Goal: Task Accomplishment & Management: Use online tool/utility

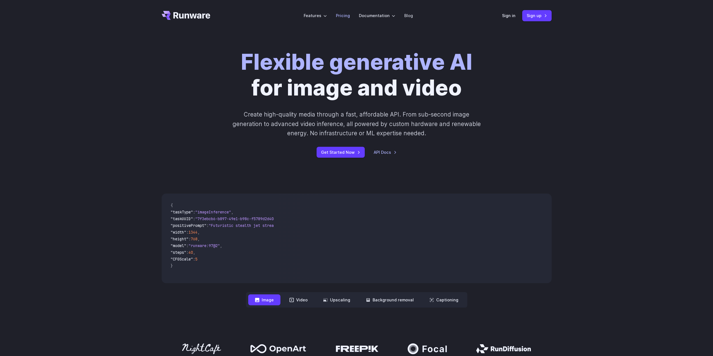
click at [339, 15] on link "Pricing" at bounding box center [343, 15] width 14 height 6
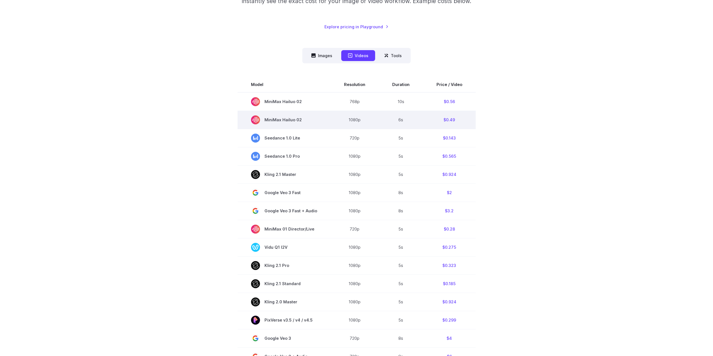
scroll to position [140, 0]
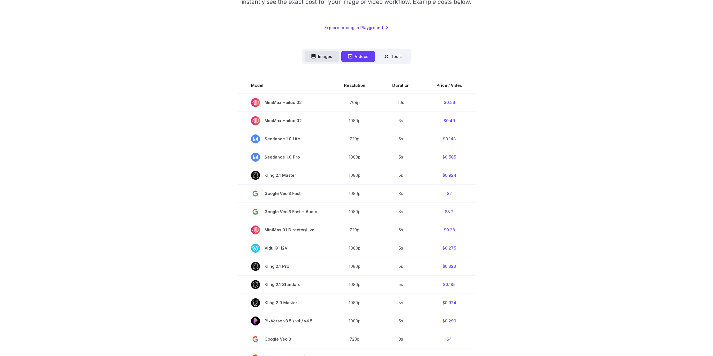
click at [321, 58] on button "Images" at bounding box center [322, 56] width 34 height 11
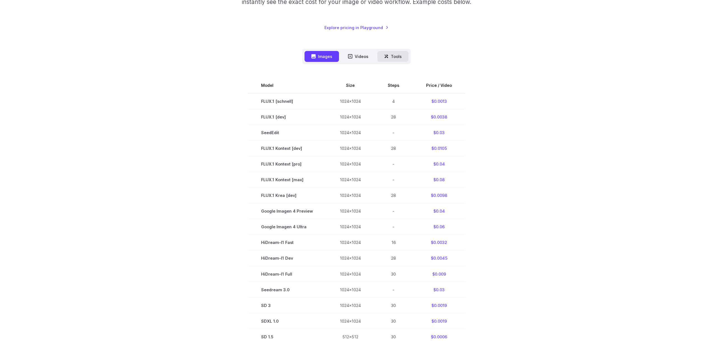
click at [390, 55] on button "Tools" at bounding box center [393, 56] width 31 height 11
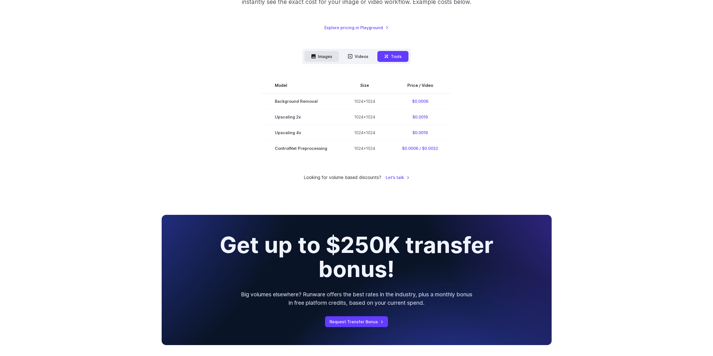
click at [326, 57] on button "Images" at bounding box center [322, 56] width 34 height 11
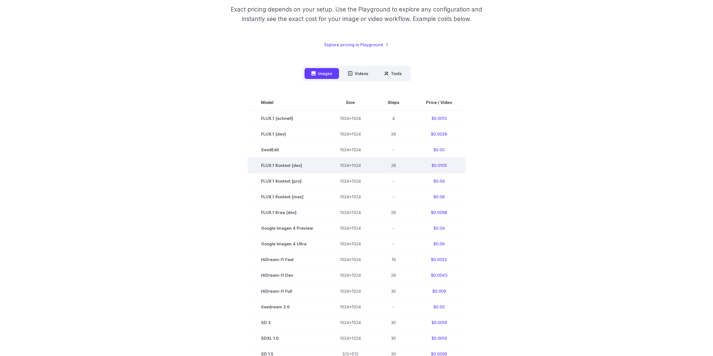
scroll to position [112, 0]
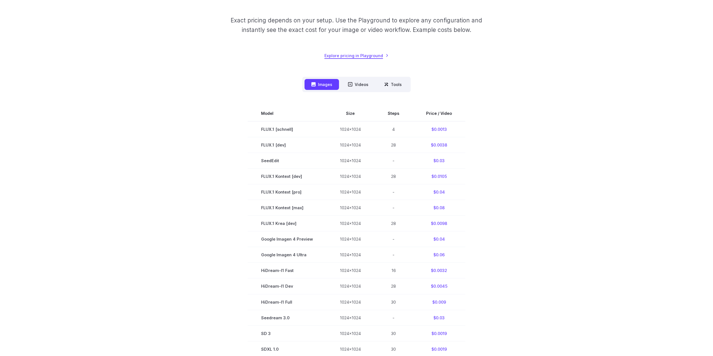
click at [352, 56] on link "Explore pricing in Playground" at bounding box center [357, 55] width 64 height 6
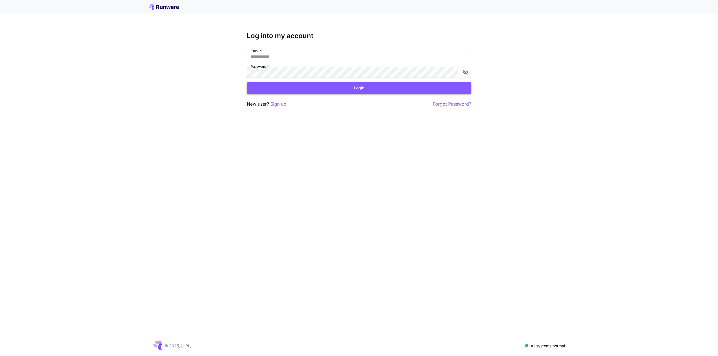
type input "**********"
click at [288, 87] on button "Login" at bounding box center [359, 87] width 224 height 11
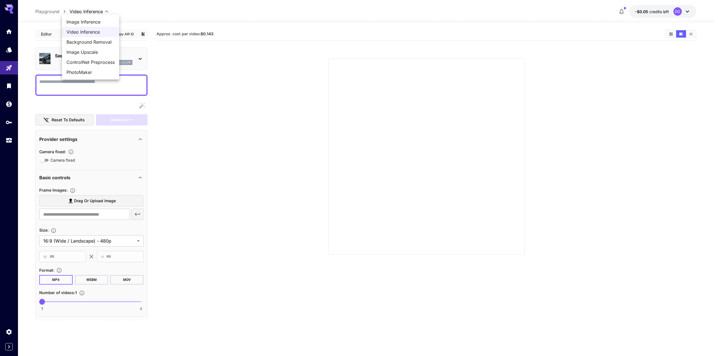
click at [85, 13] on body "**********" at bounding box center [359, 200] width 718 height 401
click at [89, 22] on span "Image Inference" at bounding box center [90, 22] width 48 height 7
type input "**********"
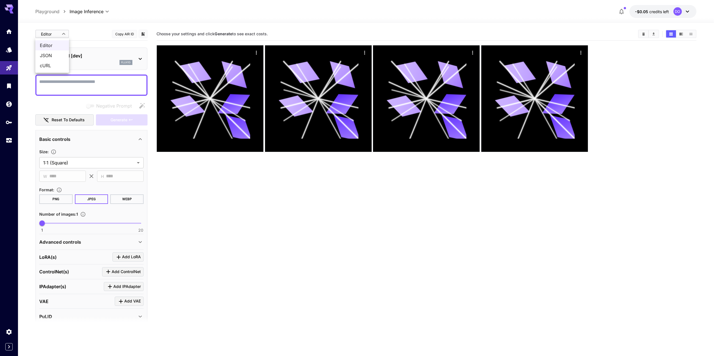
click at [63, 33] on body "**********" at bounding box center [359, 200] width 718 height 401
click at [63, 33] on div at bounding box center [359, 178] width 718 height 356
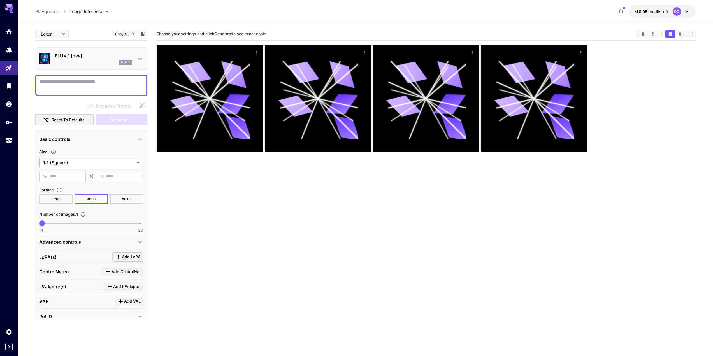
click at [141, 60] on icon at bounding box center [140, 59] width 7 height 7
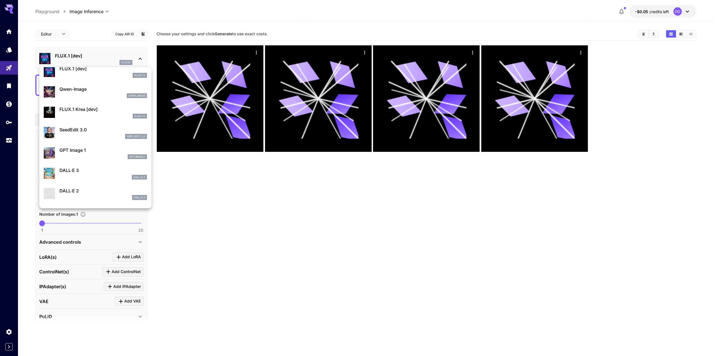
scroll to position [28, 0]
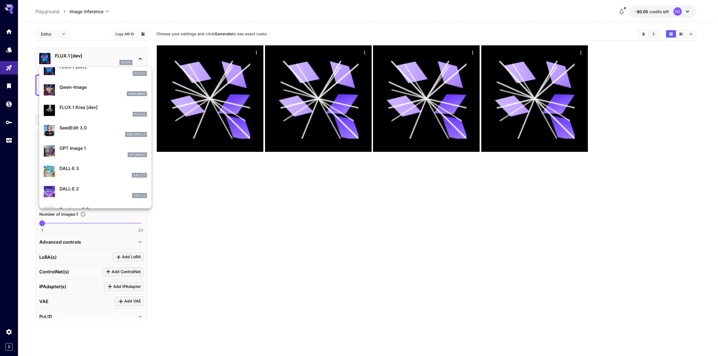
click at [82, 129] on p "SeedEdit 3.0" at bounding box center [102, 127] width 87 height 7
type input "***"
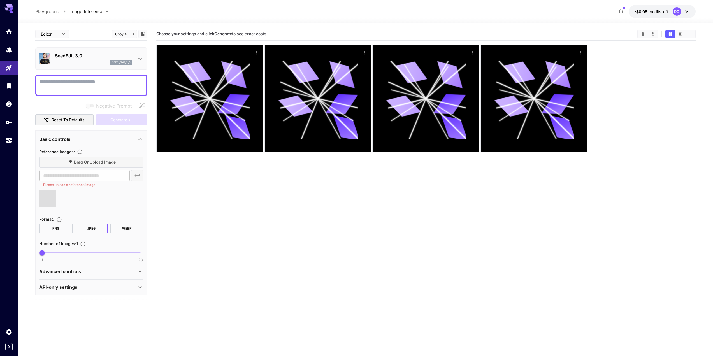
type input "**********"
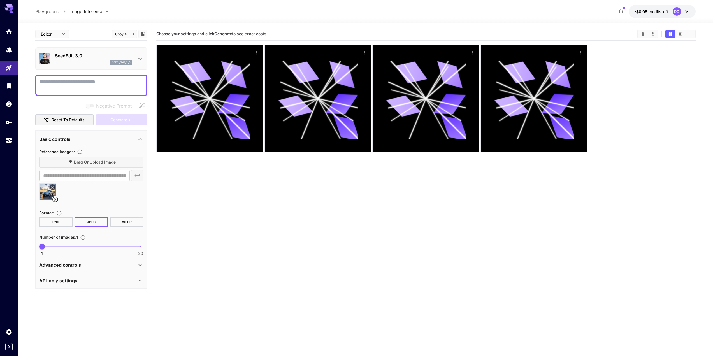
click at [76, 55] on p "SeedEdit 3.0" at bounding box center [93, 55] width 77 height 7
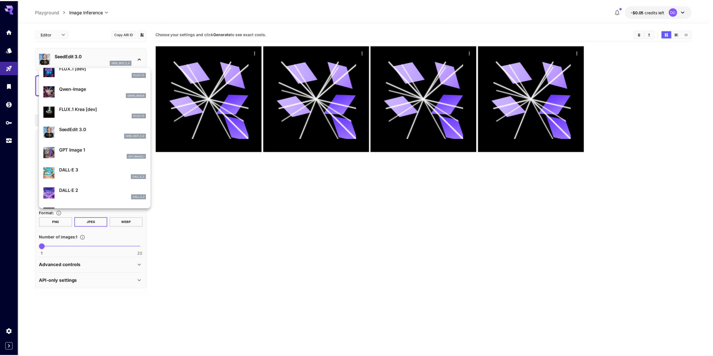
scroll to position [28, 0]
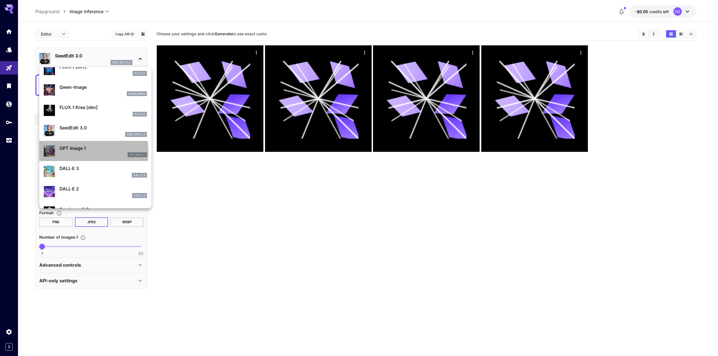
click at [72, 151] on p "GPT Image 1" at bounding box center [102, 148] width 87 height 7
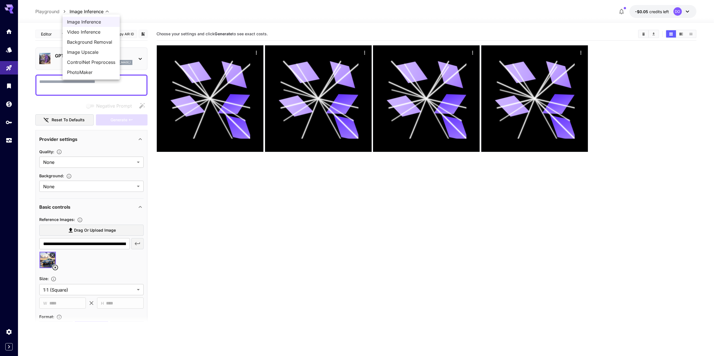
click at [96, 11] on body "**********" at bounding box center [359, 200] width 718 height 401
click at [48, 11] on div at bounding box center [359, 178] width 718 height 356
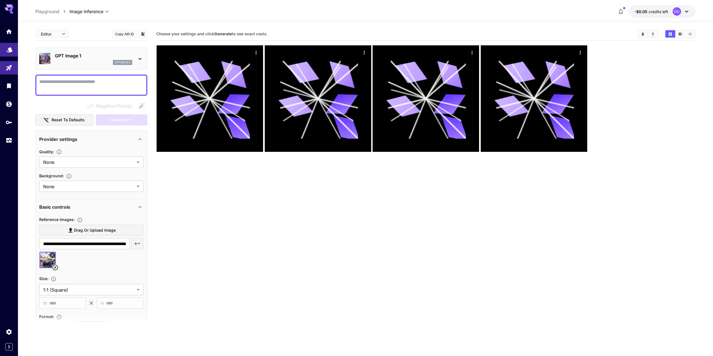
click at [13, 53] on link at bounding box center [9, 50] width 18 height 14
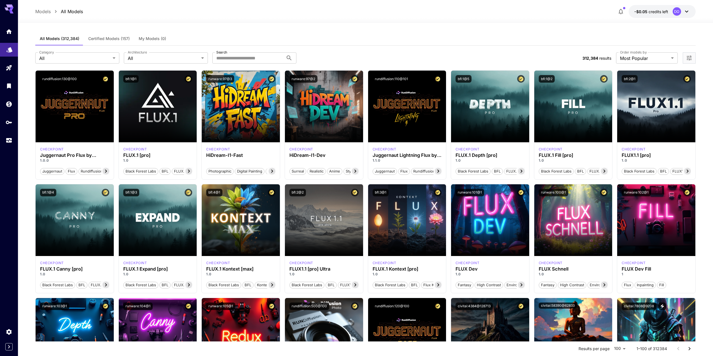
click at [13, 53] on link at bounding box center [9, 50] width 18 height 14
click at [7, 32] on icon "Home" at bounding box center [9, 30] width 7 height 7
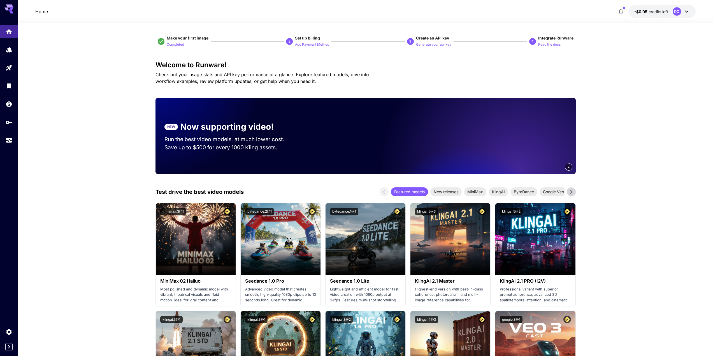
click at [305, 44] on p "Add Payment Method" at bounding box center [312, 44] width 34 height 5
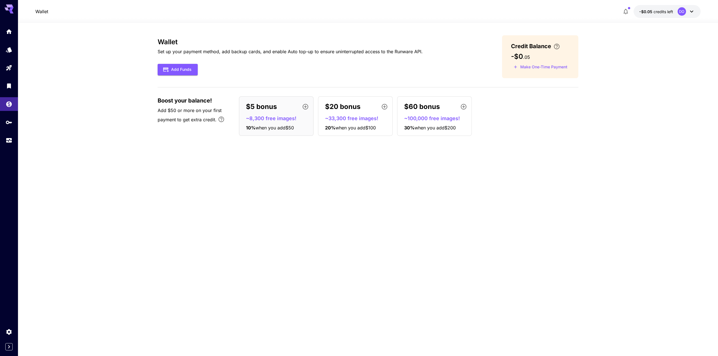
click at [195, 156] on div "Wallet Set up your payment method, add backup cards, and enable Auto top-up to …" at bounding box center [368, 189] width 420 height 309
click at [9, 32] on icon "Home" at bounding box center [9, 30] width 7 height 7
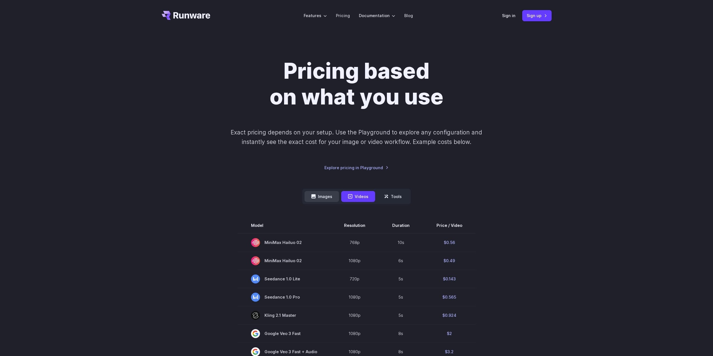
click at [331, 198] on button "Images" at bounding box center [322, 196] width 34 height 11
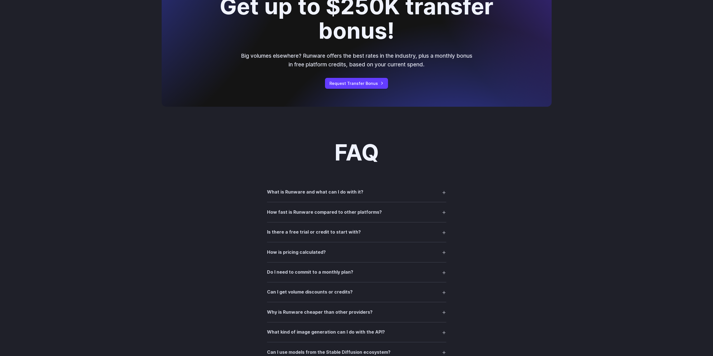
scroll to position [589, 0]
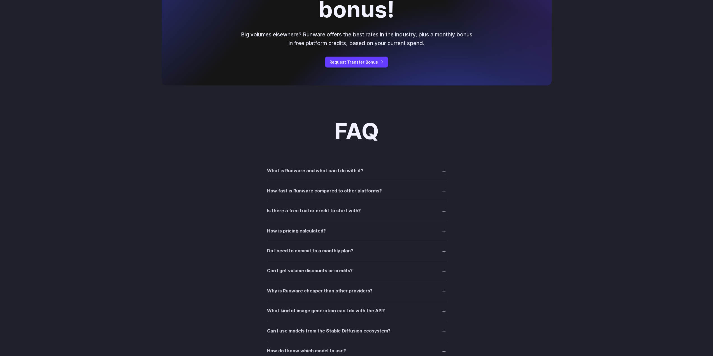
click at [322, 173] on h3 "What is Runware and what can I do with it?" at bounding box center [315, 170] width 96 height 7
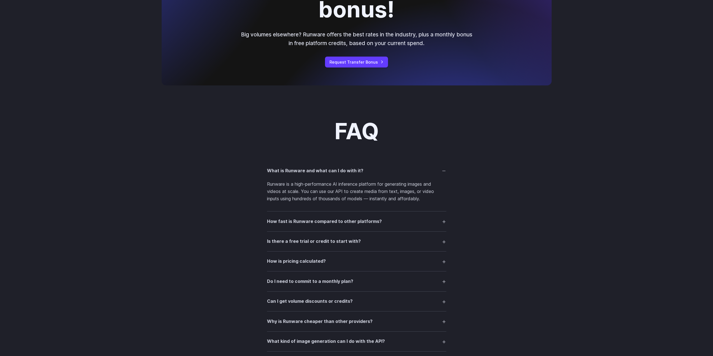
click at [326, 260] on summary "How is pricing calculated?" at bounding box center [356, 261] width 179 height 11
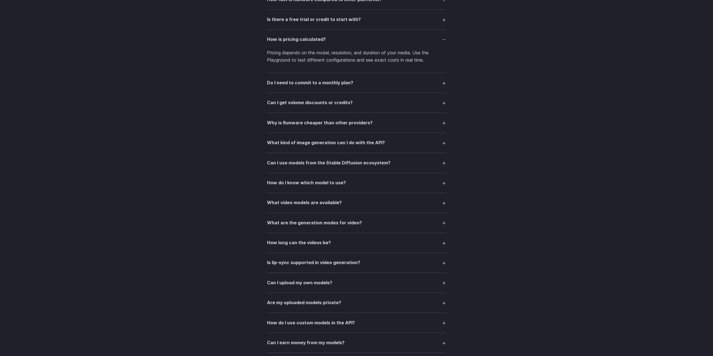
scroll to position [813, 0]
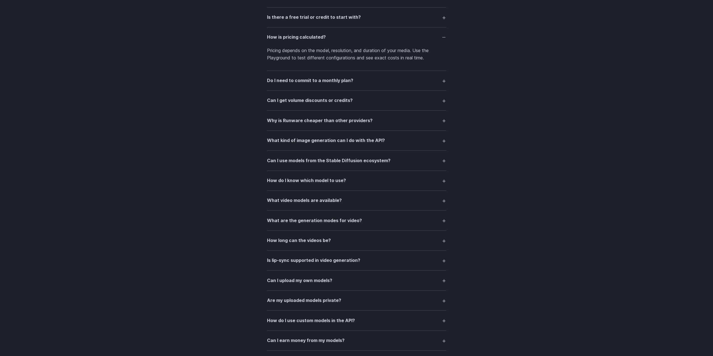
click at [337, 163] on h3 "Can I use models from the Stable Diffusion ecosystem?" at bounding box center [329, 160] width 124 height 7
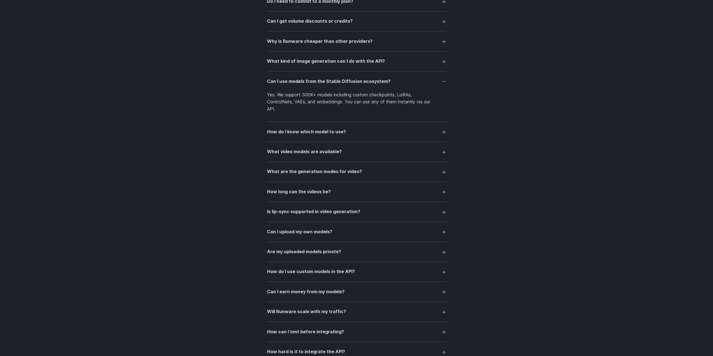
scroll to position [1016, 0]
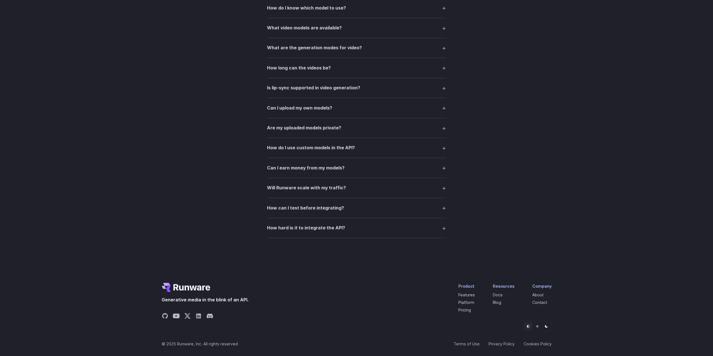
click at [325, 207] on h3 "How can I test before integrating?" at bounding box center [305, 208] width 77 height 7
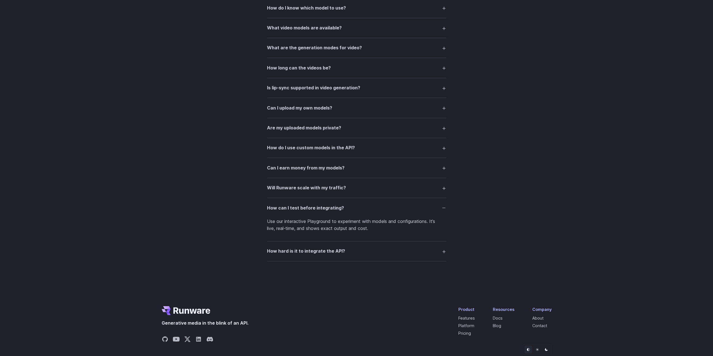
click at [297, 188] on h3 "Will Runware scale with my traffic?" at bounding box center [306, 187] width 79 height 7
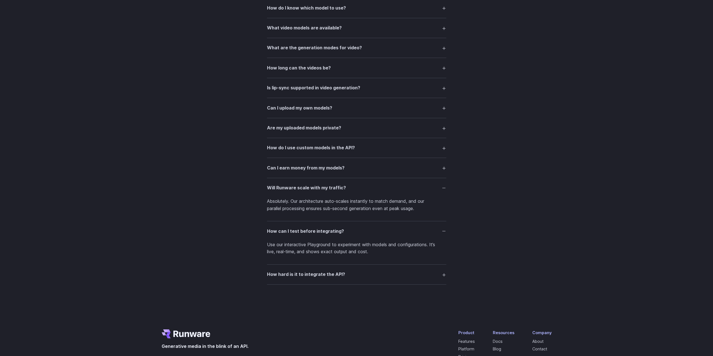
click at [296, 167] on h3 "Can I earn money from my models?" at bounding box center [306, 168] width 78 height 7
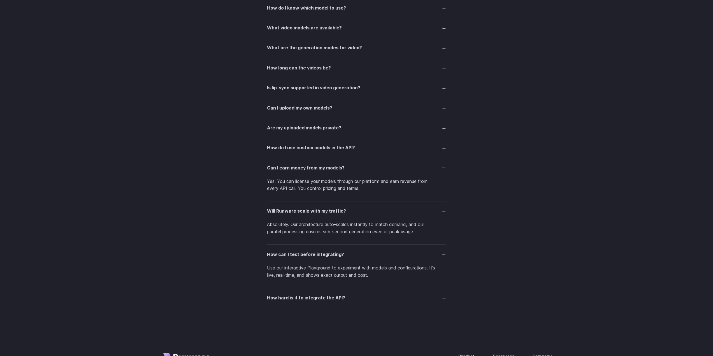
click at [296, 167] on h3 "Can I earn money from my models?" at bounding box center [306, 168] width 78 height 7
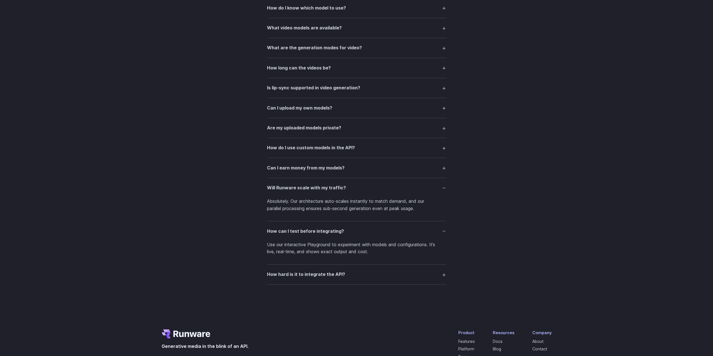
click at [295, 148] on h3 "How do I use custom models in the API?" at bounding box center [311, 147] width 88 height 7
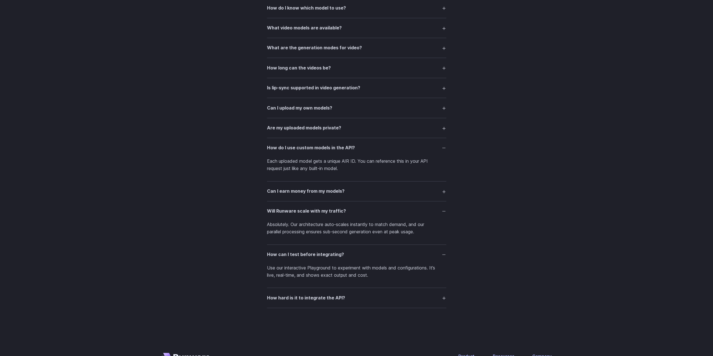
click at [296, 132] on summary "Are my uploaded models private?" at bounding box center [356, 128] width 179 height 11
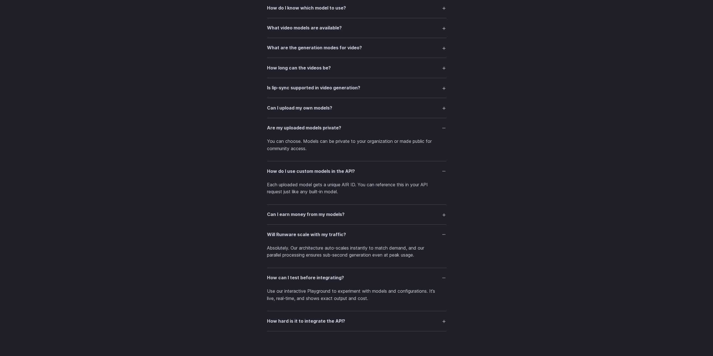
click at [292, 108] on h3 "Can I upload my own models?" at bounding box center [299, 108] width 65 height 7
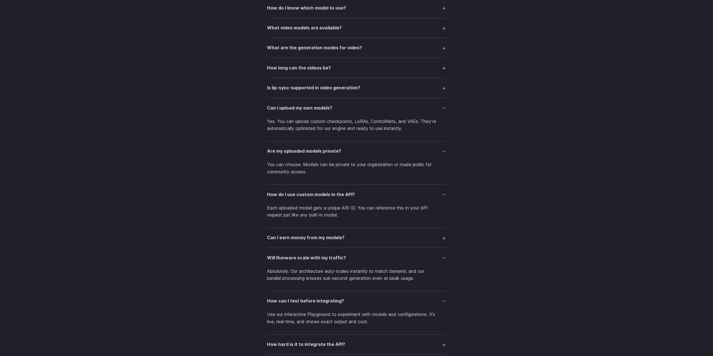
click at [291, 87] on h3 "Is lip-sync supported in video generation?" at bounding box center [313, 87] width 93 height 7
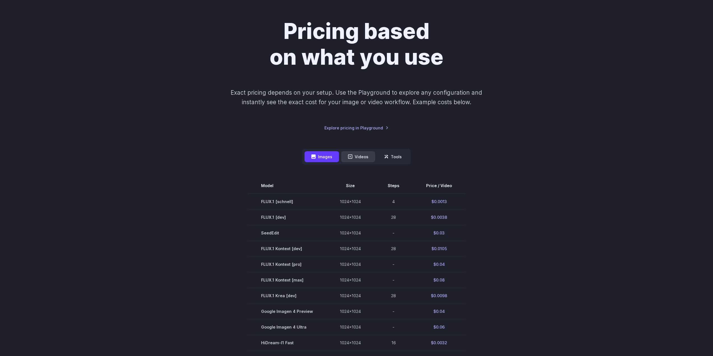
scroll to position [35, 0]
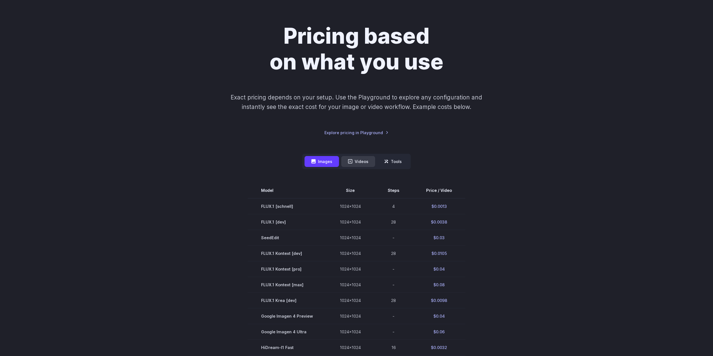
click at [353, 159] on button "Videos" at bounding box center [358, 161] width 34 height 11
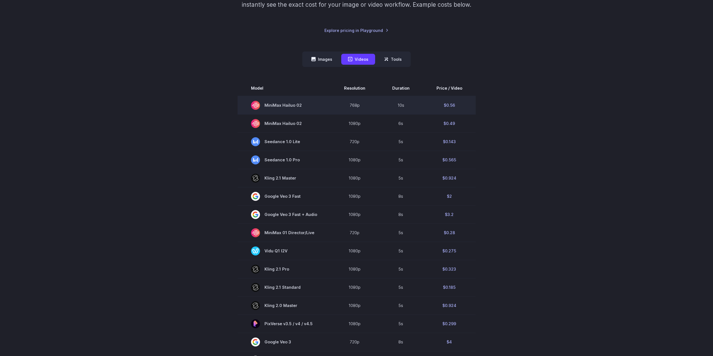
scroll to position [175, 0]
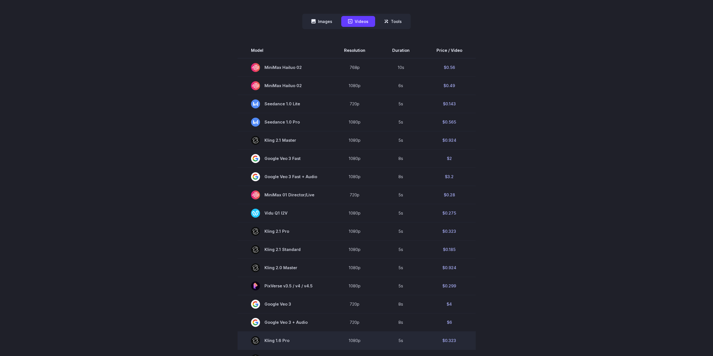
click at [307, 341] on span "Kling 1.6 Pro" at bounding box center [284, 340] width 66 height 9
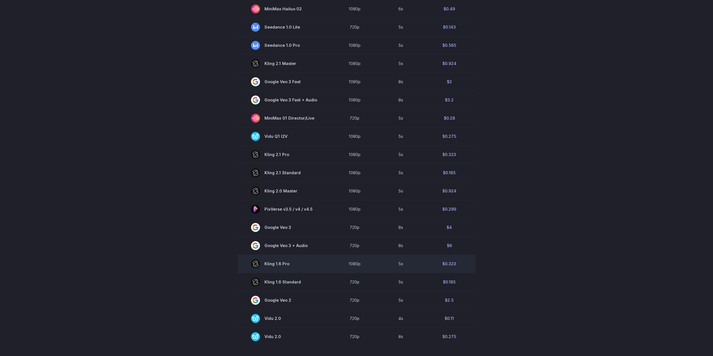
scroll to position [259, 0]
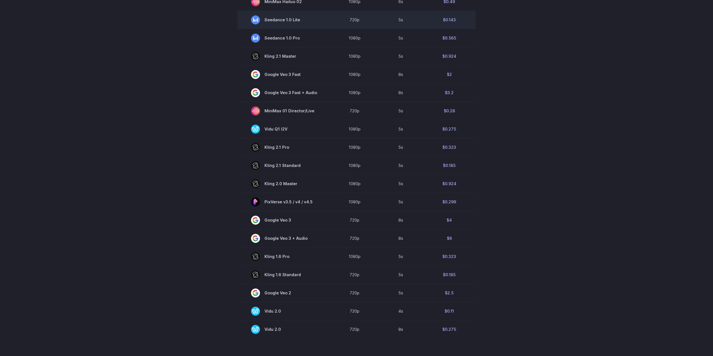
click at [452, 20] on td "$0.143" at bounding box center [449, 20] width 53 height 18
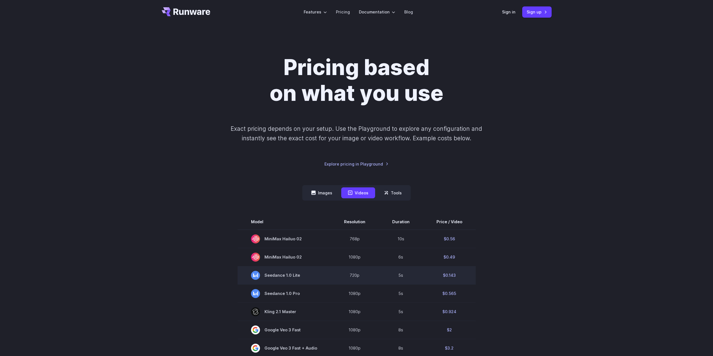
scroll to position [0, 0]
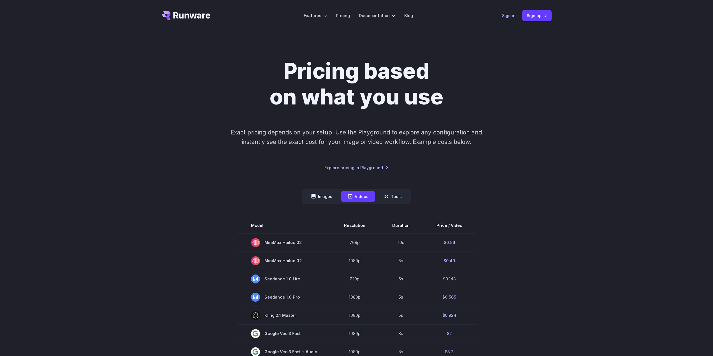
click at [508, 14] on link "Sign in" at bounding box center [508, 15] width 13 height 6
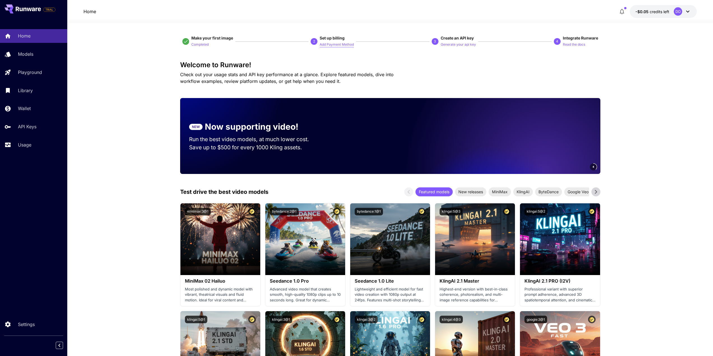
click at [342, 42] on p "Add Payment Method" at bounding box center [337, 44] width 34 height 5
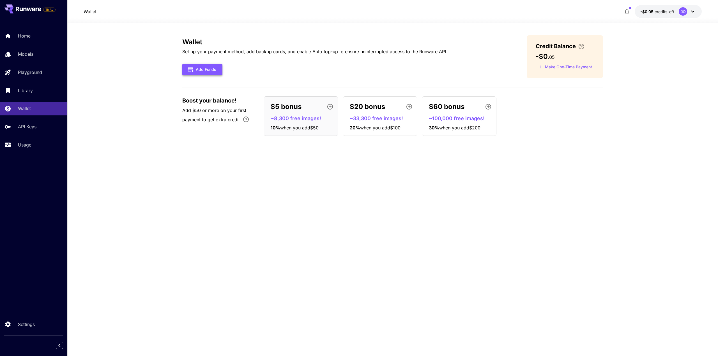
click at [209, 72] on button "Add Funds" at bounding box center [202, 69] width 40 height 11
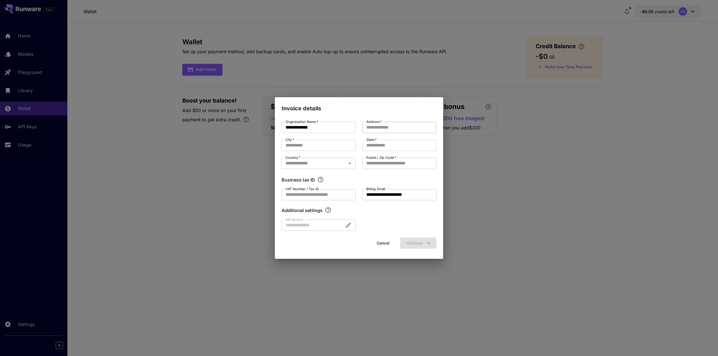
click at [384, 125] on input "Address   *" at bounding box center [399, 127] width 74 height 11
type input "**********"
type input "**"
type input "*"
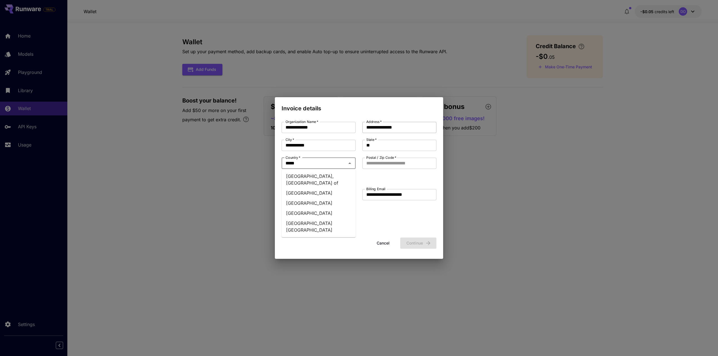
type input "******"
click at [302, 208] on li "United States" at bounding box center [318, 213] width 74 height 10
click at [384, 161] on input "Postal / Zip Code   *" at bounding box center [399, 163] width 74 height 11
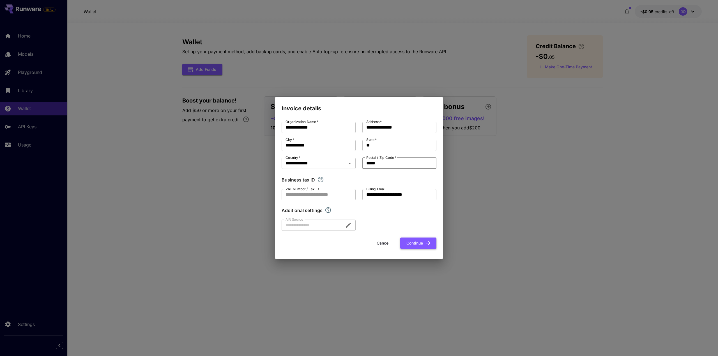
type input "*****"
click at [409, 245] on button "Continue" at bounding box center [418, 243] width 36 height 11
type input "**********"
type input "**"
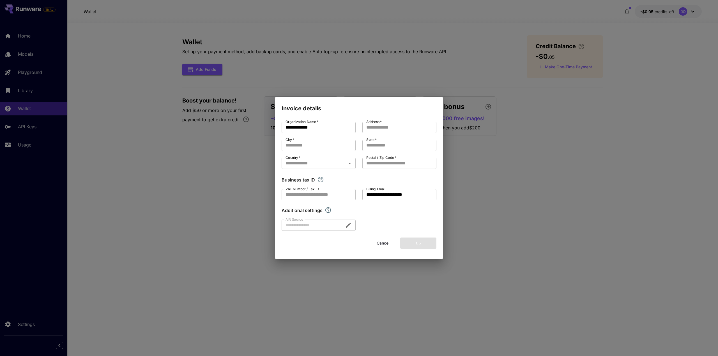
type input "*****"
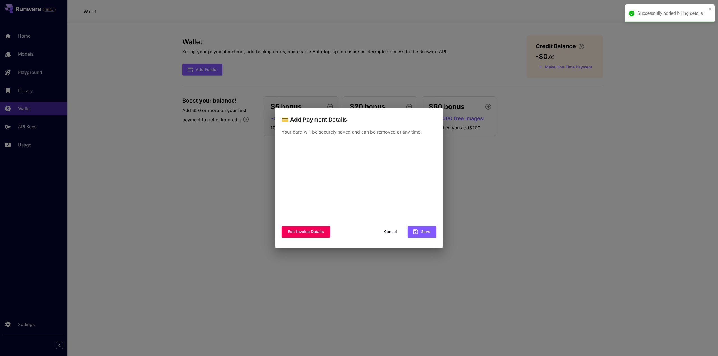
click at [359, 232] on div "Edit invoice details Cancel Save" at bounding box center [358, 231] width 155 height 11
click at [422, 233] on button "Save" at bounding box center [421, 231] width 29 height 11
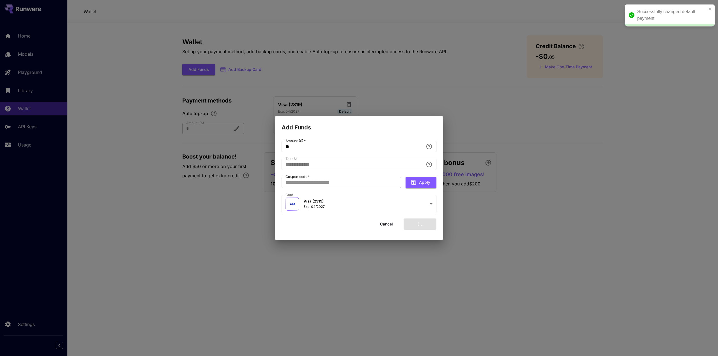
type input "****"
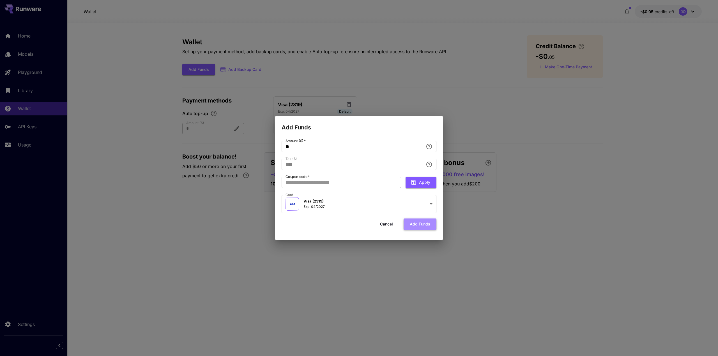
click at [428, 225] on button "Add funds" at bounding box center [419, 224] width 33 height 11
click at [417, 225] on button "Add funds" at bounding box center [419, 224] width 33 height 11
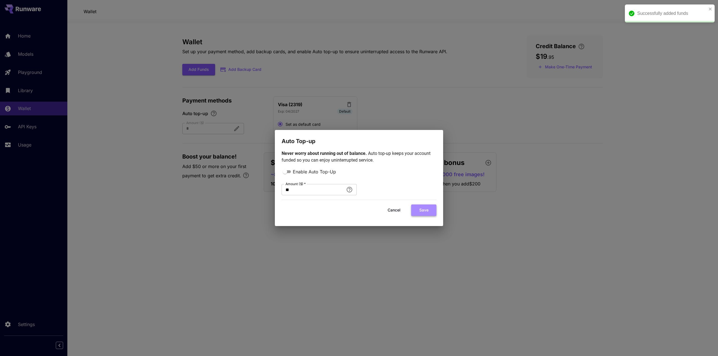
click at [420, 209] on button "Save" at bounding box center [423, 210] width 25 height 11
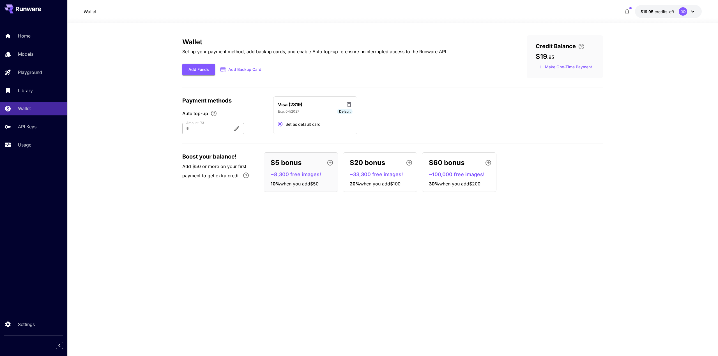
click at [626, 11] on icon "button" at bounding box center [626, 11] width 7 height 7
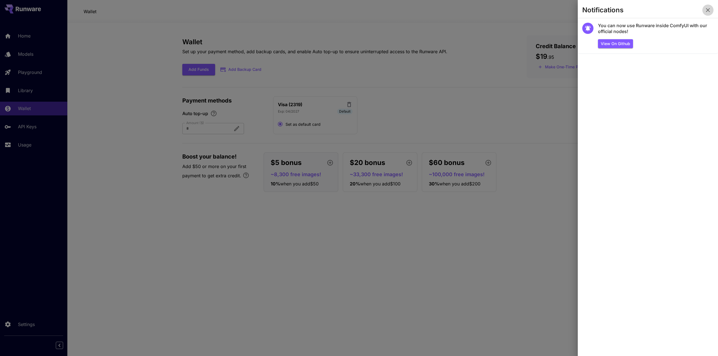
click at [708, 10] on icon "button" at bounding box center [708, 10] width 4 height 4
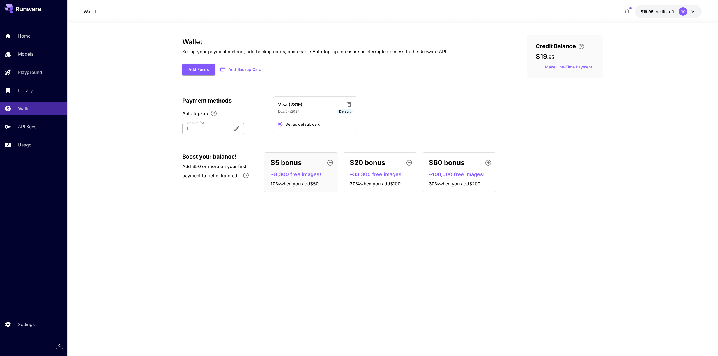
click at [664, 14] on p "$19.95 credits left" at bounding box center [657, 12] width 34 height 6
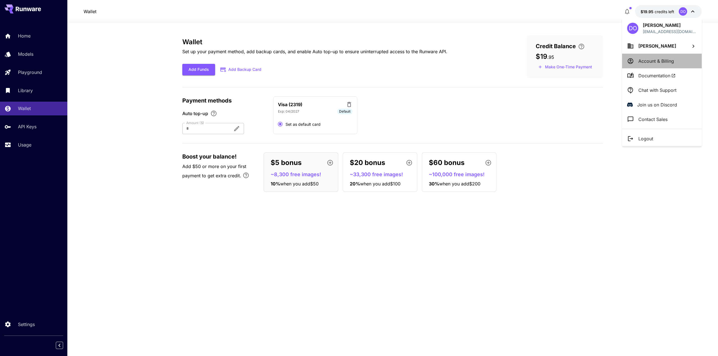
click at [648, 60] on p "Account & Billing" at bounding box center [656, 61] width 36 height 7
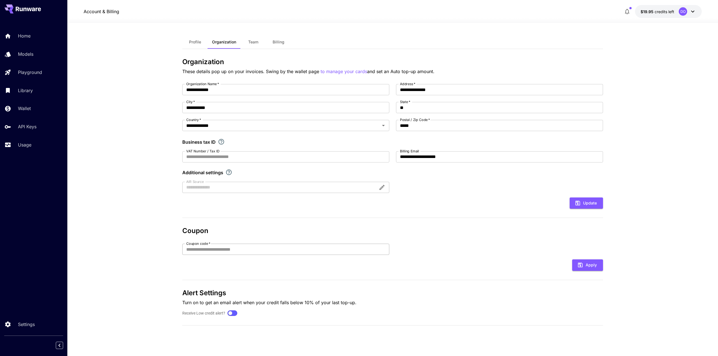
click at [245, 253] on input "Coupon code   *" at bounding box center [285, 249] width 207 height 11
paste input "**********"
type input "**********"
click at [579, 263] on icon "submit" at bounding box center [580, 265] width 6 height 6
click at [256, 41] on span "Team" at bounding box center [253, 42] width 10 height 5
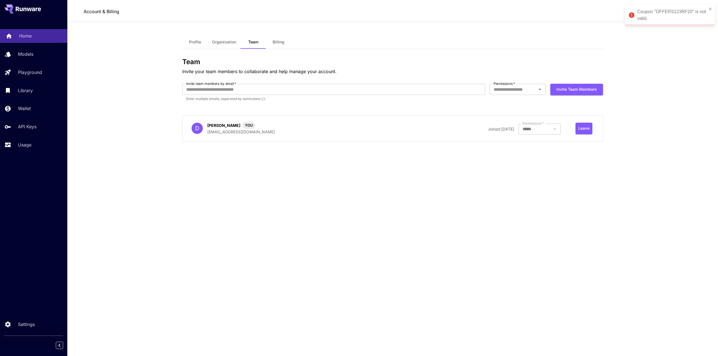
click at [30, 35] on p "Home" at bounding box center [25, 36] width 13 height 7
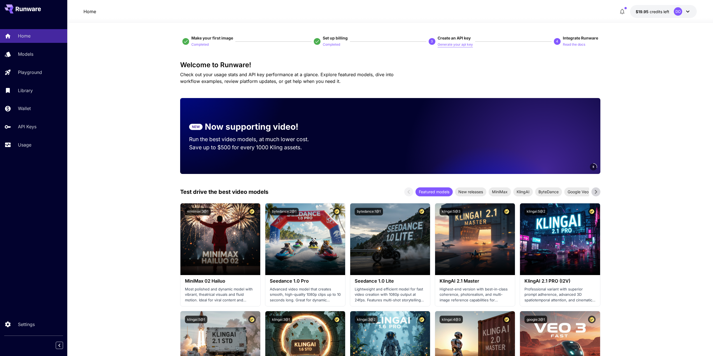
click at [463, 46] on p "Generate your api key" at bounding box center [455, 44] width 35 height 5
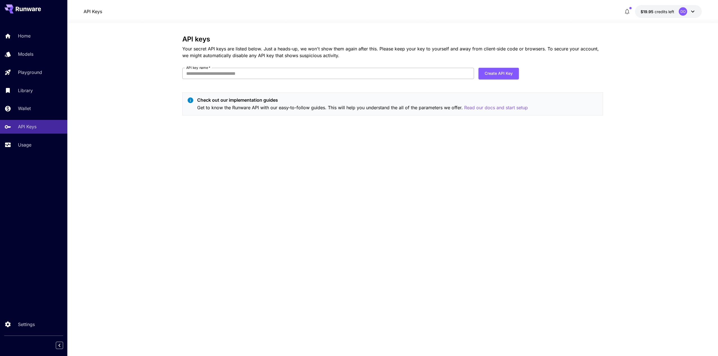
click at [246, 77] on input "API key name   *" at bounding box center [328, 73] width 292 height 11
type input "*********"
click at [500, 79] on form "API key name   * ********* API key name   * Create API Key" at bounding box center [350, 76] width 336 height 16
click at [497, 74] on button "Create API Key" at bounding box center [498, 73] width 40 height 11
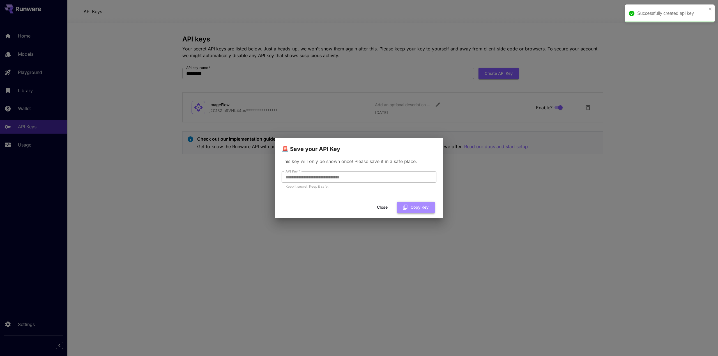
click at [415, 206] on button "Copy Key" at bounding box center [416, 207] width 38 height 11
click at [385, 206] on button "Close" at bounding box center [381, 207] width 25 height 11
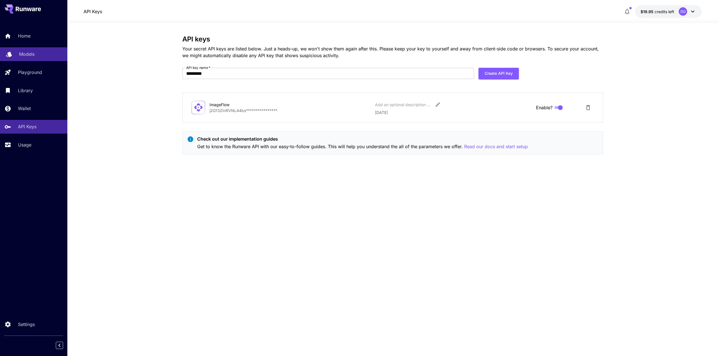
click at [27, 54] on p "Models" at bounding box center [26, 54] width 15 height 7
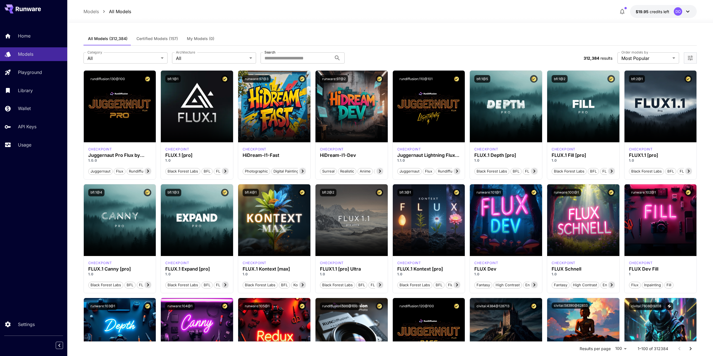
click at [159, 39] on span "Certified Models (157)" at bounding box center [157, 38] width 41 height 5
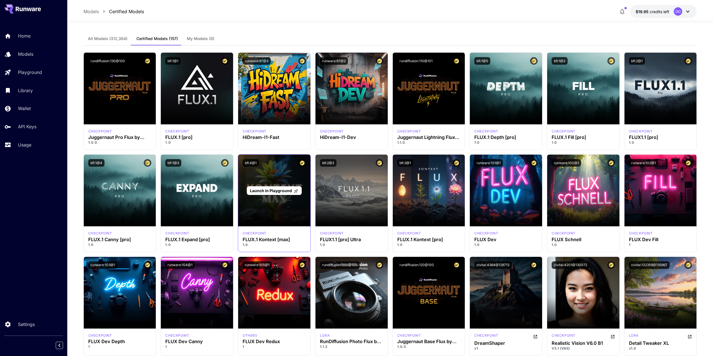
click at [276, 206] on div "Launch in Playground" at bounding box center [274, 191] width 72 height 72
click at [277, 191] on span "Launch in Playground" at bounding box center [271, 190] width 42 height 5
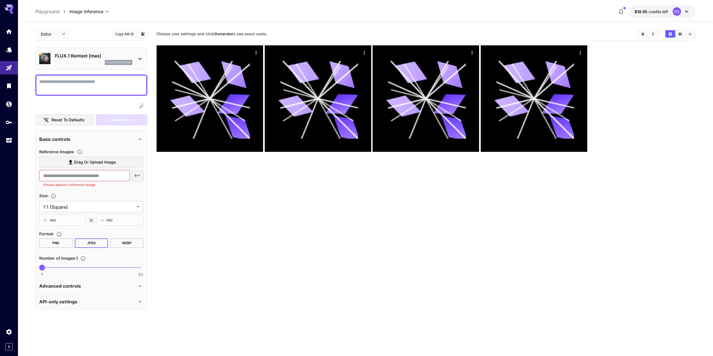
click at [83, 13] on body "**********" at bounding box center [356, 200] width 713 height 401
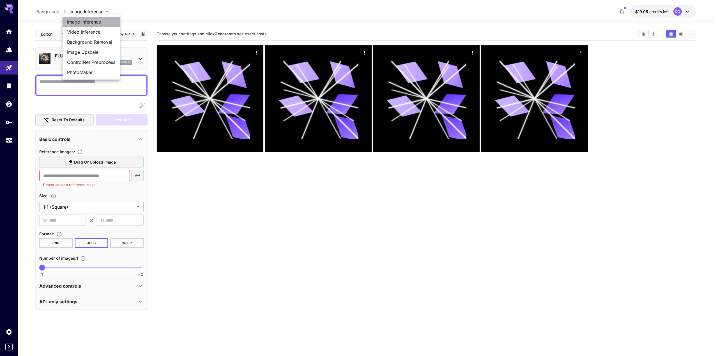
click at [84, 20] on span "Image Inference" at bounding box center [91, 22] width 48 height 7
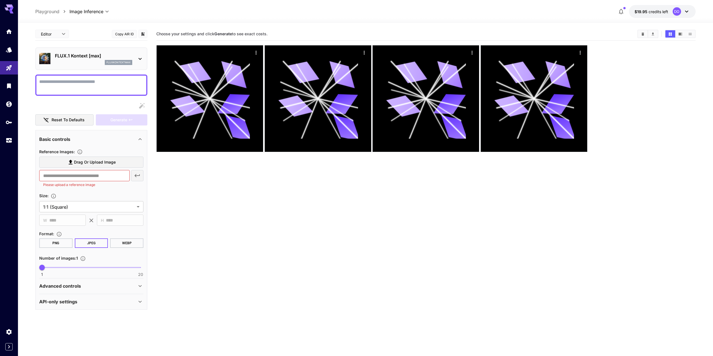
click at [53, 11] on p "Playground" at bounding box center [47, 11] width 24 height 7
click at [9, 43] on link at bounding box center [9, 50] width 18 height 14
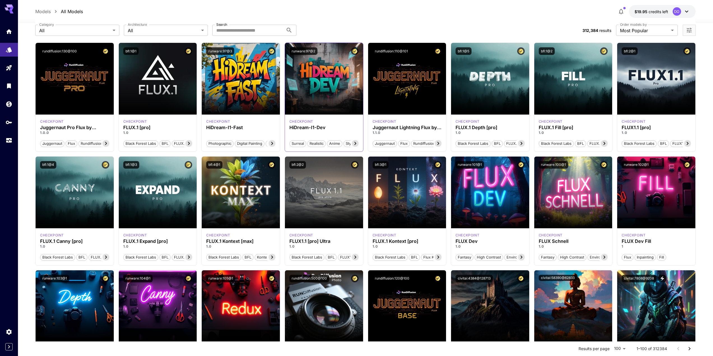
scroll to position [28, 0]
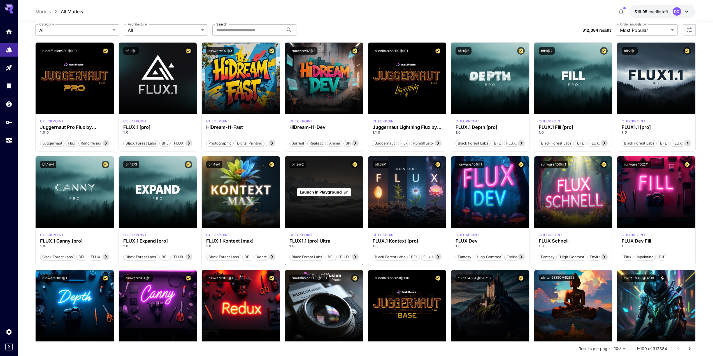
click at [323, 193] on span "Launch in Playground" at bounding box center [321, 192] width 42 height 5
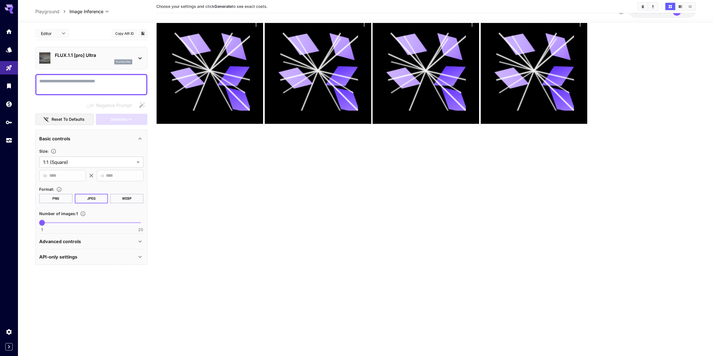
click at [91, 81] on textarea "Negative Prompt" at bounding box center [91, 84] width 104 height 13
paste textarea "**********"
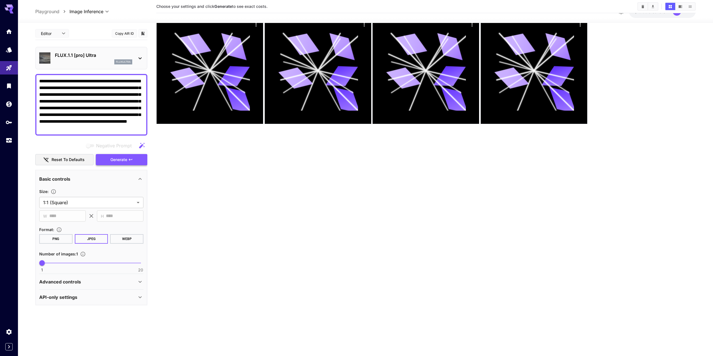
type textarea "**********"
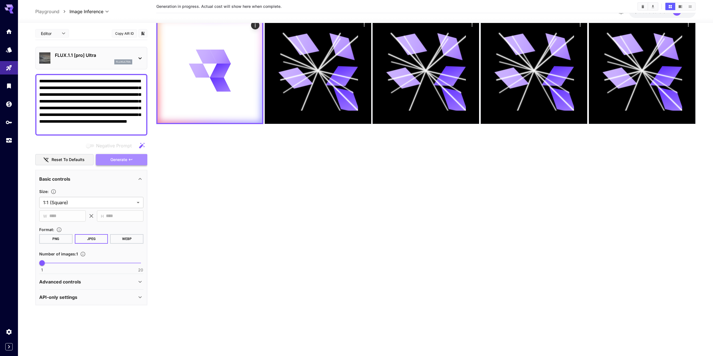
click at [109, 158] on button "Generate" at bounding box center [122, 159] width 52 height 11
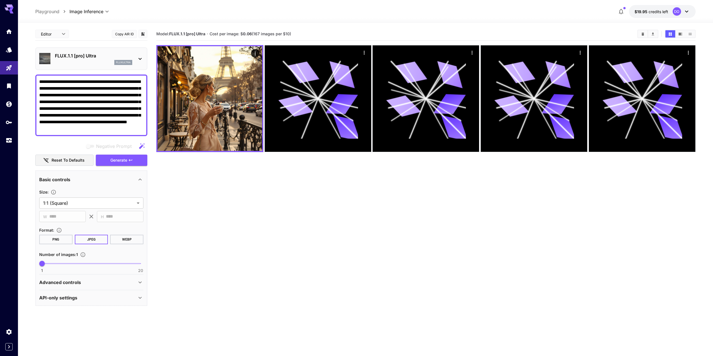
click at [75, 56] on p "FLUX.1.1 [pro] Ultra" at bounding box center [93, 55] width 77 height 7
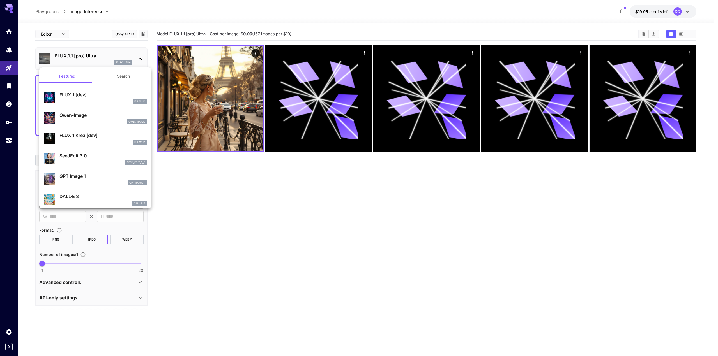
click at [80, 95] on p "FLUX.1 [dev]" at bounding box center [102, 94] width 87 height 7
type input "**********"
type input "****"
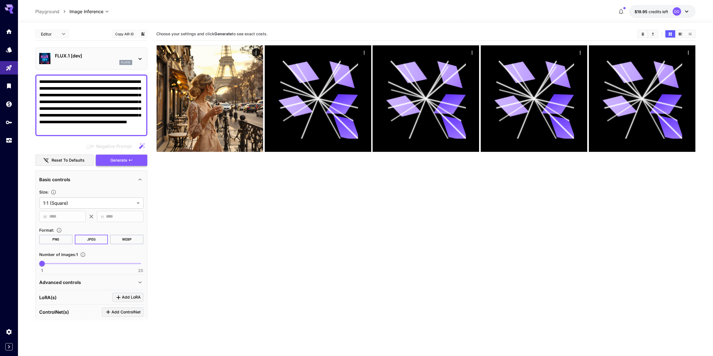
click at [118, 162] on span "Generate" at bounding box center [118, 160] width 17 height 7
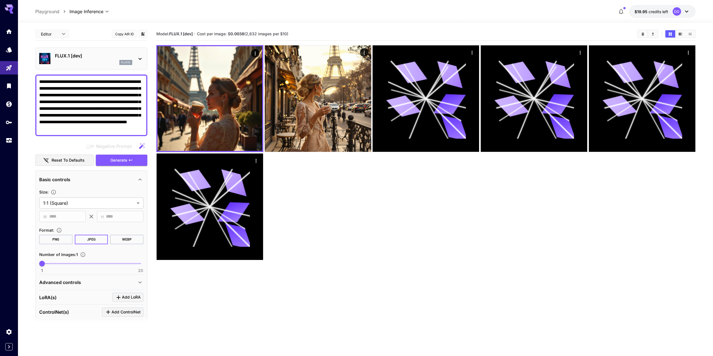
click at [91, 58] on p "FLUX.1 [dev]" at bounding box center [93, 55] width 77 height 7
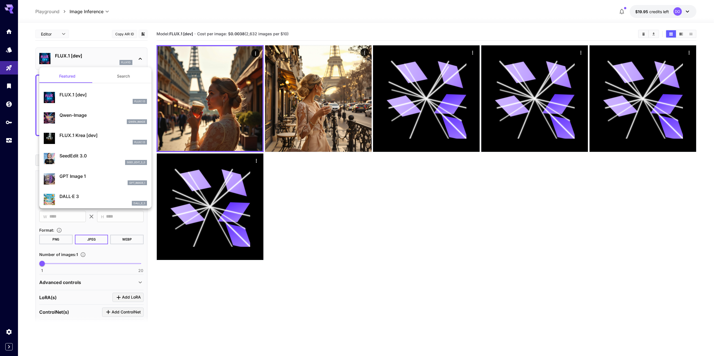
click at [83, 114] on p "Qwen-Image" at bounding box center [102, 115] width 87 height 7
type input "**"
type input "***"
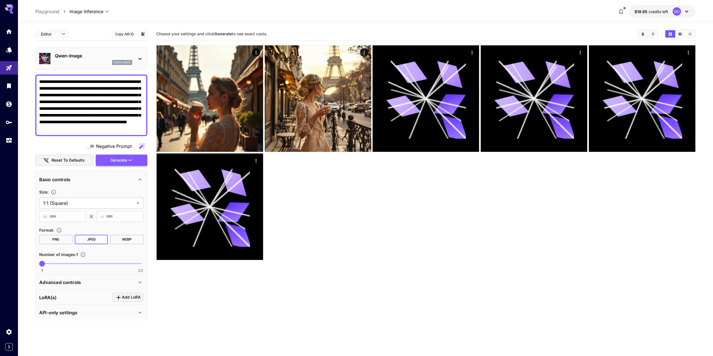
click at [115, 159] on span "Generate" at bounding box center [118, 160] width 17 height 7
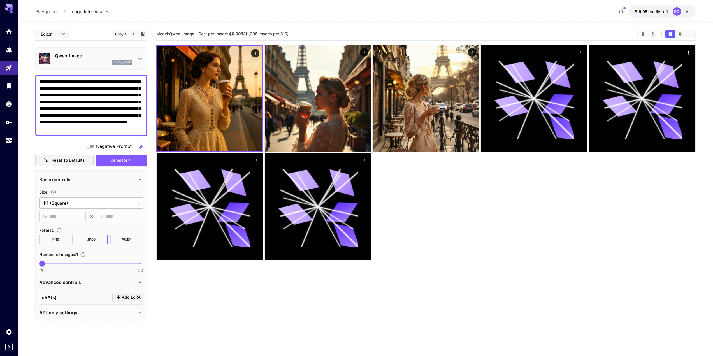
click at [82, 56] on p "Qwen-Image" at bounding box center [93, 55] width 77 height 7
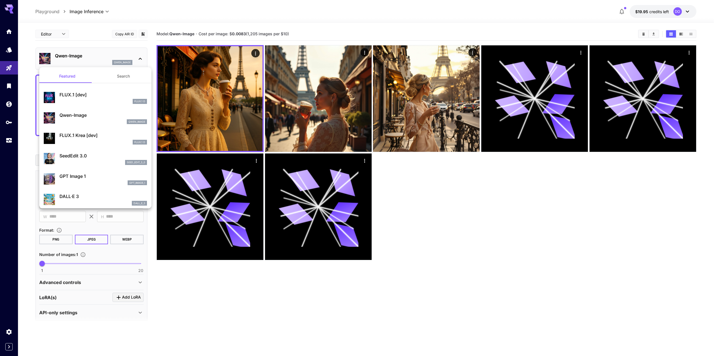
click at [94, 136] on p "FLUX.1 Krea [dev]" at bounding box center [102, 135] width 87 height 7
type input "**"
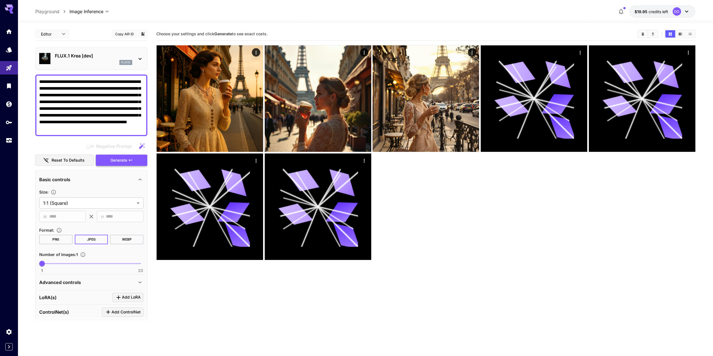
click at [116, 161] on span "Generate" at bounding box center [118, 160] width 17 height 7
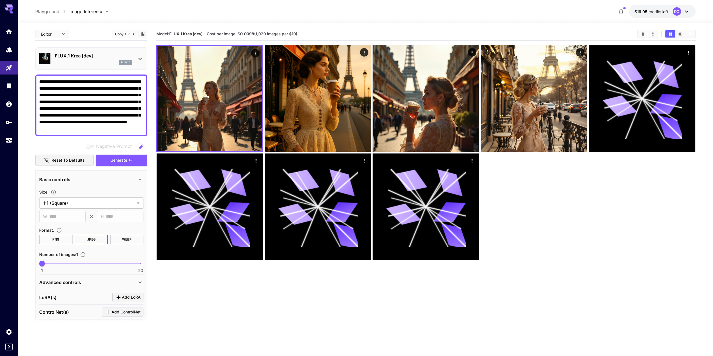
click at [93, 60] on div "FLUX.1 Krea [dev] flux1d" at bounding box center [93, 58] width 77 height 13
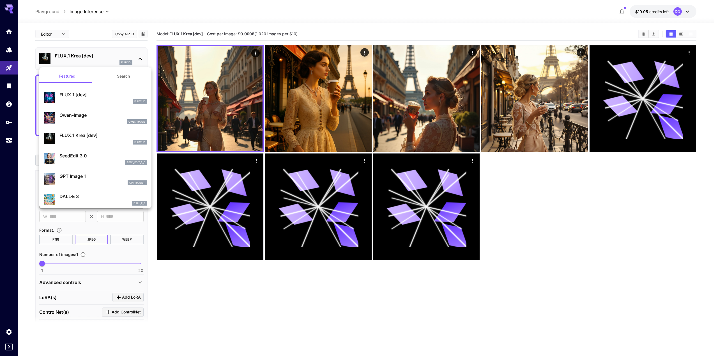
click at [86, 155] on p "SeedEdit 3.0" at bounding box center [102, 155] width 87 height 7
type input "***"
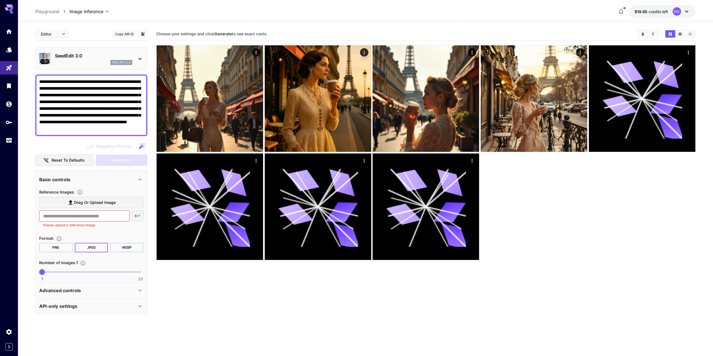
click at [85, 56] on p "SeedEdit 3.0" at bounding box center [93, 55] width 77 height 7
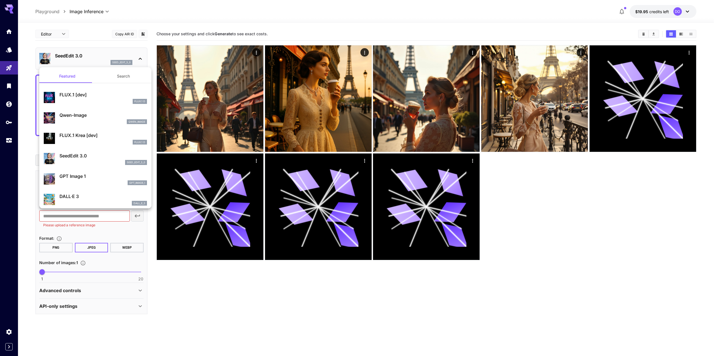
click at [84, 178] on p "GPT Image 1" at bounding box center [102, 176] width 87 height 7
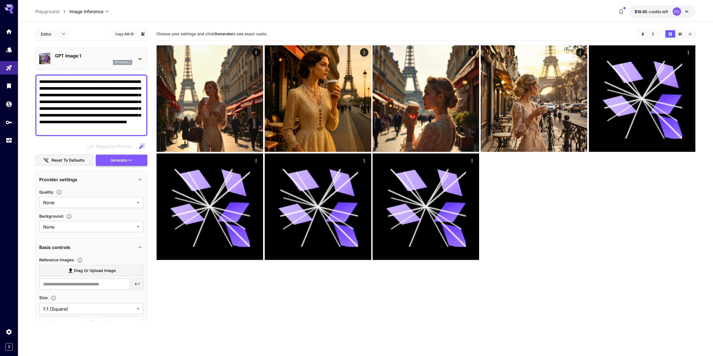
click at [118, 161] on span "Generate" at bounding box center [118, 160] width 17 height 7
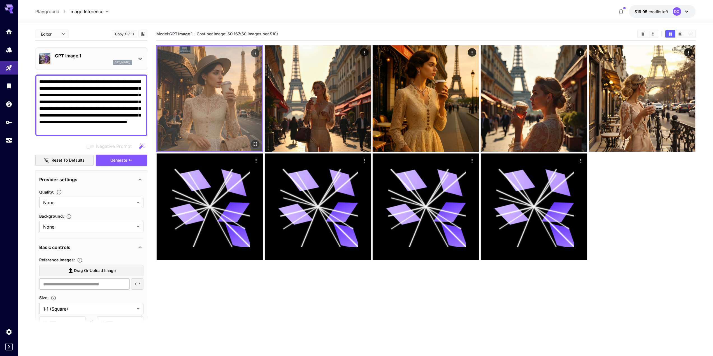
click at [235, 93] on img at bounding box center [210, 98] width 105 height 105
click at [255, 144] on icon "Open in fullscreen" at bounding box center [256, 144] width 6 height 6
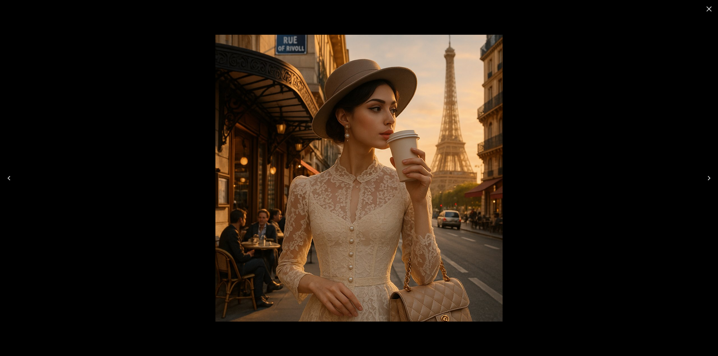
click at [707, 11] on icon "Close" at bounding box center [708, 8] width 5 height 5
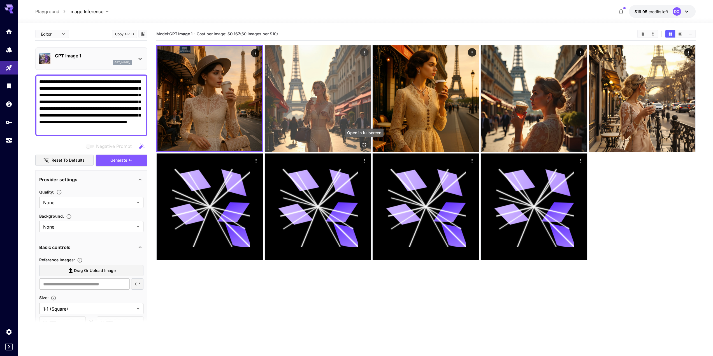
click at [364, 144] on icon "Open in fullscreen" at bounding box center [364, 145] width 3 height 3
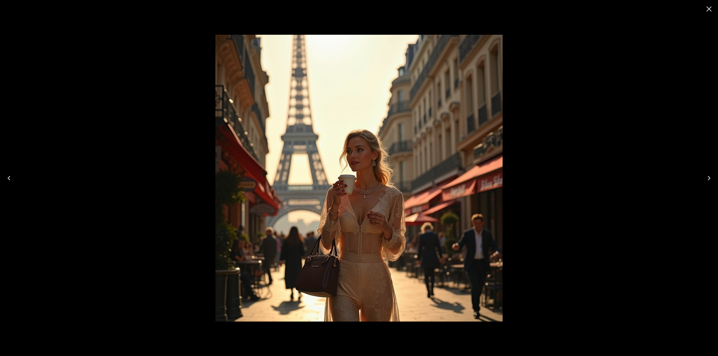
click at [710, 11] on icon "Close" at bounding box center [708, 8] width 9 height 9
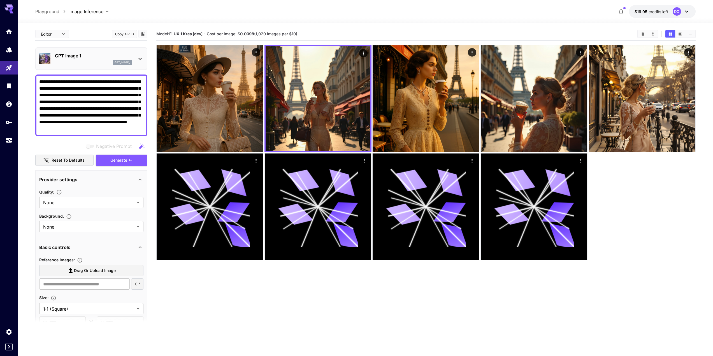
click at [79, 60] on div "GPT Image 1 gpt_image_1" at bounding box center [93, 58] width 77 height 13
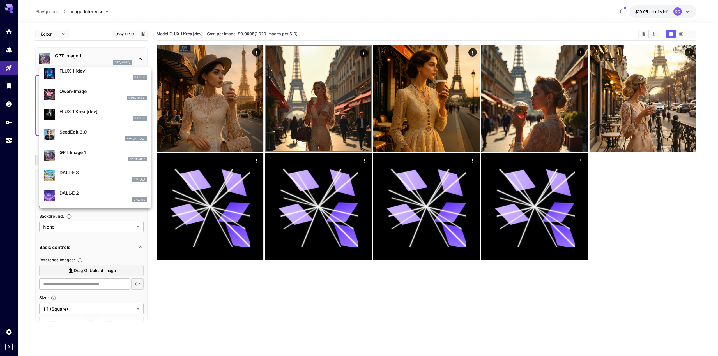
scroll to position [28, 0]
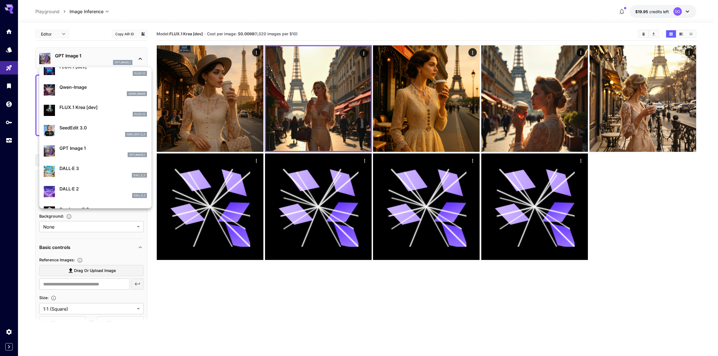
click at [84, 172] on p "DALL·E 3" at bounding box center [102, 168] width 87 height 7
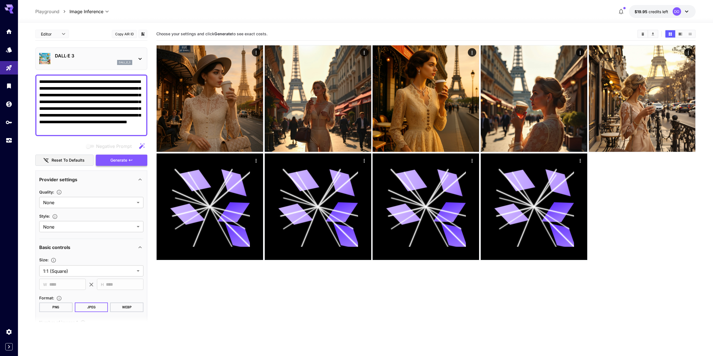
click at [114, 162] on span "Generate" at bounding box center [118, 160] width 17 height 7
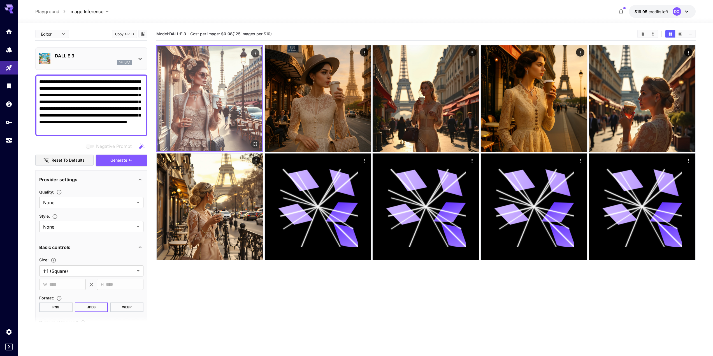
click at [214, 109] on img at bounding box center [210, 98] width 105 height 105
click at [256, 144] on icon "Open in fullscreen" at bounding box center [256, 144] width 6 height 6
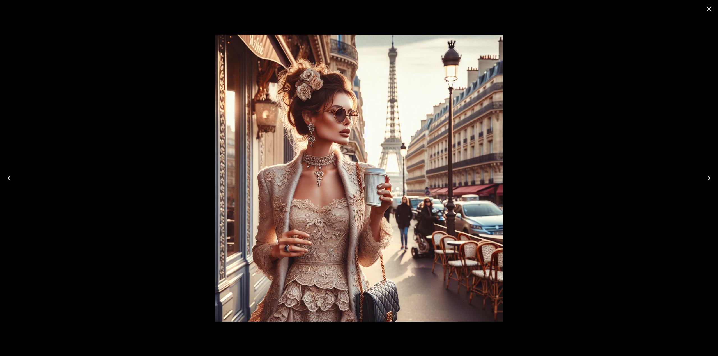
click at [709, 11] on icon "Close" at bounding box center [708, 8] width 9 height 9
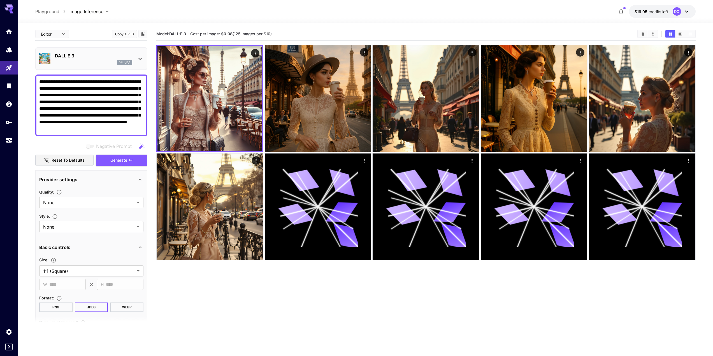
click at [86, 58] on p "DALL·E 3" at bounding box center [93, 55] width 77 height 7
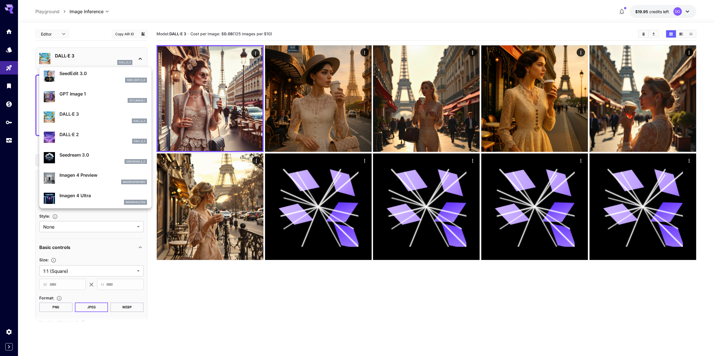
scroll to position [84, 0]
click at [68, 153] on p "Seedream 3.0" at bounding box center [102, 153] width 87 height 7
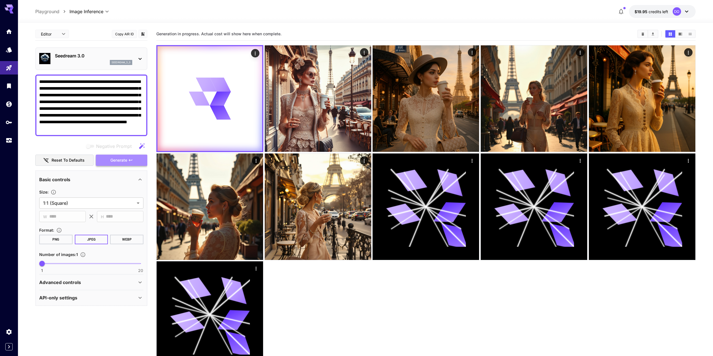
click at [110, 161] on button "Generate" at bounding box center [122, 160] width 52 height 11
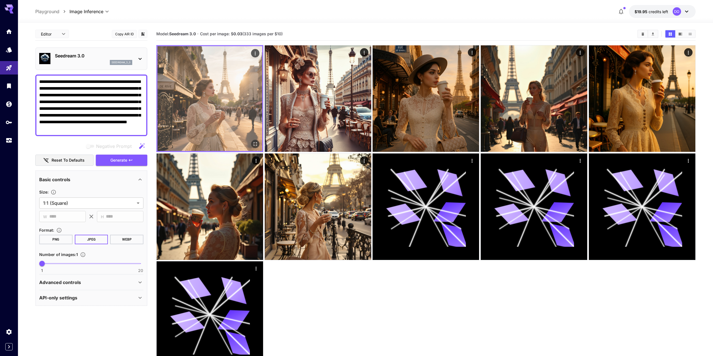
click at [203, 106] on img at bounding box center [210, 98] width 105 height 105
click at [256, 144] on icon "Open in fullscreen" at bounding box center [256, 144] width 6 height 6
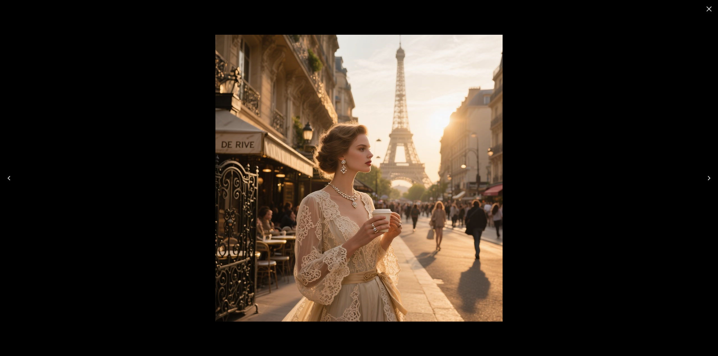
click at [707, 8] on icon "Close" at bounding box center [708, 8] width 9 height 9
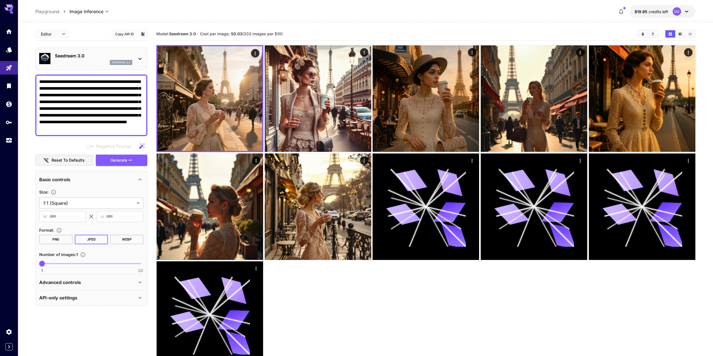
click at [83, 57] on p "Seedream 3.0" at bounding box center [93, 55] width 77 height 7
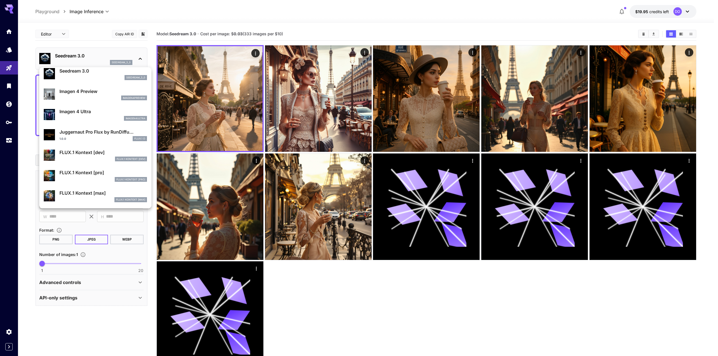
scroll to position [168, 0]
click at [77, 154] on p "FLUX.1 Kontext [dev]" at bounding box center [102, 151] width 87 height 7
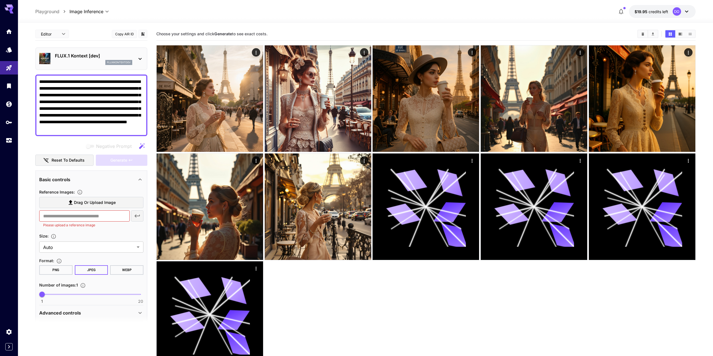
click at [84, 59] on div "FLUX.1 Kontext [dev] fluxkontextdev" at bounding box center [93, 58] width 77 height 13
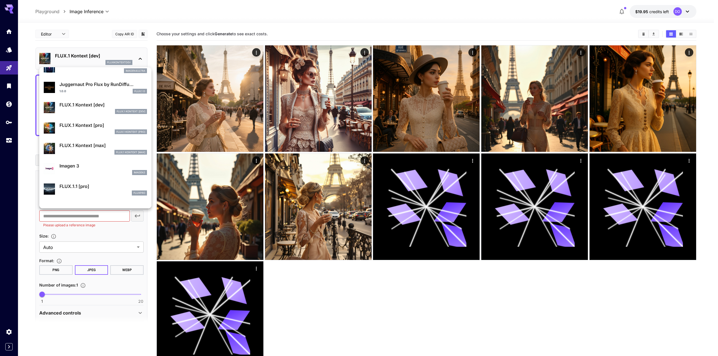
scroll to position [224, 0]
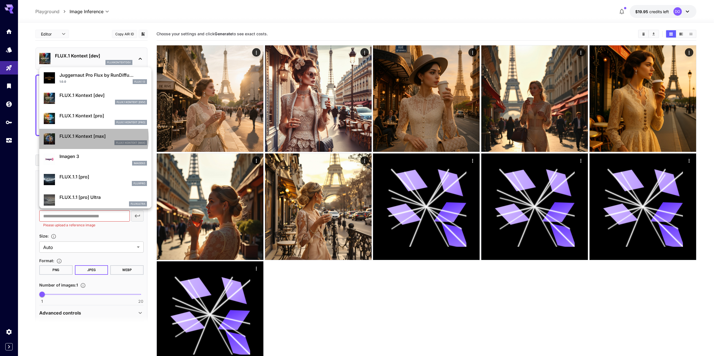
click at [83, 138] on p "FLUX.1 Kontext [max]" at bounding box center [102, 136] width 87 height 7
type input "**********"
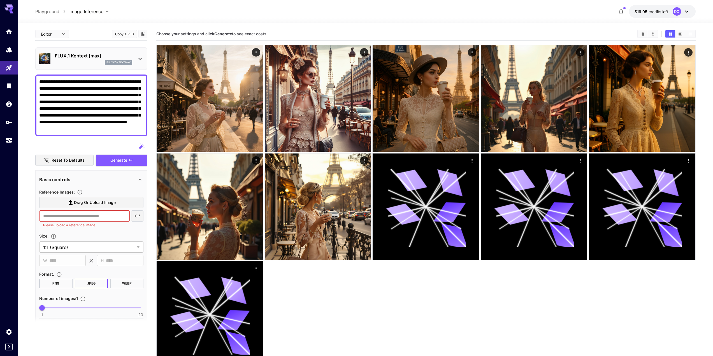
click at [80, 56] on p "FLUX.1 Kontext [max]" at bounding box center [93, 55] width 77 height 7
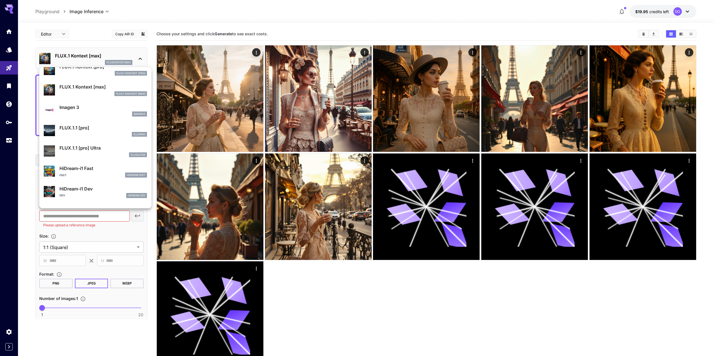
scroll to position [280, 0]
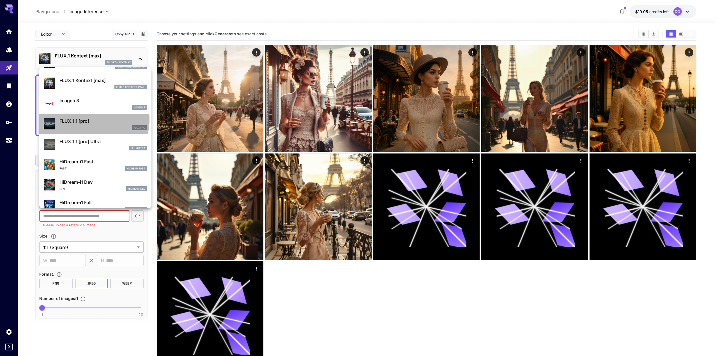
click at [83, 119] on p "FLUX.1.1 [pro]" at bounding box center [102, 121] width 87 height 7
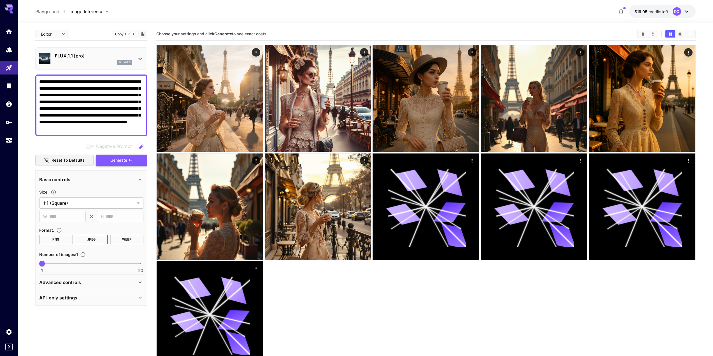
click at [118, 161] on span "Generate" at bounding box center [118, 160] width 17 height 7
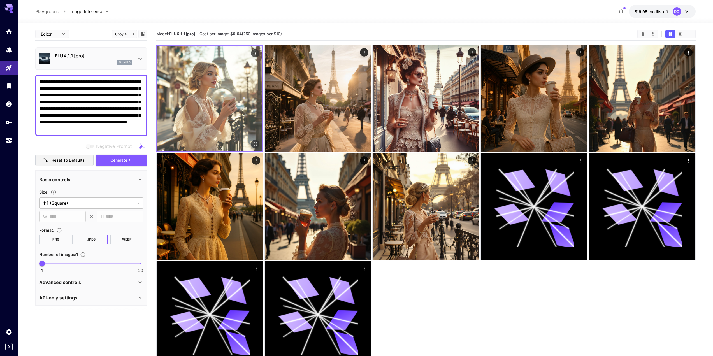
click at [212, 85] on img at bounding box center [210, 98] width 105 height 105
click at [257, 146] on icon "Open in fullscreen" at bounding box center [256, 144] width 6 height 6
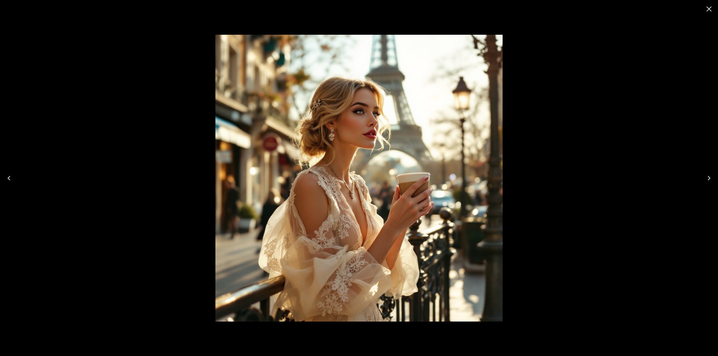
click at [711, 9] on icon "Close" at bounding box center [708, 8] width 9 height 9
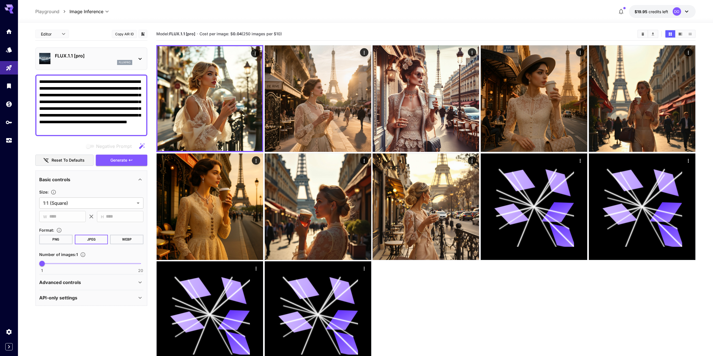
click at [89, 58] on p "FLUX.1.1 [pro]" at bounding box center [93, 55] width 77 height 7
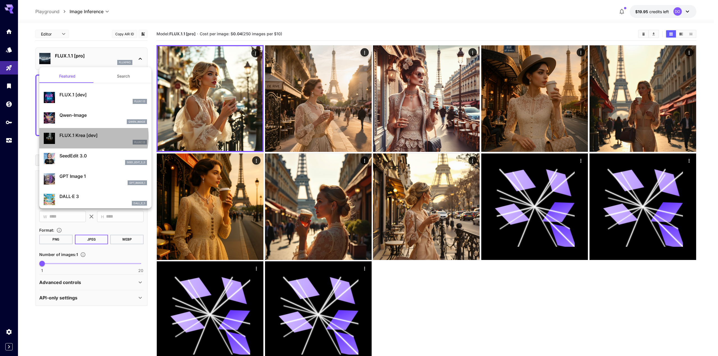
click at [85, 137] on p "FLUX.1 Krea [dev]" at bounding box center [102, 135] width 87 height 7
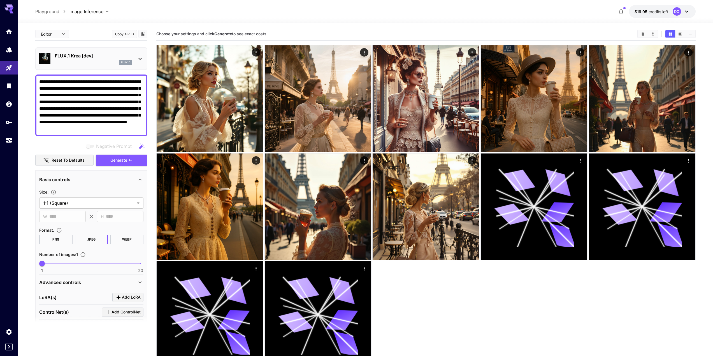
click at [101, 57] on p "FLUX.1 Krea [dev]" at bounding box center [93, 55] width 77 height 7
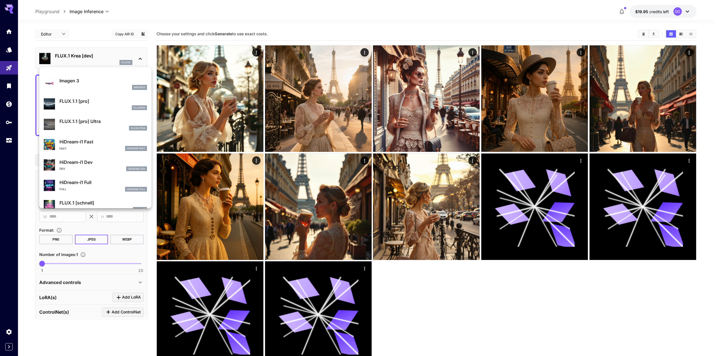
scroll to position [310, 0]
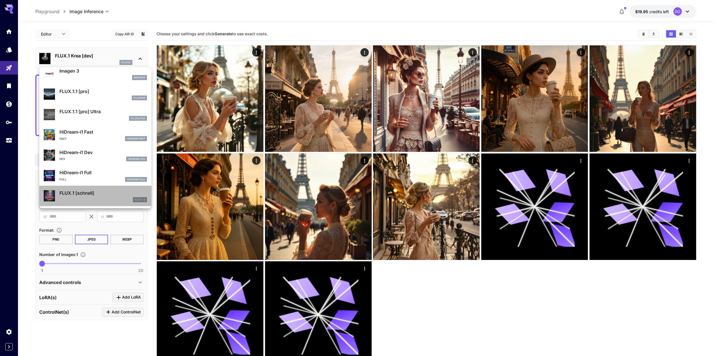
click at [98, 192] on p "FLUX.1 [schnell]" at bounding box center [102, 193] width 87 height 7
type input "*"
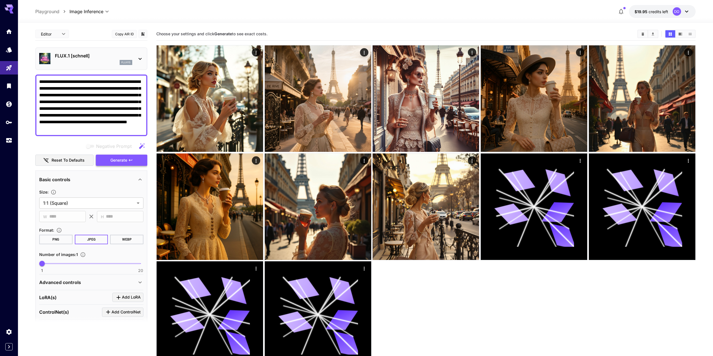
click at [114, 162] on span "Generate" at bounding box center [118, 160] width 17 height 7
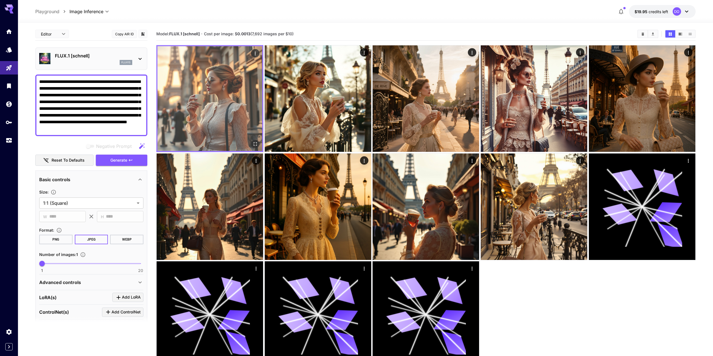
click at [187, 118] on img at bounding box center [210, 98] width 105 height 105
click at [256, 143] on icon "Open in fullscreen" at bounding box center [256, 144] width 6 height 6
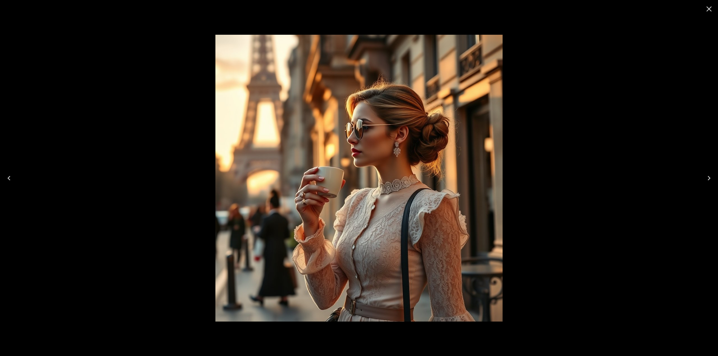
drag, startPoint x: 708, startPoint y: 11, endPoint x: 705, endPoint y: 16, distance: 5.4
click at [709, 11] on icon "Close" at bounding box center [708, 8] width 9 height 9
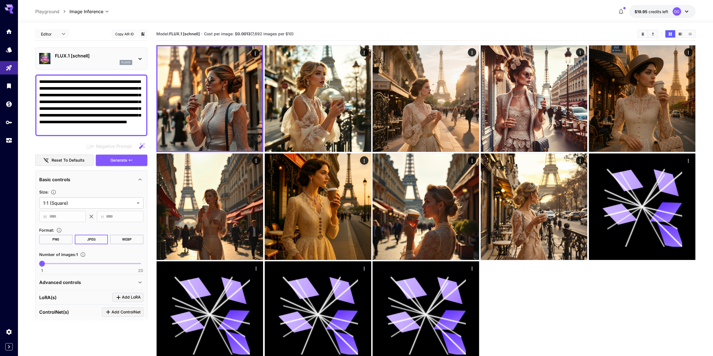
click at [100, 61] on div "flux1s" at bounding box center [93, 62] width 77 height 5
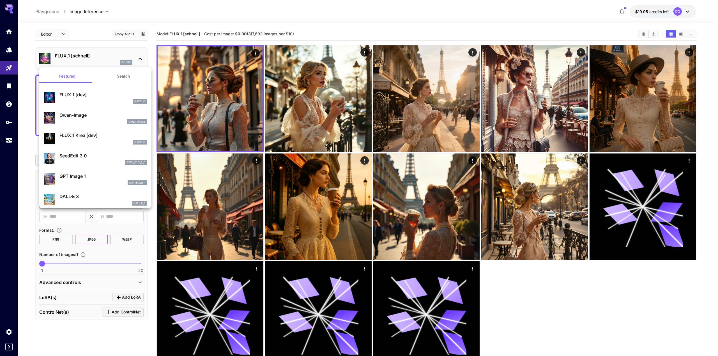
click at [115, 76] on button "Search" at bounding box center [123, 76] width 56 height 13
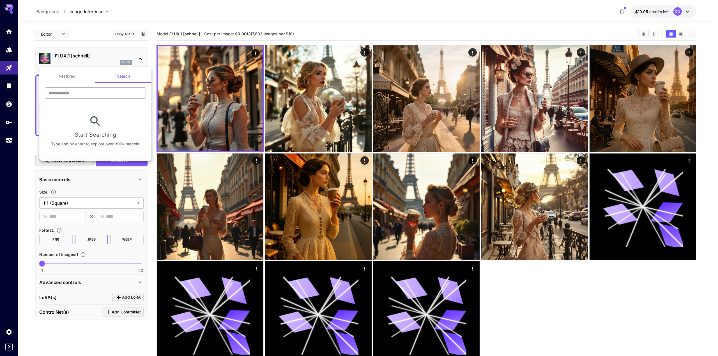
click at [98, 94] on input "text" at bounding box center [95, 92] width 101 height 11
type input "******"
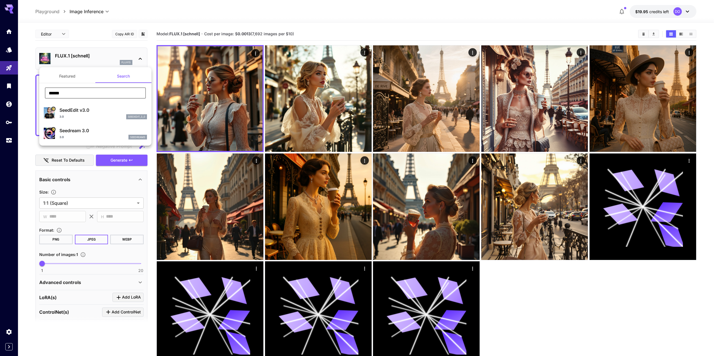
click at [81, 131] on p "Seedream 3.0" at bounding box center [102, 130] width 87 height 7
type input "***"
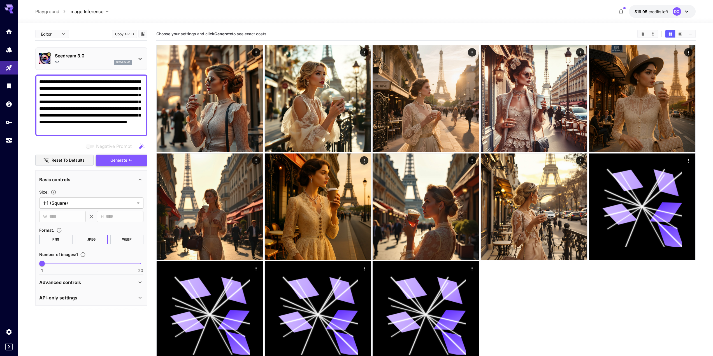
click at [112, 159] on span "Generate" at bounding box center [118, 160] width 17 height 7
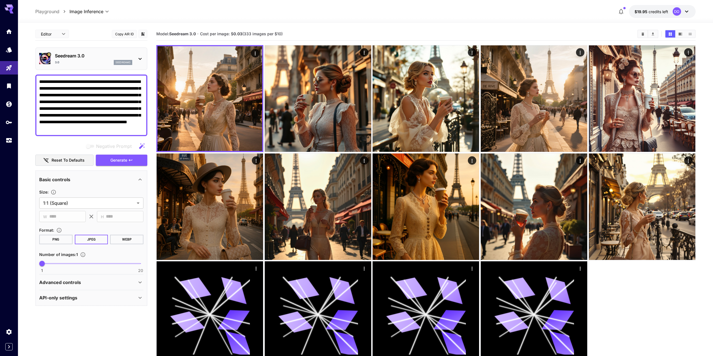
click at [94, 59] on p "Seedream 3.0" at bounding box center [93, 55] width 77 height 7
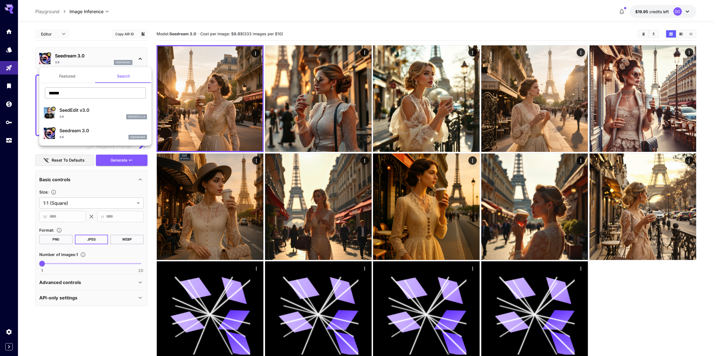
click at [92, 93] on input "******" at bounding box center [95, 92] width 101 height 11
drag, startPoint x: 92, startPoint y: 93, endPoint x: 72, endPoint y: 92, distance: 20.0
click at [72, 92] on input "******" at bounding box center [95, 92] width 101 height 11
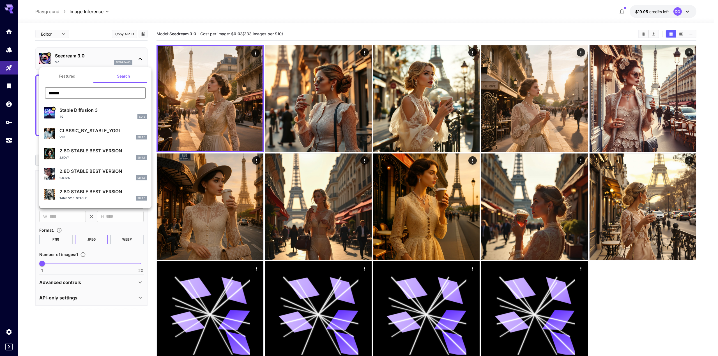
drag, startPoint x: 70, startPoint y: 92, endPoint x: 46, endPoint y: 93, distance: 24.1
click at [46, 93] on input "******" at bounding box center [95, 92] width 101 height 11
type input "**"
click at [70, 111] on p "SD XL" at bounding box center [102, 110] width 87 height 7
type input "***"
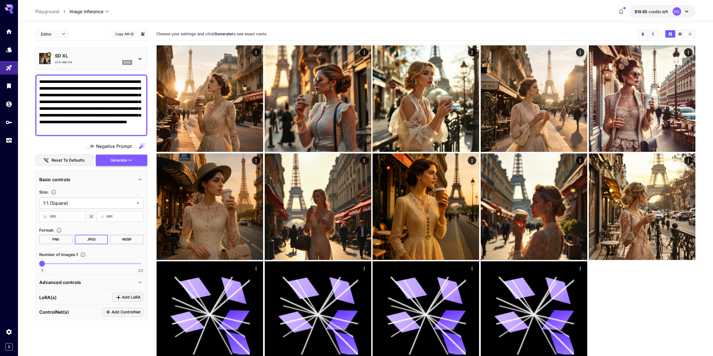
click at [118, 161] on span "Generate" at bounding box center [118, 160] width 17 height 7
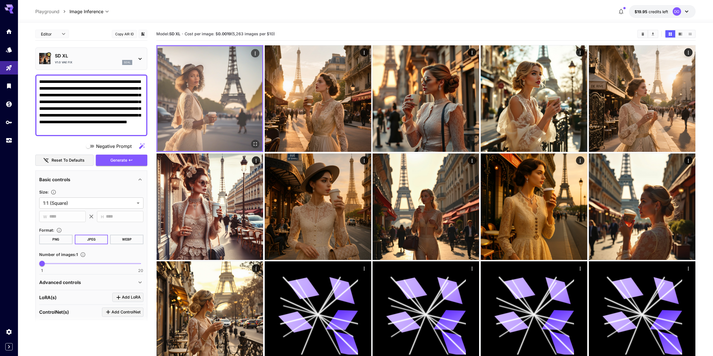
click at [215, 93] on img at bounding box center [210, 98] width 105 height 105
click at [254, 143] on icon "Open in fullscreen" at bounding box center [256, 144] width 6 height 6
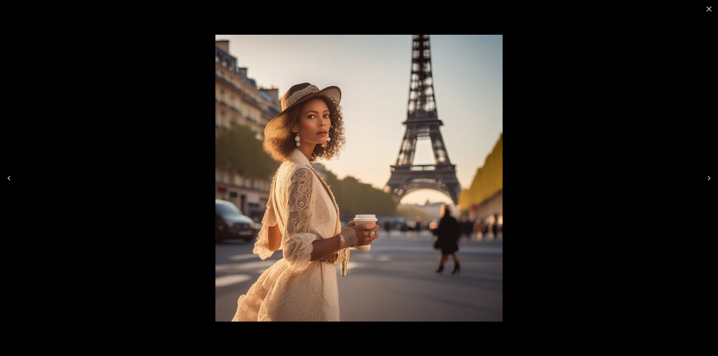
click at [708, 10] on icon "Close" at bounding box center [708, 8] width 5 height 5
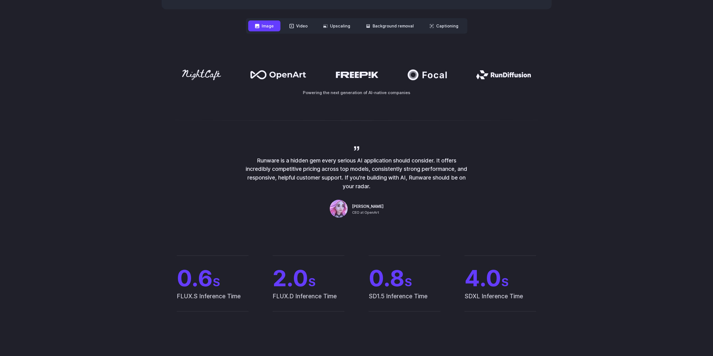
scroll to position [112, 0]
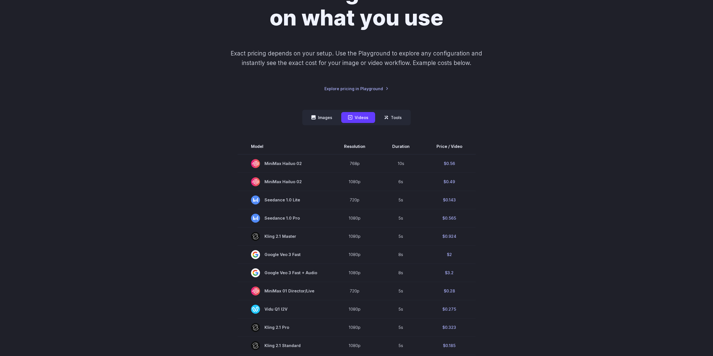
scroll to position [112, 0]
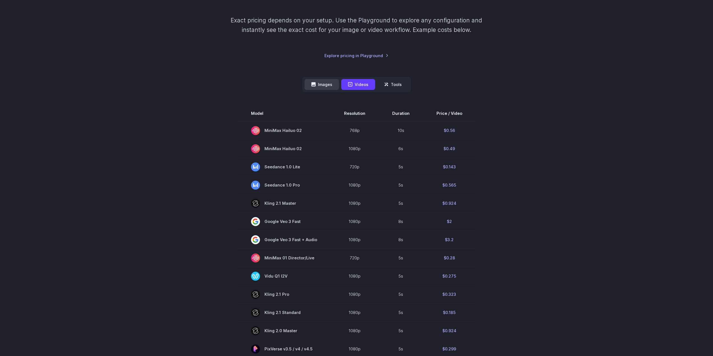
click at [315, 79] on button "Images" at bounding box center [322, 84] width 34 height 11
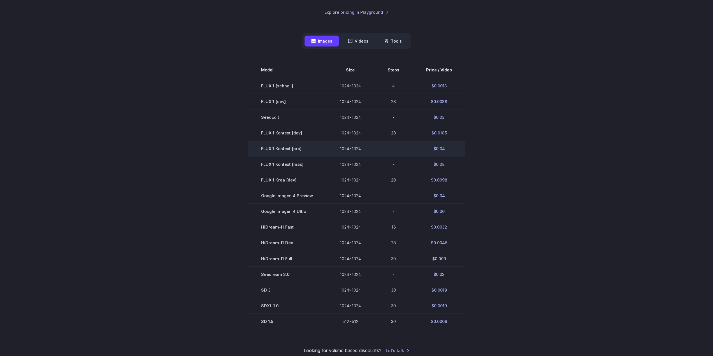
scroll to position [168, 0]
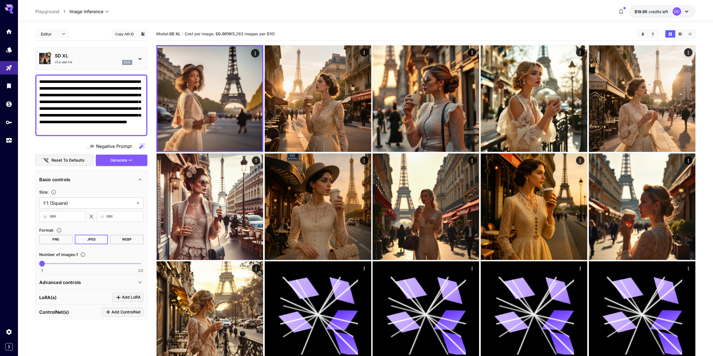
click at [78, 54] on p "SD XL" at bounding box center [93, 55] width 77 height 7
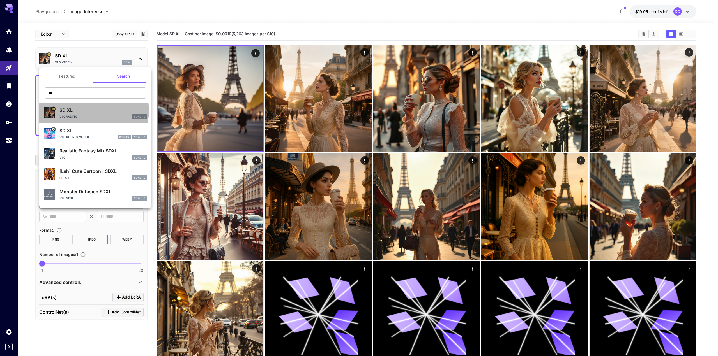
click at [90, 111] on p "SD XL" at bounding box center [102, 110] width 87 height 7
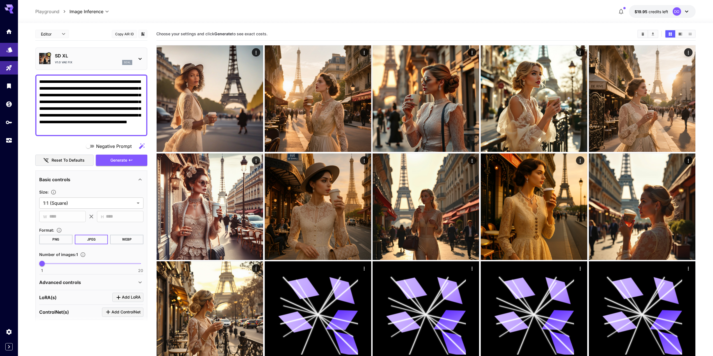
click at [8, 51] on icon "Models" at bounding box center [9, 48] width 7 height 7
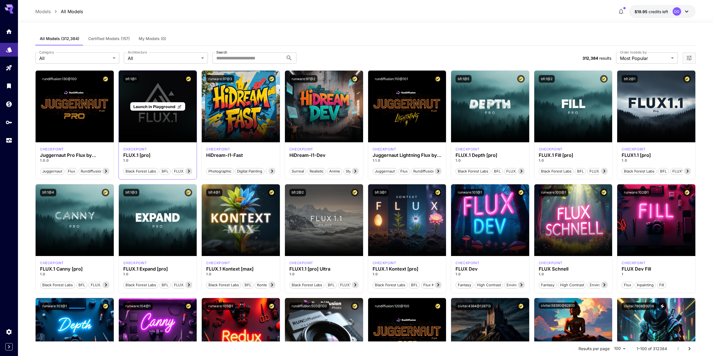
click at [164, 107] on span "Launch in Playground" at bounding box center [154, 106] width 42 height 5
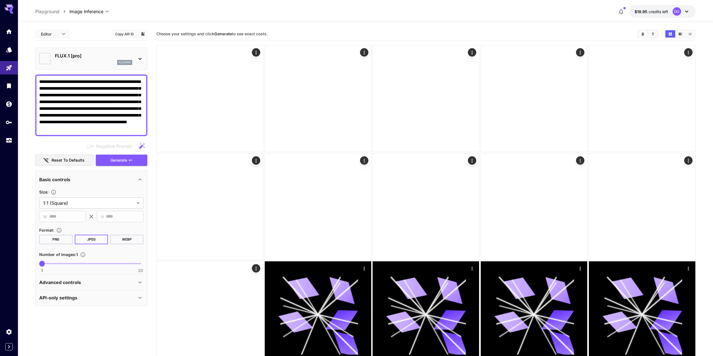
type input "**"
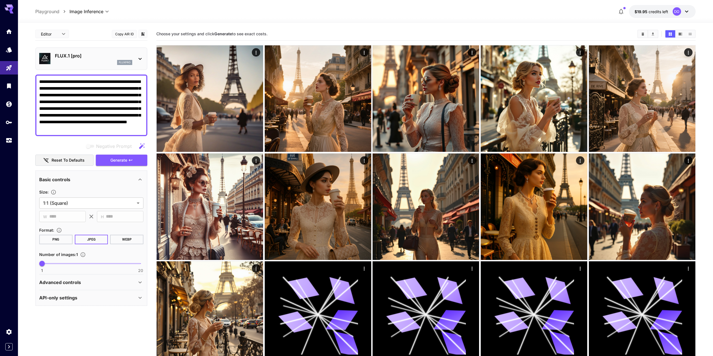
click at [93, 60] on div "fluxpro" at bounding box center [93, 62] width 77 height 5
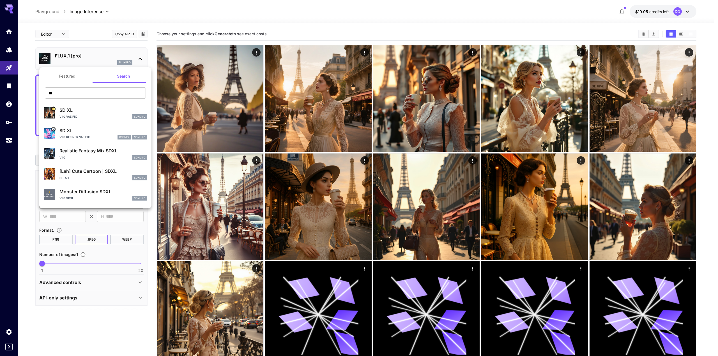
click at [81, 77] on button "Featured" at bounding box center [67, 76] width 56 height 13
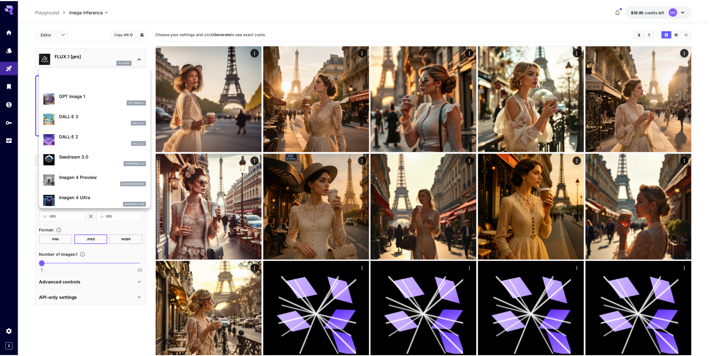
scroll to position [140, 0]
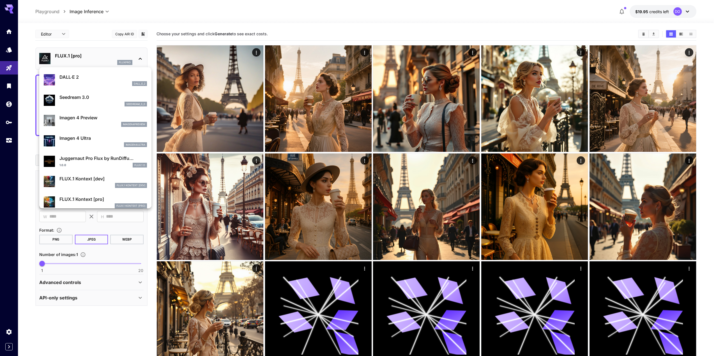
click at [87, 135] on p "Imagen 4 Ultra" at bounding box center [102, 138] width 87 height 7
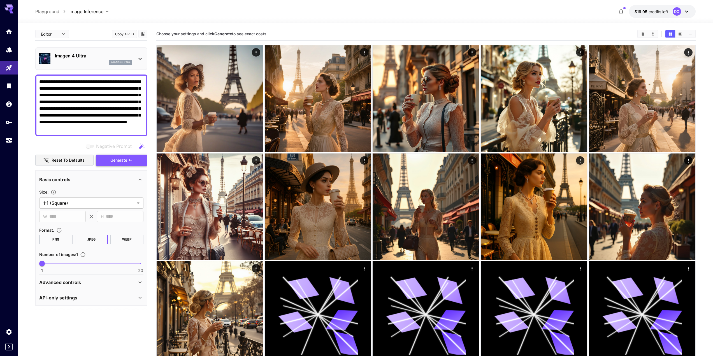
click at [115, 158] on span "Generate" at bounding box center [118, 160] width 17 height 7
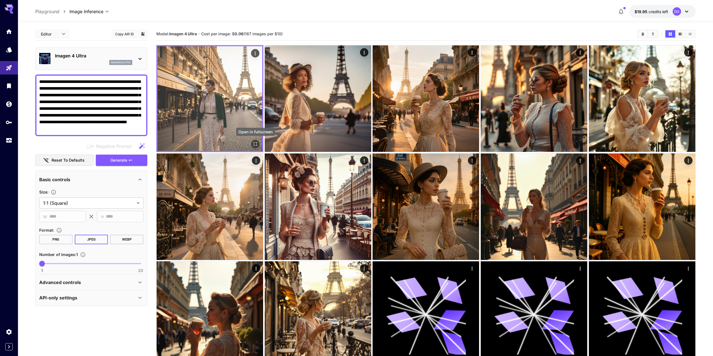
click at [256, 144] on icon "Open in fullscreen" at bounding box center [256, 144] width 6 height 6
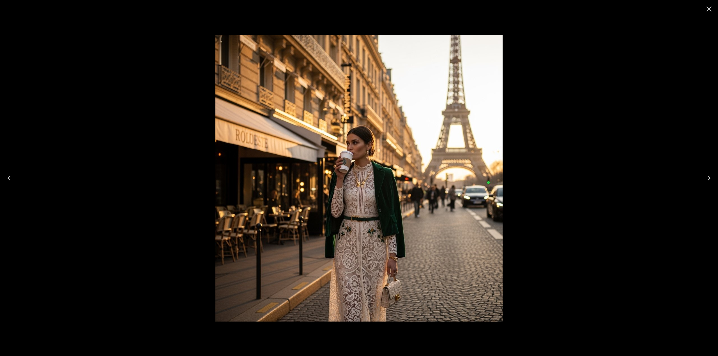
click at [707, 8] on icon "Close" at bounding box center [708, 8] width 9 height 9
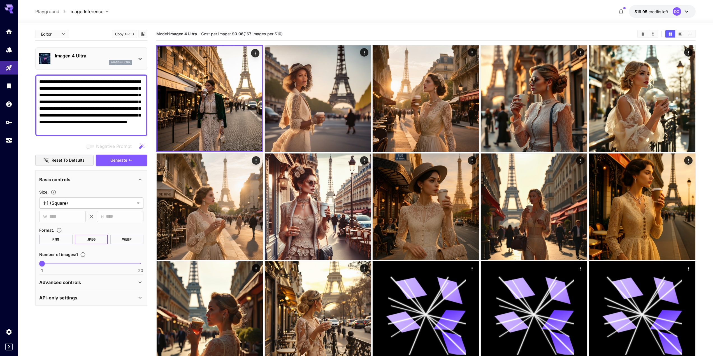
click at [73, 54] on p "Imagen 4 Ultra" at bounding box center [93, 55] width 77 height 7
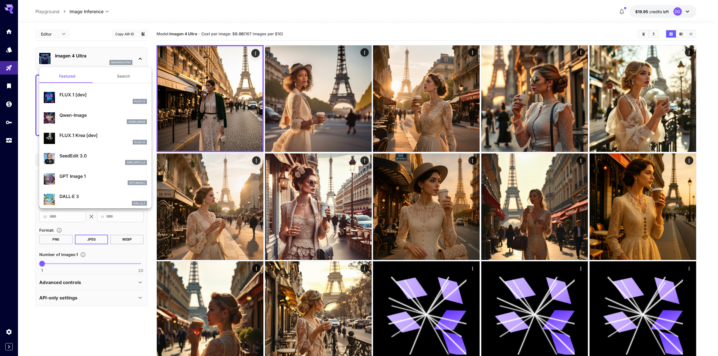
click at [76, 60] on div at bounding box center [359, 178] width 718 height 356
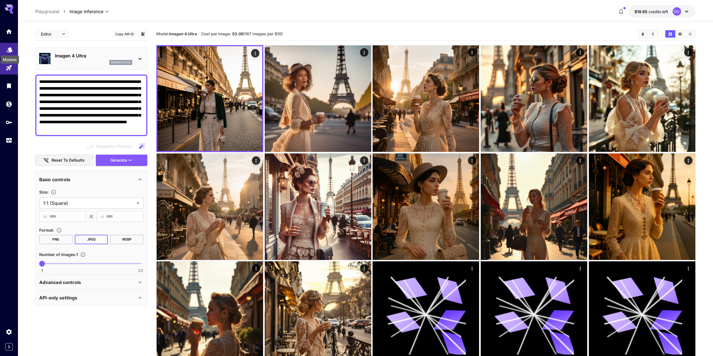
click at [9, 49] on icon "Models" at bounding box center [9, 47] width 6 height 5
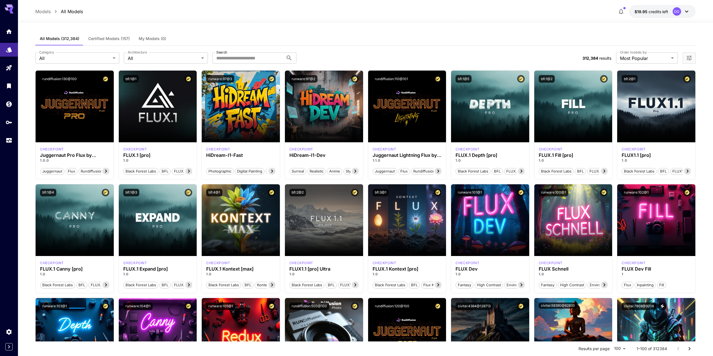
click at [101, 39] on span "Certified Models (157)" at bounding box center [108, 38] width 41 height 5
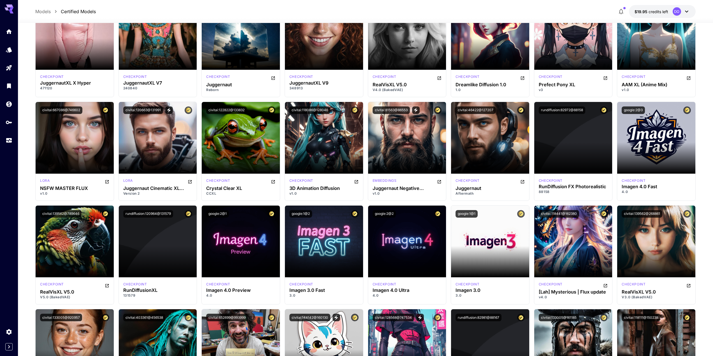
scroll to position [589, 0]
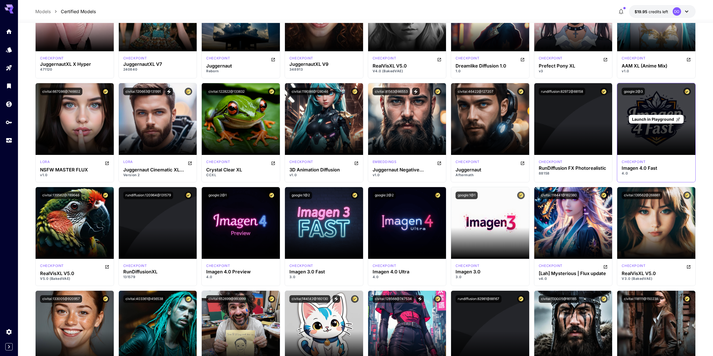
click at [660, 117] on span "Launch in Playground" at bounding box center [653, 119] width 42 height 5
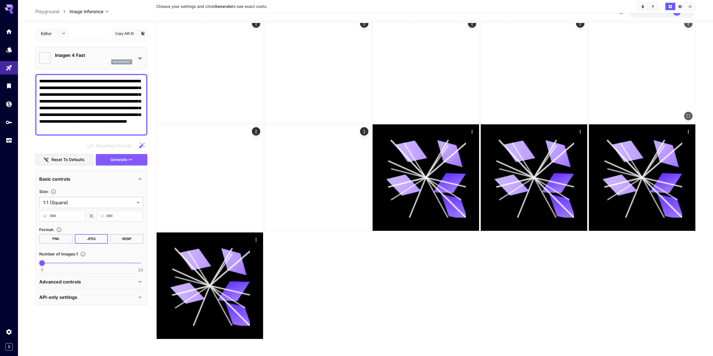
scroll to position [137, 0]
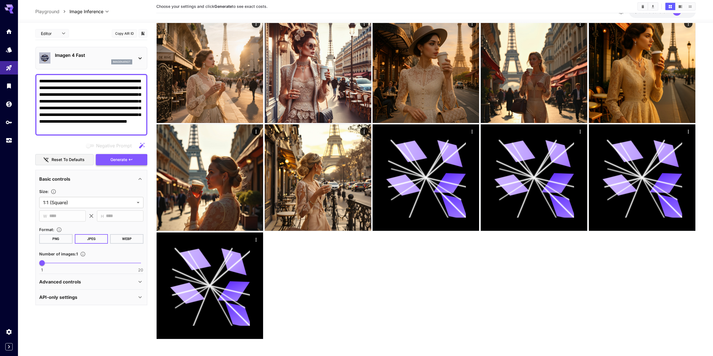
click at [108, 159] on button "Generate" at bounding box center [122, 159] width 52 height 11
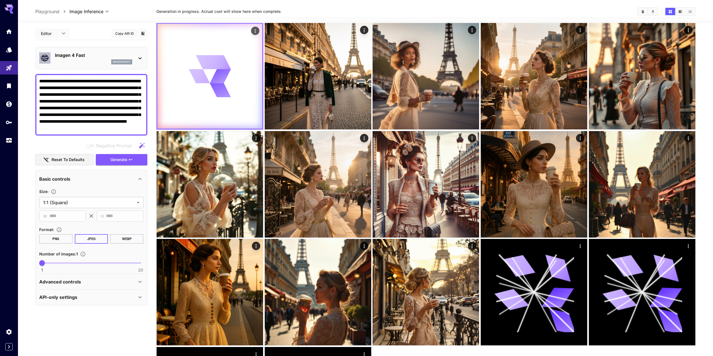
scroll to position [0, 0]
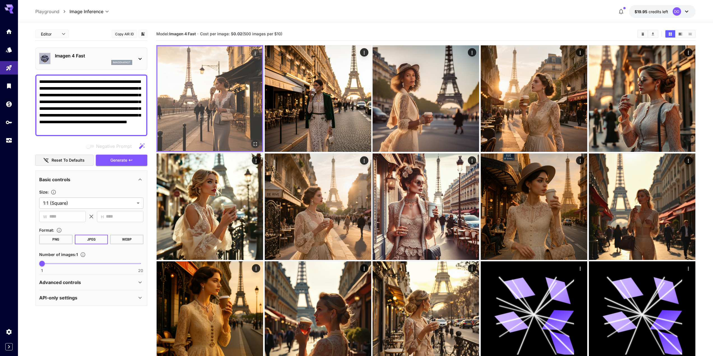
click at [206, 115] on img at bounding box center [210, 98] width 105 height 105
click at [254, 143] on icon "Open in fullscreen" at bounding box center [256, 144] width 6 height 6
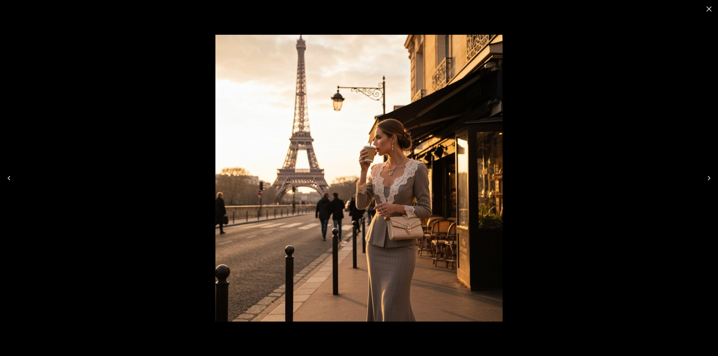
click at [710, 8] on icon "Close" at bounding box center [708, 8] width 5 height 5
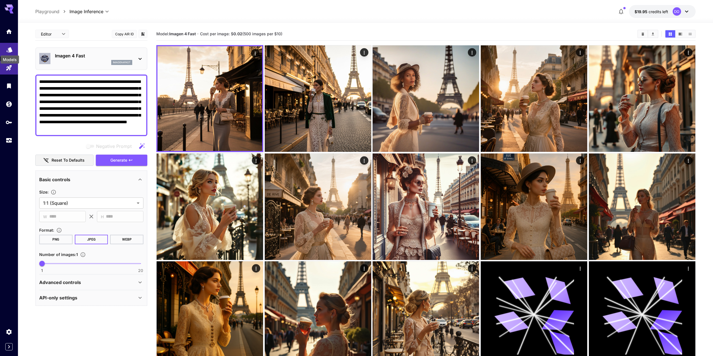
click at [10, 50] on icon "Models" at bounding box center [9, 47] width 6 height 5
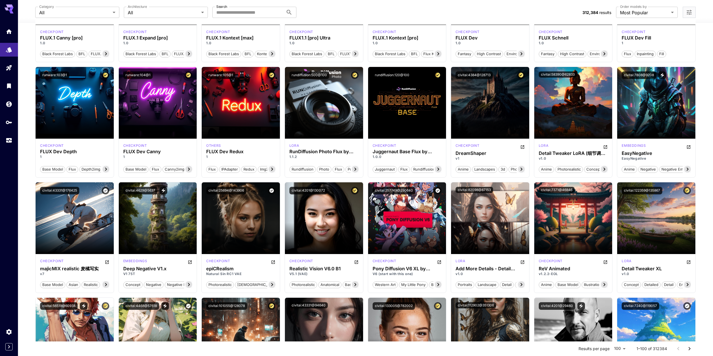
scroll to position [252, 0]
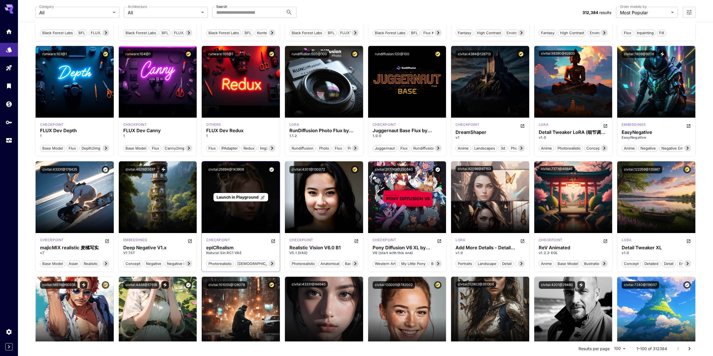
click at [244, 195] on span "Launch in Playground" at bounding box center [238, 197] width 42 height 5
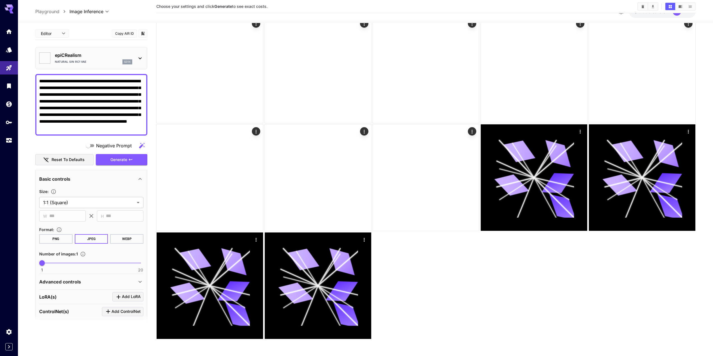
type input "*******"
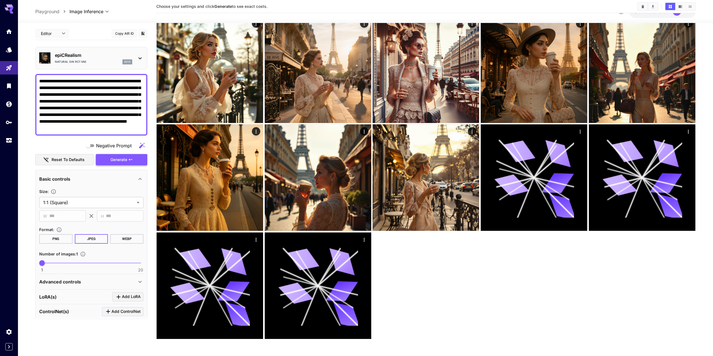
click at [115, 161] on span "Generate" at bounding box center [118, 159] width 17 height 7
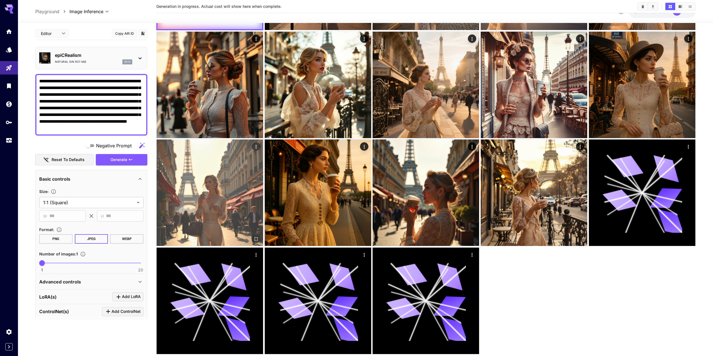
scroll to position [0, 0]
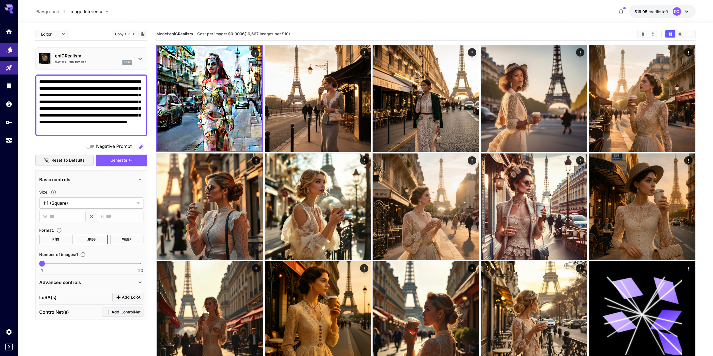
click at [9, 51] on icon "Models" at bounding box center [9, 48] width 7 height 7
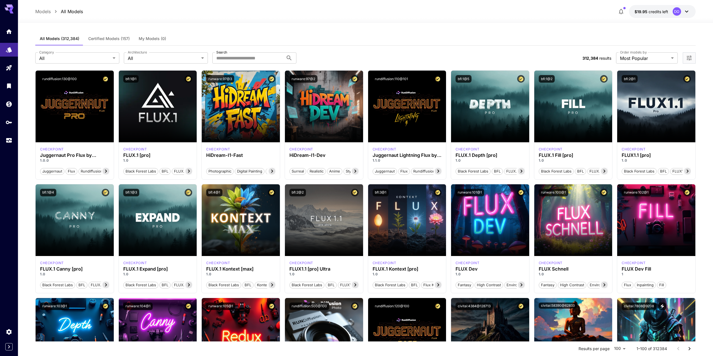
click at [108, 40] on span "Certified Models (157)" at bounding box center [108, 38] width 41 height 5
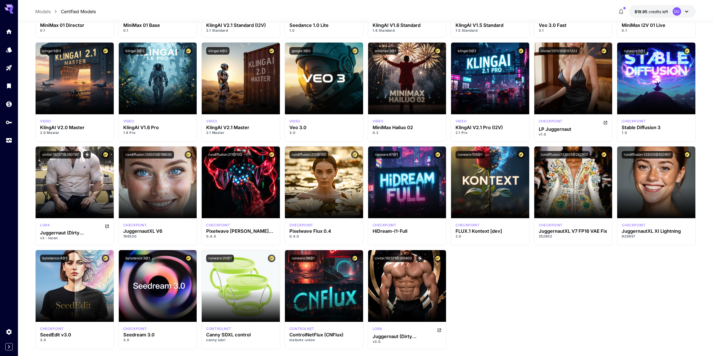
scroll to position [1785, 0]
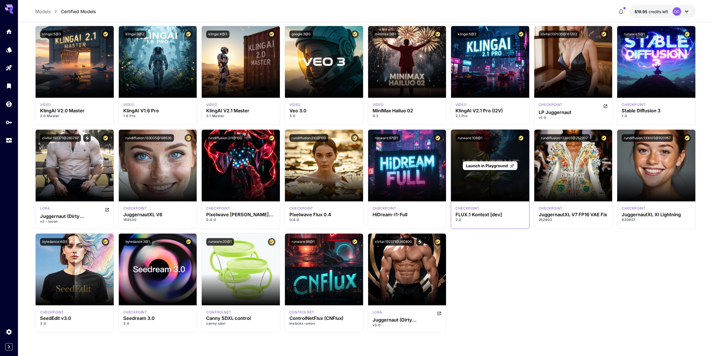
click at [490, 166] on span "Launch in Playground" at bounding box center [487, 165] width 42 height 5
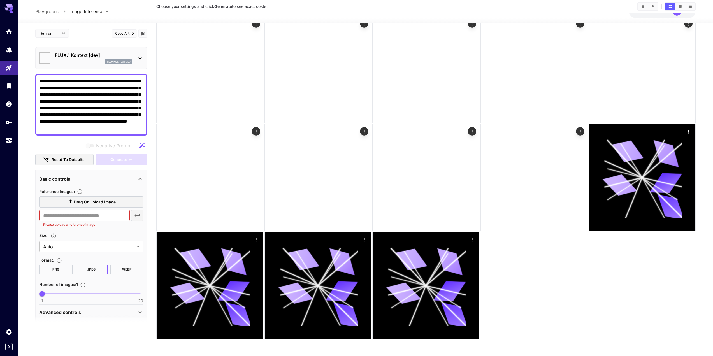
scroll to position [137, 0]
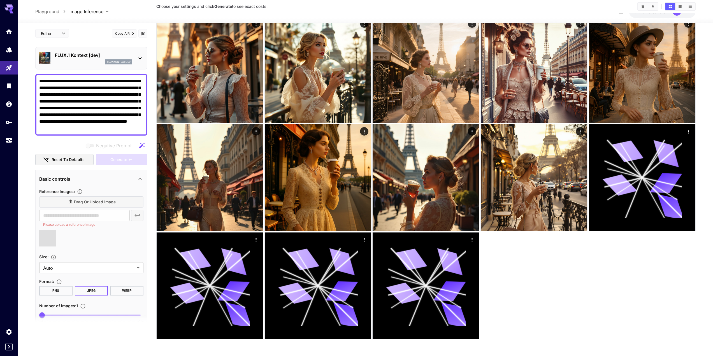
type input "**********"
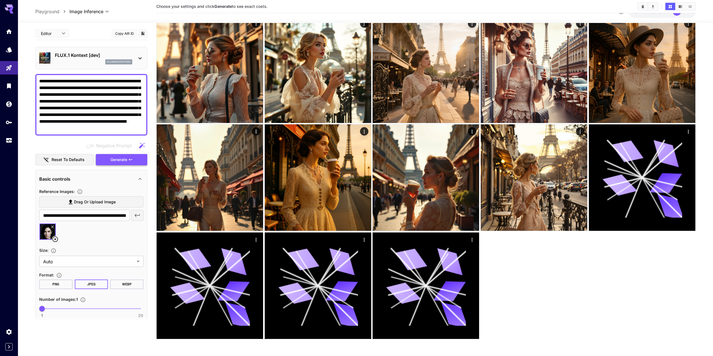
click at [116, 162] on span "Generate" at bounding box center [118, 159] width 17 height 7
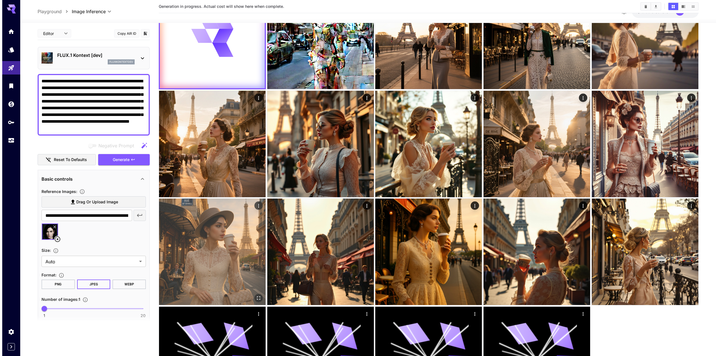
scroll to position [0, 0]
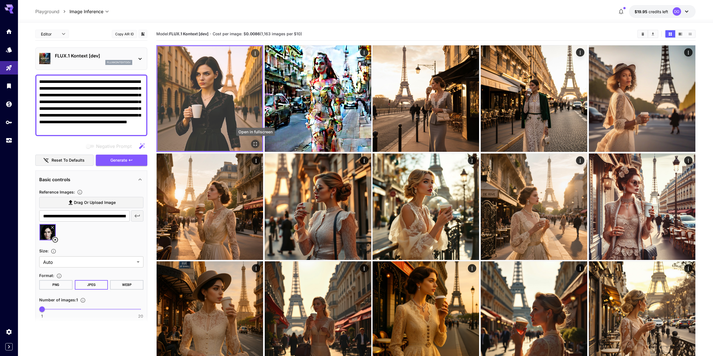
click at [255, 144] on icon "Open in fullscreen" at bounding box center [256, 144] width 6 height 6
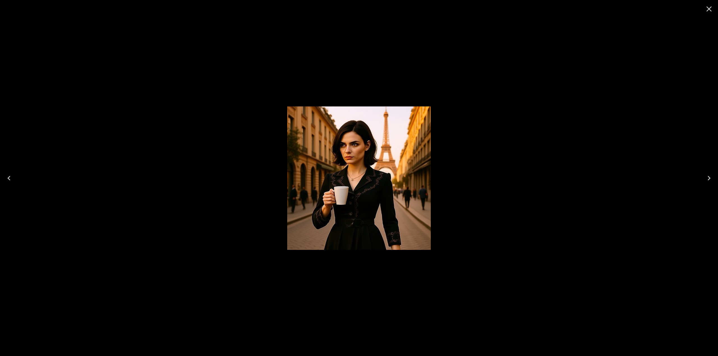
click at [705, 11] on icon "Close" at bounding box center [708, 8] width 9 height 9
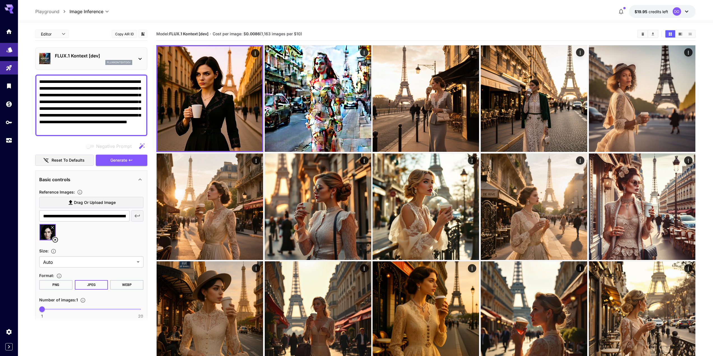
click at [9, 47] on icon "Models" at bounding box center [9, 48] width 6 height 5
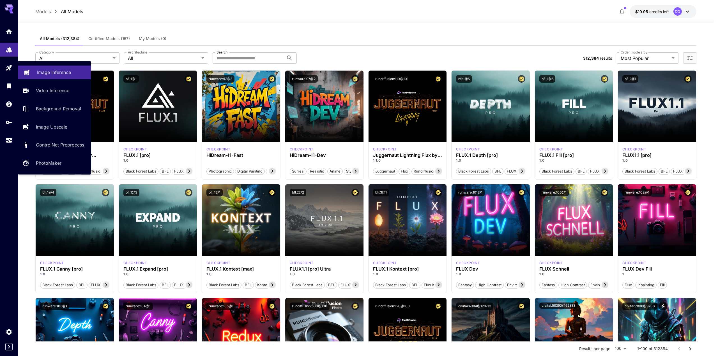
click at [48, 72] on p "Image Inference" at bounding box center [54, 72] width 34 height 7
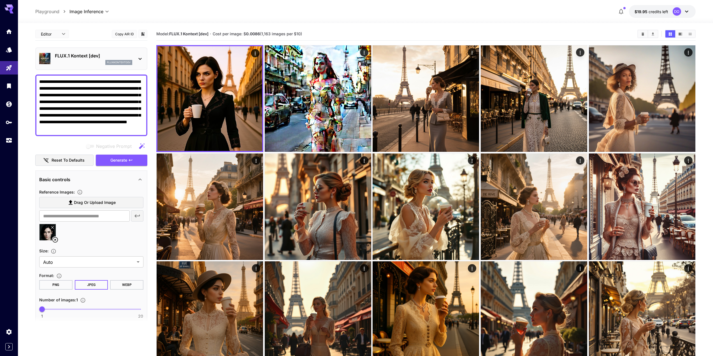
click at [79, 60] on div "FLUX.1 Kontext [dev] fluxkontextdev" at bounding box center [93, 58] width 77 height 13
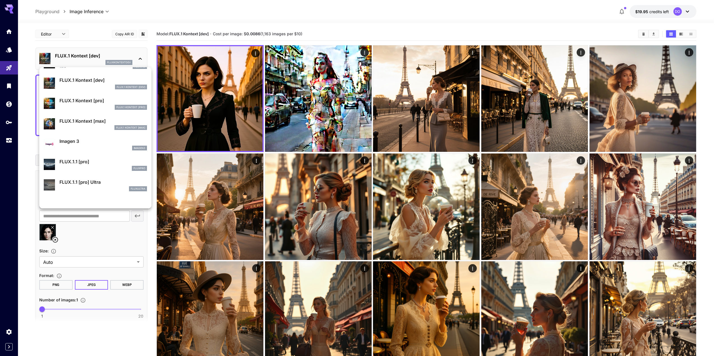
scroll to position [309, 0]
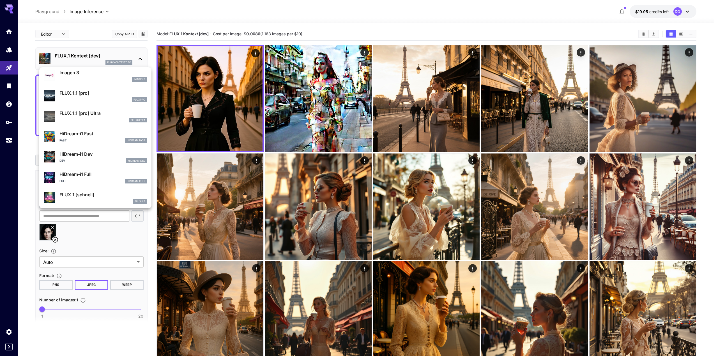
click at [79, 174] on p "HiDream-i1 Full" at bounding box center [102, 174] width 87 height 7
type input "**"
type input "***"
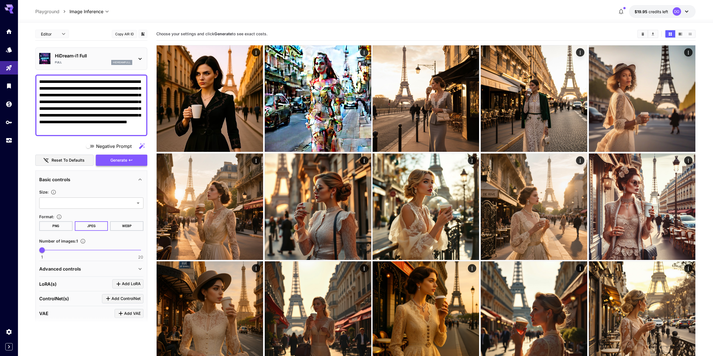
click at [113, 159] on span "Generate" at bounding box center [118, 160] width 17 height 7
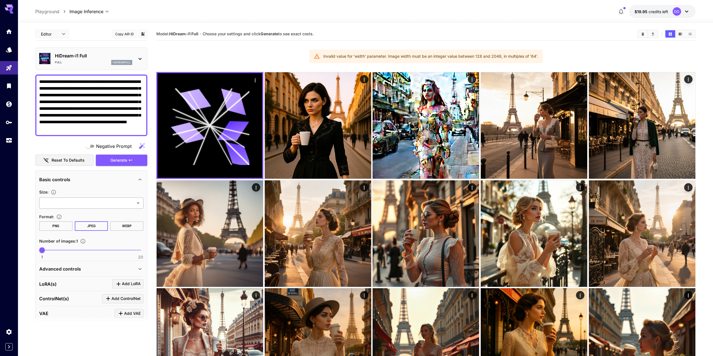
click at [137, 203] on body "**********" at bounding box center [356, 260] width 713 height 520
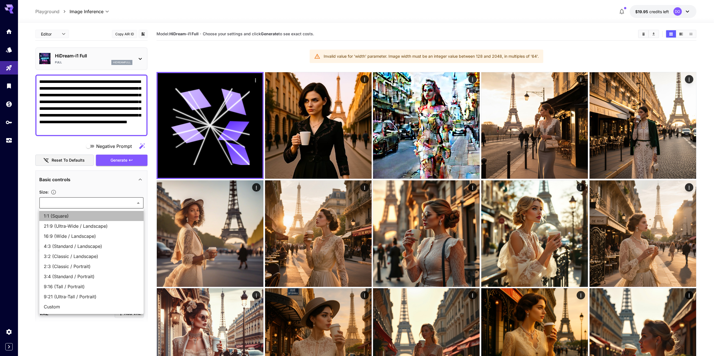
click at [121, 214] on span "1:1 (Square)" at bounding box center [91, 216] width 95 height 7
type input "**********"
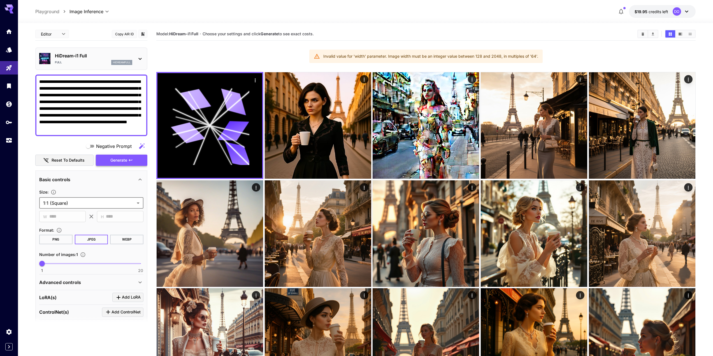
click at [115, 158] on span "Generate" at bounding box center [118, 160] width 17 height 7
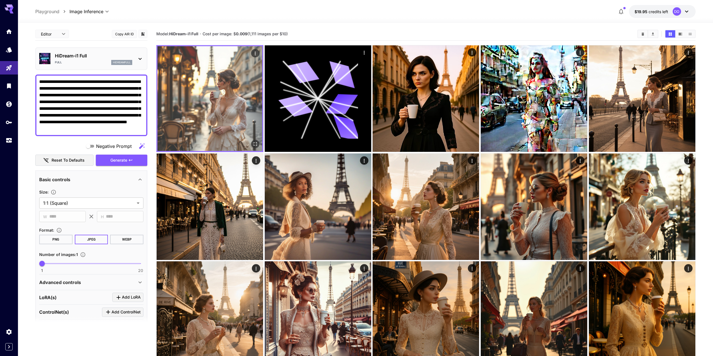
click at [228, 110] on img at bounding box center [210, 98] width 105 height 105
click at [254, 142] on icon "Open in fullscreen" at bounding box center [256, 144] width 6 height 6
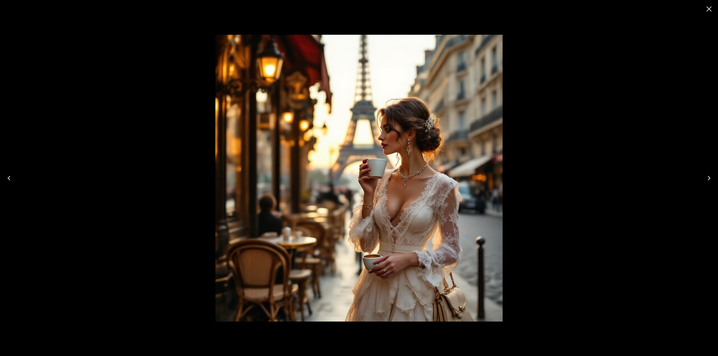
click at [705, 11] on icon "Close" at bounding box center [708, 8] width 9 height 9
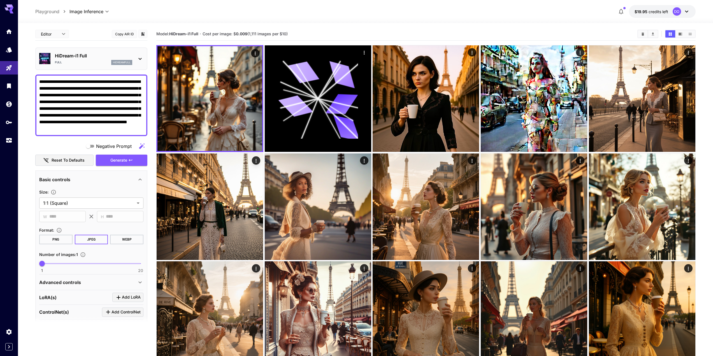
click at [90, 59] on p "HiDream-i1 Full" at bounding box center [93, 55] width 77 height 7
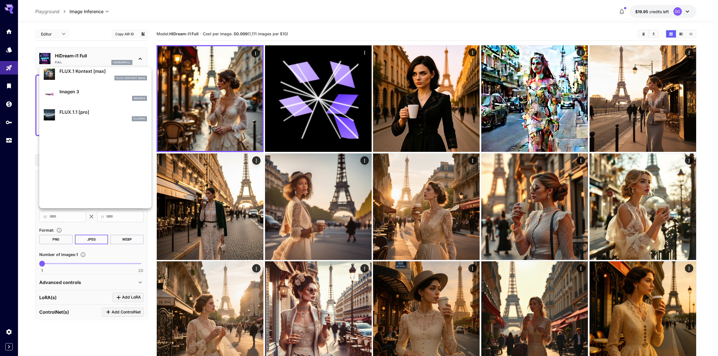
scroll to position [310, 0]
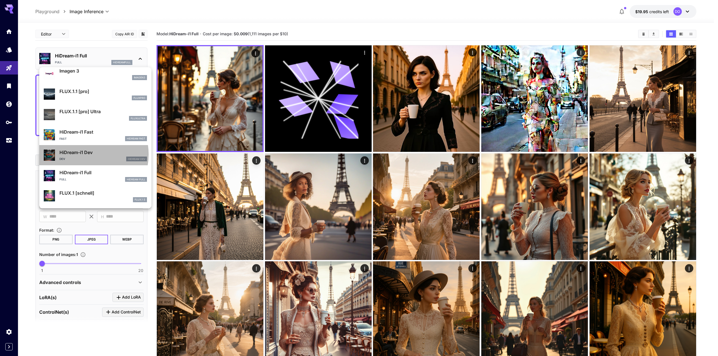
click at [86, 154] on p "HiDream-i1 Dev" at bounding box center [102, 152] width 87 height 7
type input "**"
type input "*"
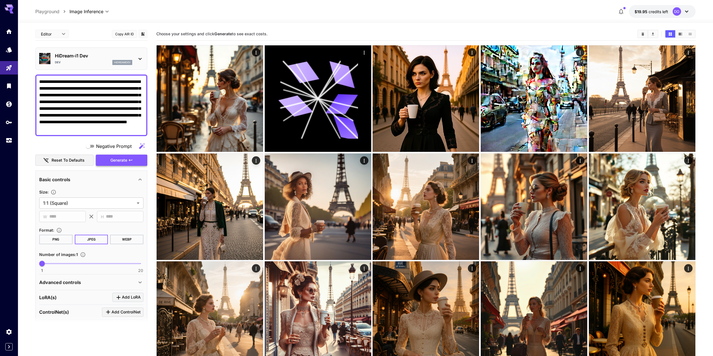
click at [113, 158] on span "Generate" at bounding box center [118, 160] width 17 height 7
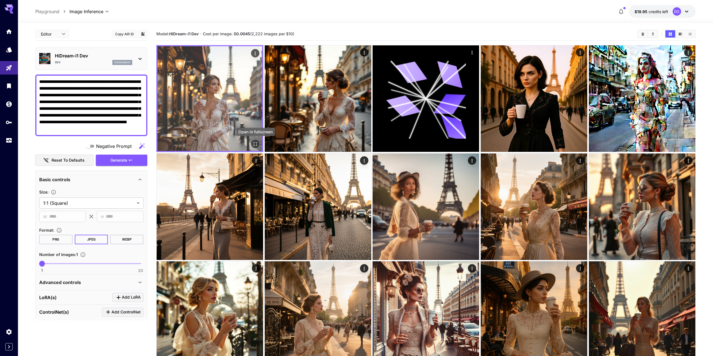
click at [254, 143] on icon "Open in fullscreen" at bounding box center [255, 144] width 3 height 3
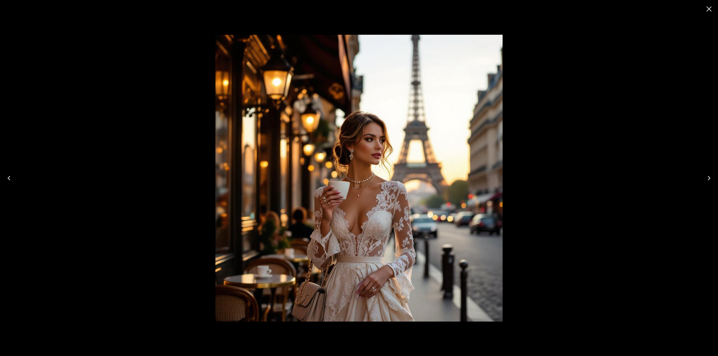
click at [707, 10] on icon "Close" at bounding box center [708, 8] width 5 height 5
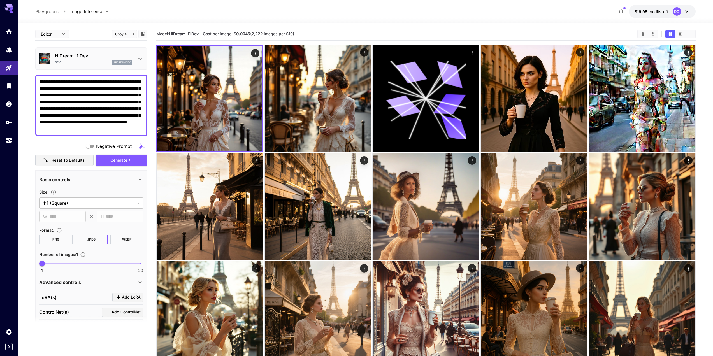
click at [83, 56] on p "HiDream-i1 Dev" at bounding box center [93, 55] width 77 height 7
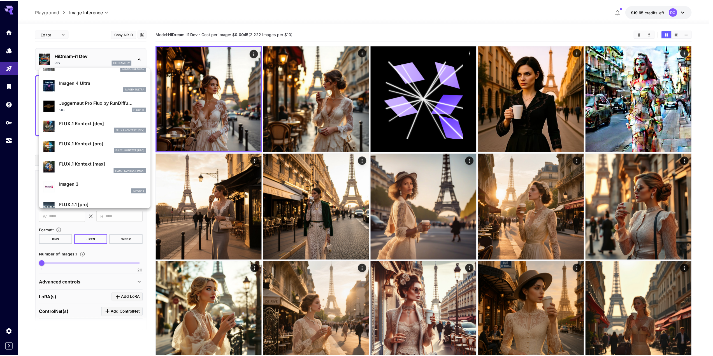
scroll to position [310, 0]
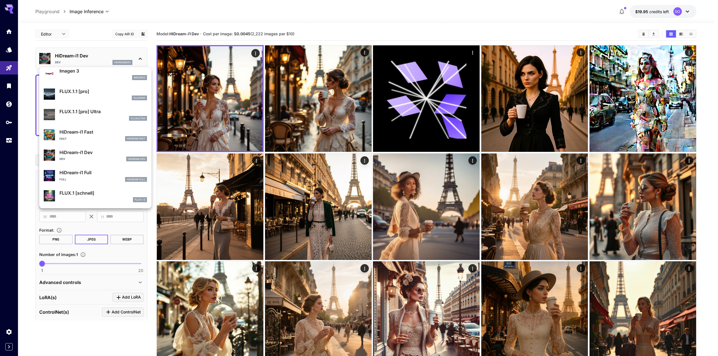
click at [93, 133] on p "HiDream-i1 Fast" at bounding box center [102, 132] width 87 height 7
type input "**"
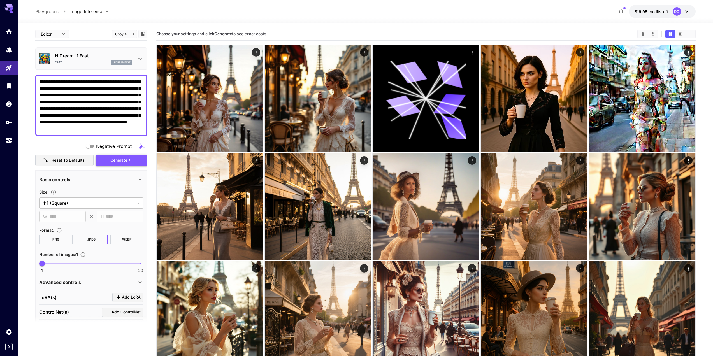
click at [123, 158] on span "Generate" at bounding box center [118, 160] width 17 height 7
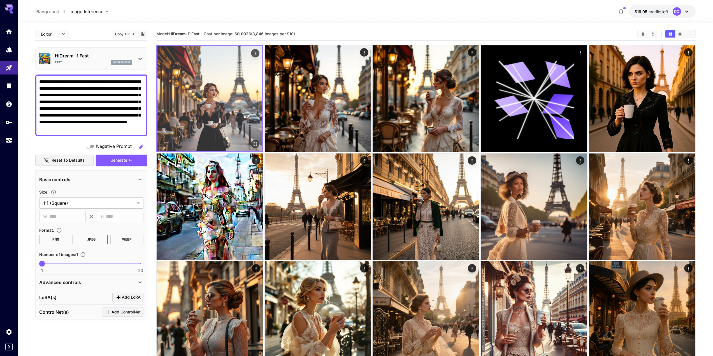
click at [254, 145] on icon "Open in fullscreen" at bounding box center [255, 144] width 3 height 3
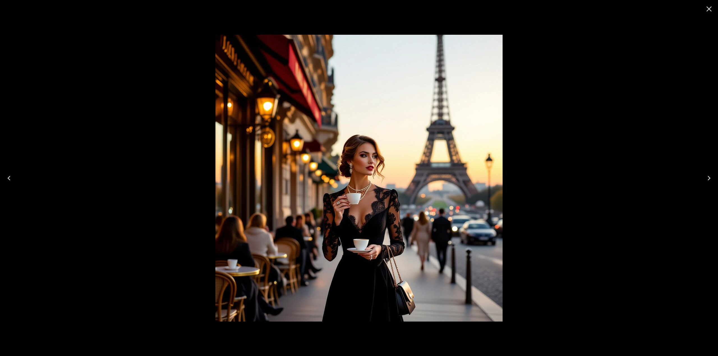
click at [708, 6] on icon "Close" at bounding box center [708, 8] width 9 height 9
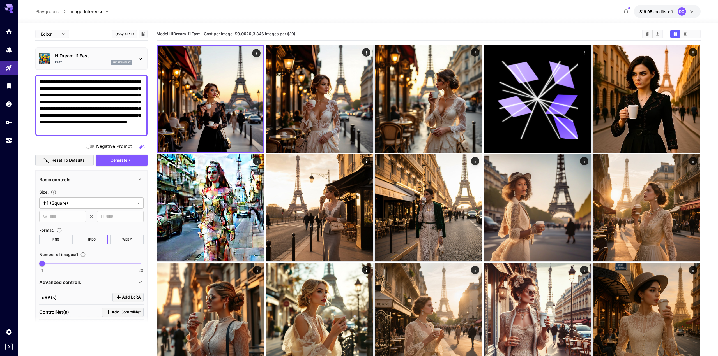
click at [106, 13] on body "**********" at bounding box center [359, 302] width 718 height 605
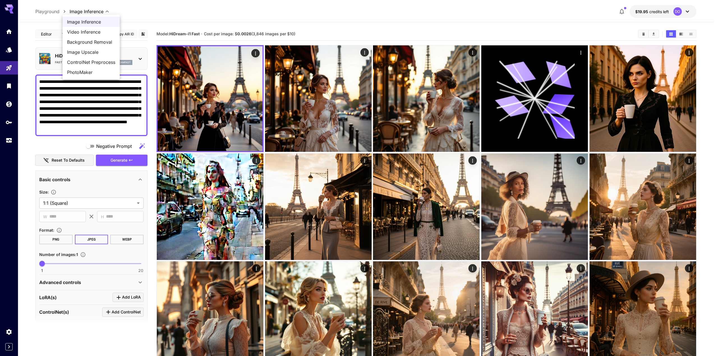
click at [95, 31] on span "Video Inference" at bounding box center [91, 32] width 48 height 7
type input "**********"
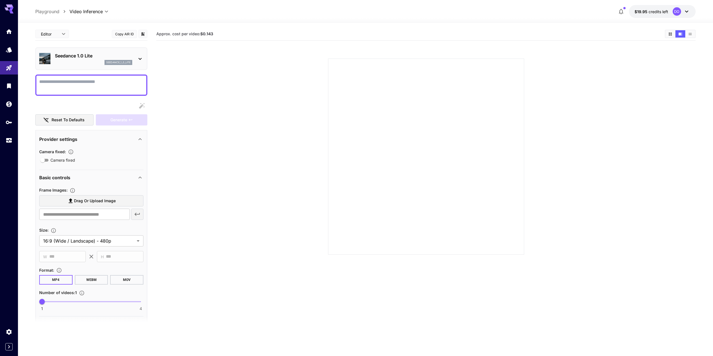
click at [85, 58] on p "Seedance 1.0 Lite" at bounding box center [93, 55] width 77 height 7
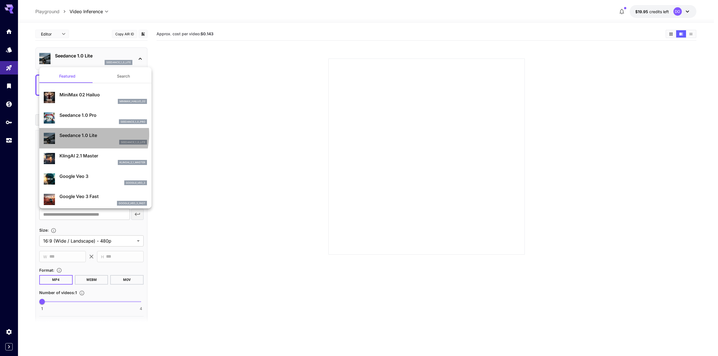
click at [80, 134] on p "Seedance 1.0 Lite" at bounding box center [102, 135] width 87 height 7
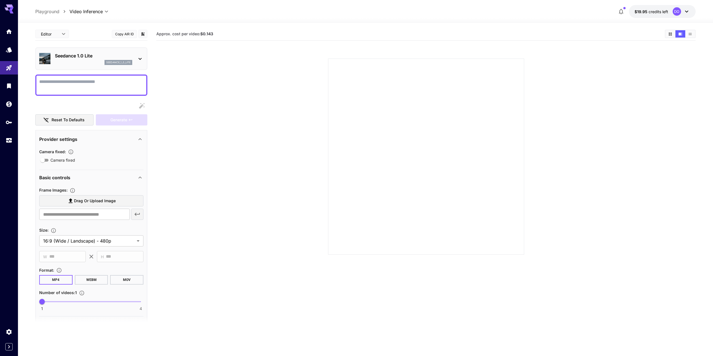
click at [89, 79] on textarea "Camera fixed" at bounding box center [91, 84] width 104 height 13
paste textarea "**********"
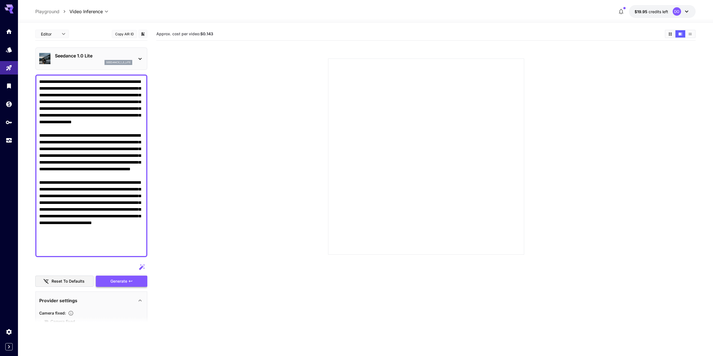
type textarea "**********"
click at [117, 281] on div "Generate" at bounding box center [122, 281] width 52 height 11
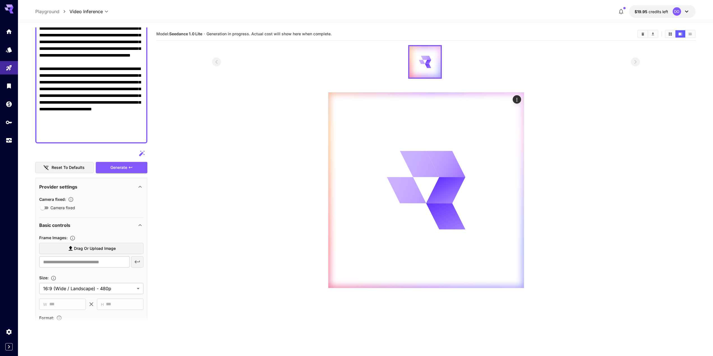
scroll to position [140, 0]
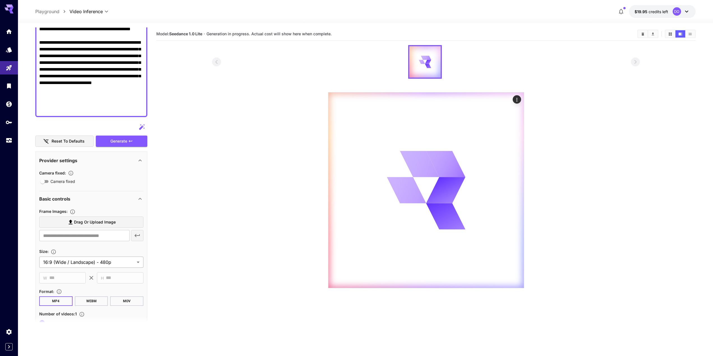
click at [110, 262] on body "**********" at bounding box center [356, 200] width 713 height 401
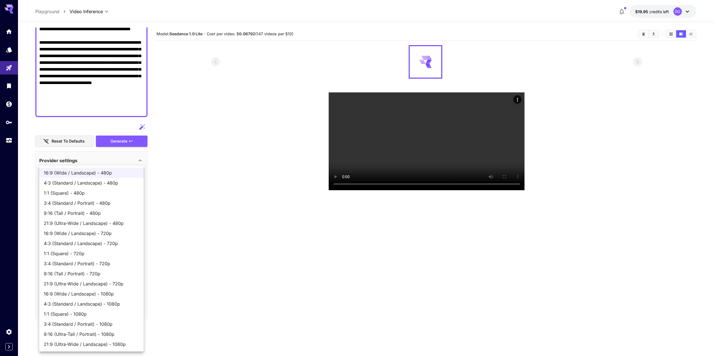
click at [182, 241] on div at bounding box center [359, 178] width 718 height 356
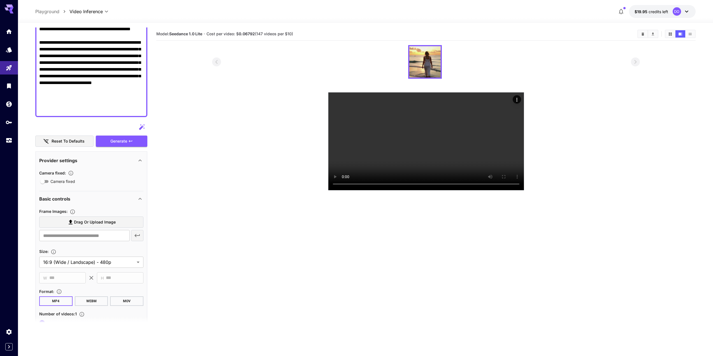
click at [137, 160] on icon at bounding box center [140, 160] width 7 height 7
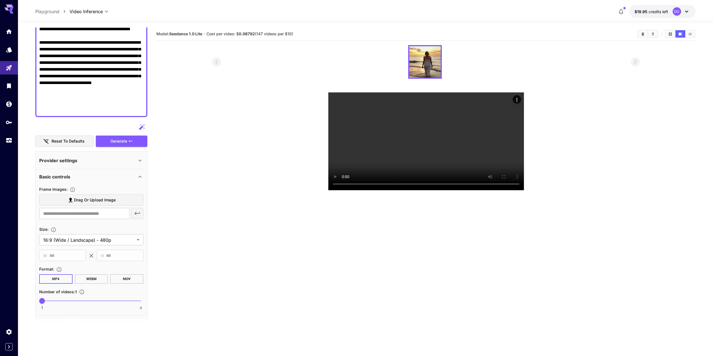
click at [138, 160] on icon at bounding box center [140, 160] width 7 height 7
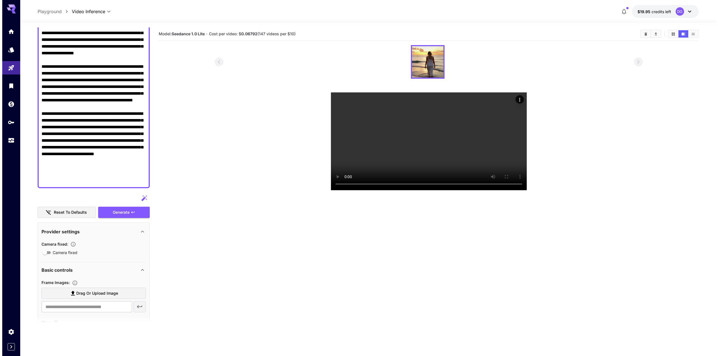
scroll to position [0, 0]
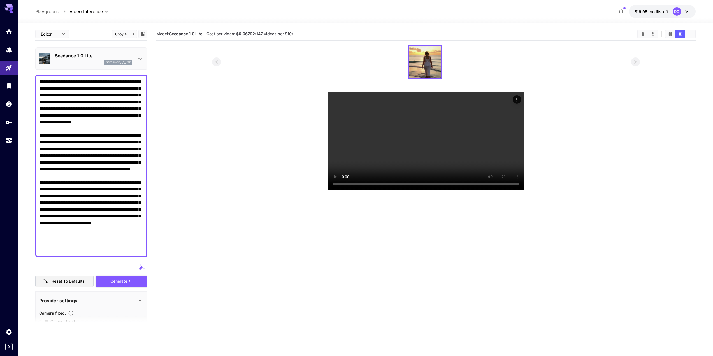
click at [81, 54] on p "Seedance 1.0 Lite" at bounding box center [93, 55] width 77 height 7
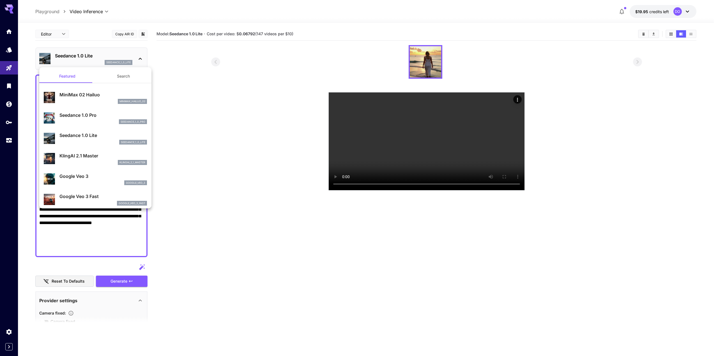
click at [92, 115] on p "Seedance 1.0 Pro" at bounding box center [102, 115] width 87 height 7
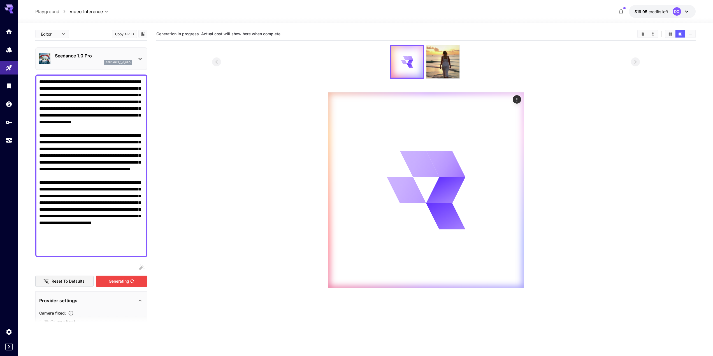
click at [119, 280] on div "Generating" at bounding box center [122, 281] width 52 height 11
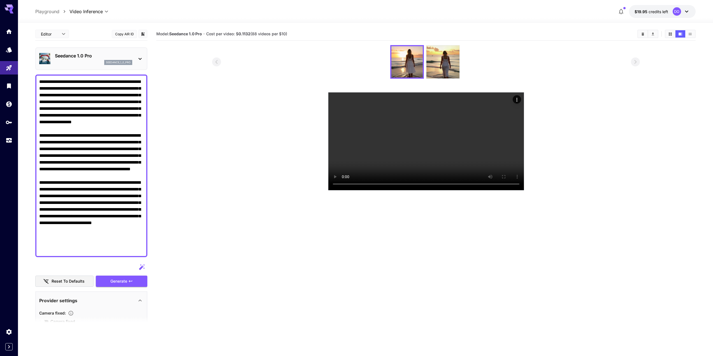
click at [78, 69] on div "Seedance 1.0 Pro seedance_1_0_pro" at bounding box center [91, 58] width 112 height 23
click at [80, 61] on div "seedance_1_0_pro" at bounding box center [93, 62] width 77 height 5
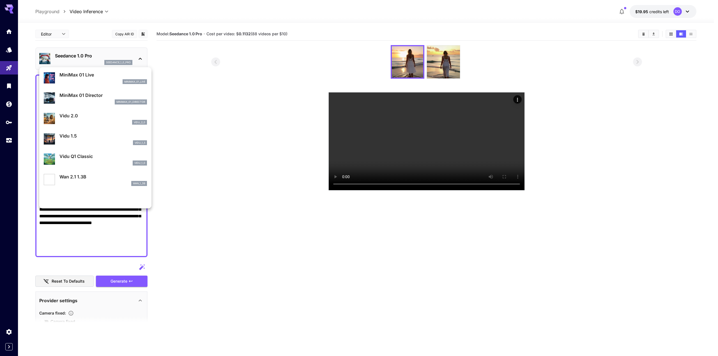
scroll to position [433, 0]
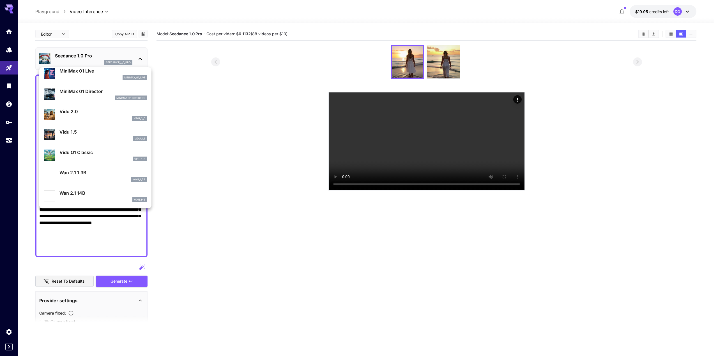
click at [91, 193] on p "Wan 2.1 14B" at bounding box center [102, 193] width 87 height 7
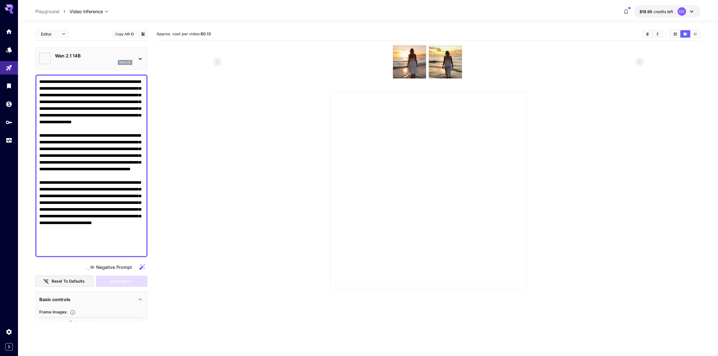
type input "**********"
type input "***"
type input "**"
click at [92, 61] on div "wan_14b" at bounding box center [93, 62] width 77 height 5
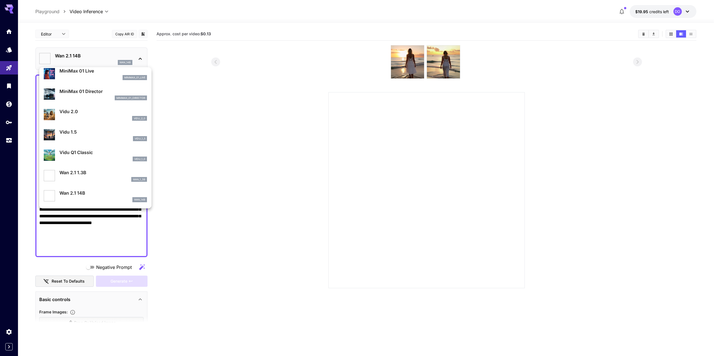
click at [80, 172] on p "Wan 2.1 1.3B" at bounding box center [102, 172] width 87 height 7
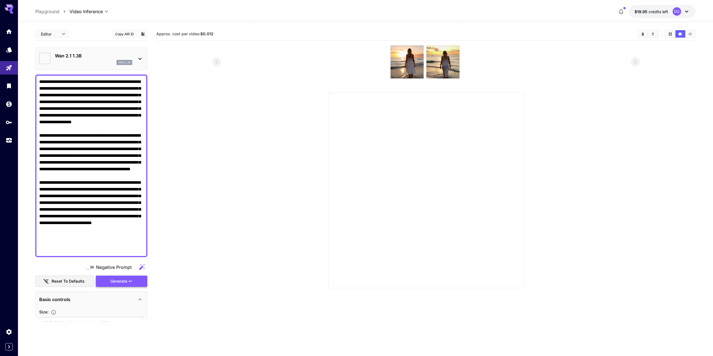
click at [123, 279] on div "Generate" at bounding box center [122, 281] width 52 height 11
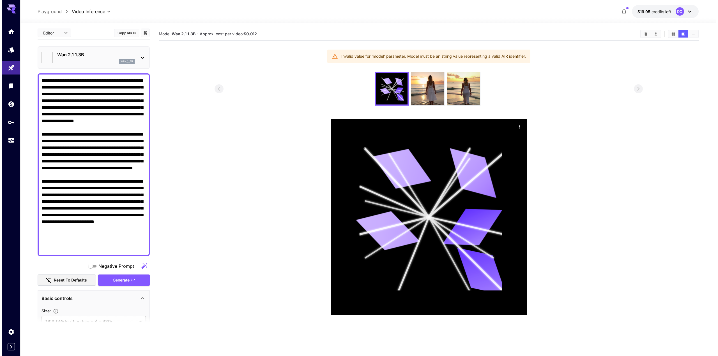
scroll to position [0, 0]
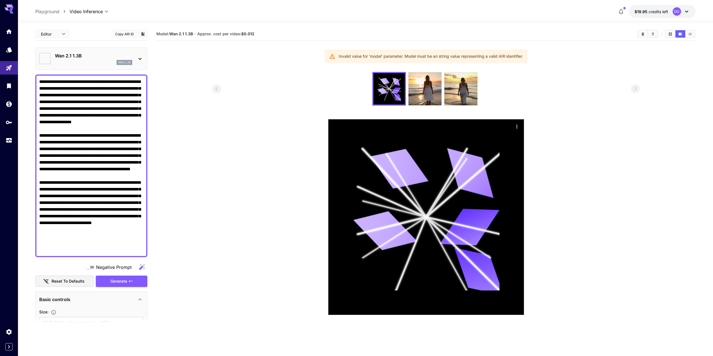
click at [81, 58] on p "Wan 2.1 1.3B" at bounding box center [93, 55] width 77 height 7
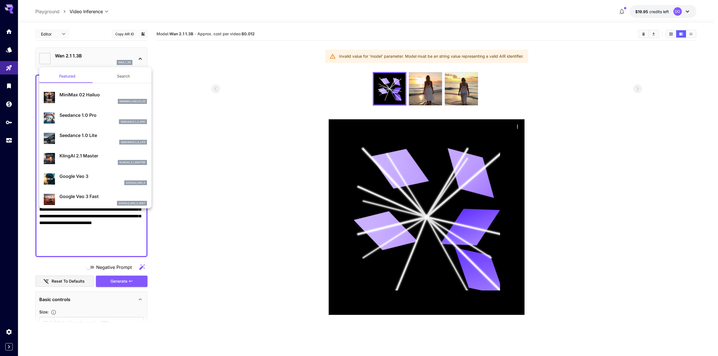
click at [87, 98] on p "MiniMax 02 Hailuo" at bounding box center [102, 94] width 87 height 7
type input "**********"
type input "***"
type input "*"
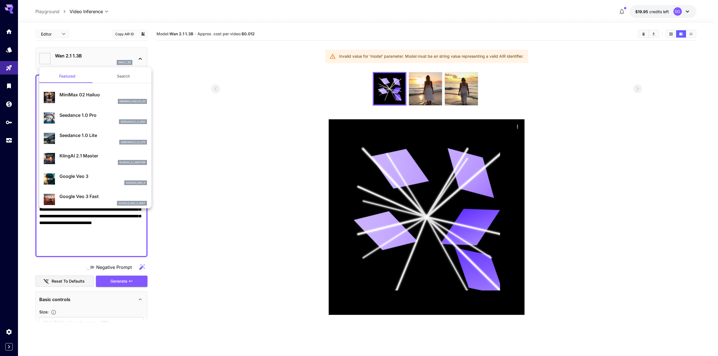
type input "**"
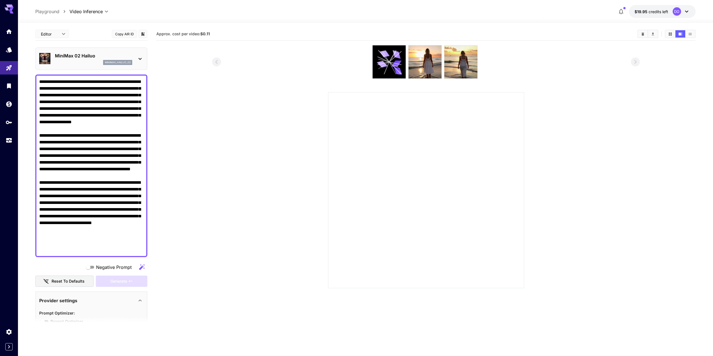
click at [84, 58] on p "MiniMax 02 Hailuo" at bounding box center [93, 55] width 77 height 7
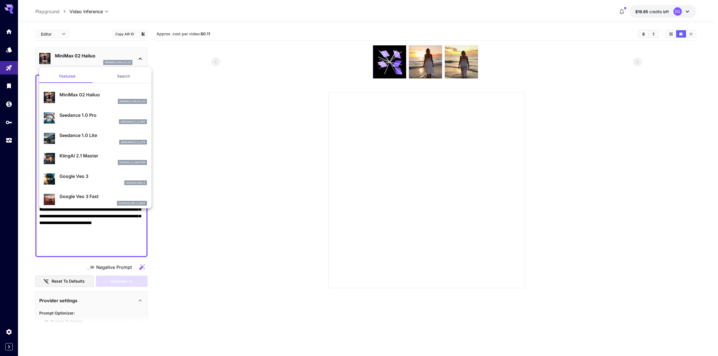
click at [88, 96] on p "MiniMax 02 Hailuo" at bounding box center [102, 94] width 87 height 7
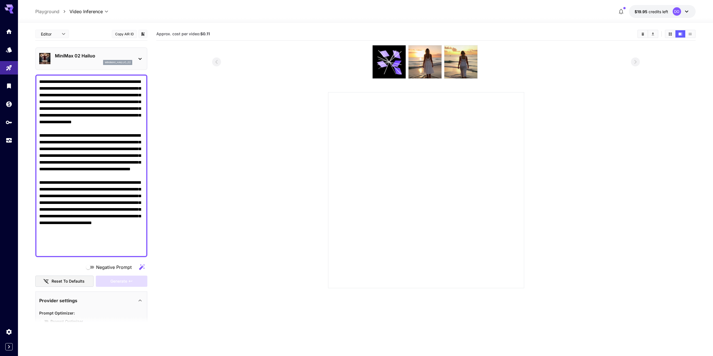
click at [83, 60] on div "MiniMax 02 Hailuo minimax_hailuo_02" at bounding box center [93, 58] width 77 height 13
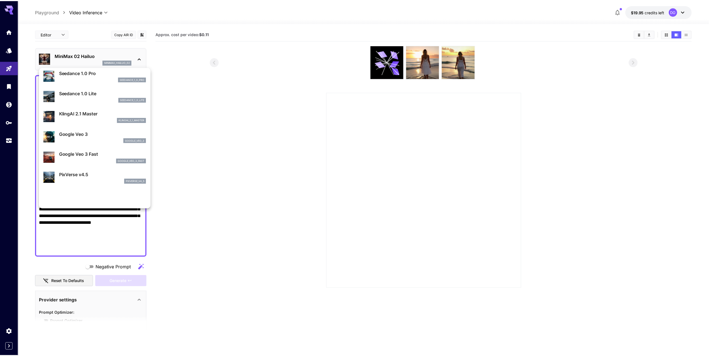
scroll to position [84, 0]
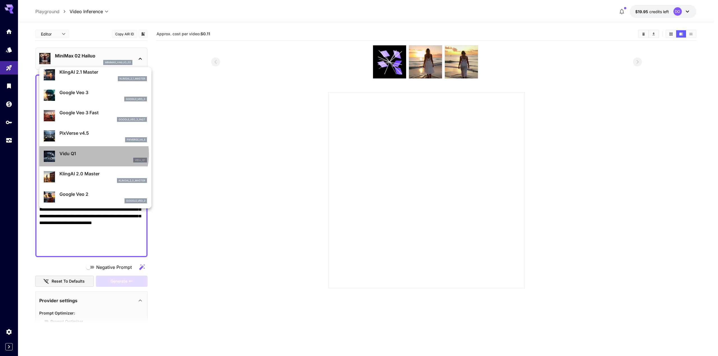
click at [86, 154] on p "Vidu Q1" at bounding box center [102, 153] width 87 height 7
type input "**********"
type input "****"
type input "*"
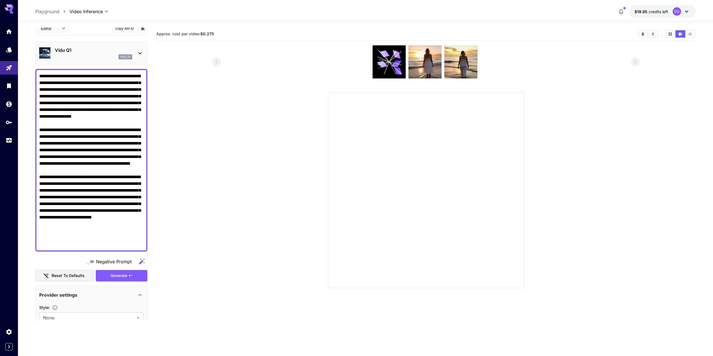
scroll to position [0, 0]
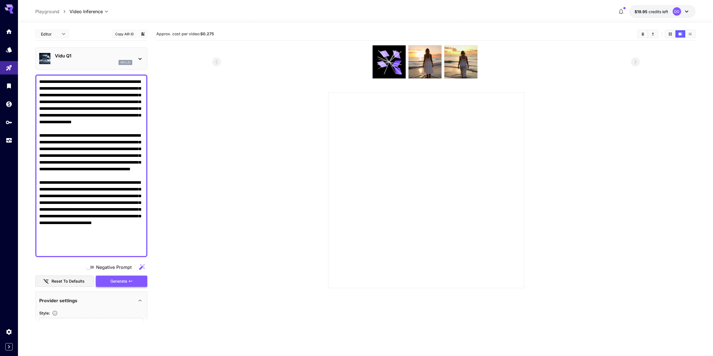
click at [113, 281] on div "Generate" at bounding box center [122, 281] width 52 height 11
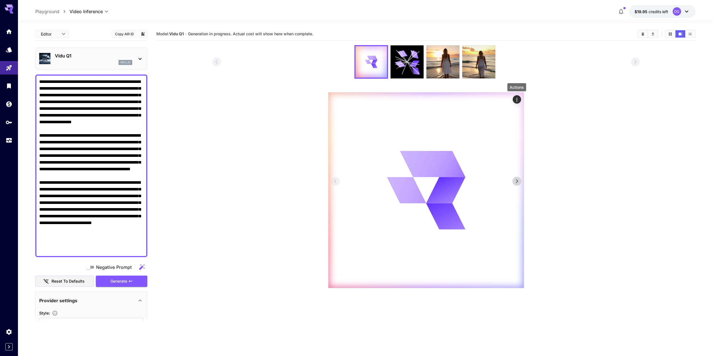
click at [518, 101] on icon "Actions" at bounding box center [517, 100] width 6 height 6
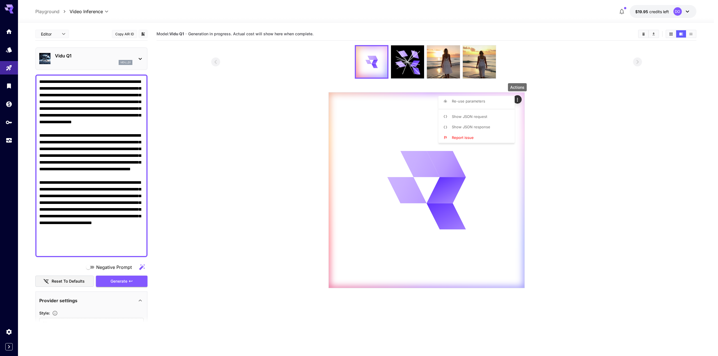
click at [266, 183] on div at bounding box center [359, 178] width 718 height 356
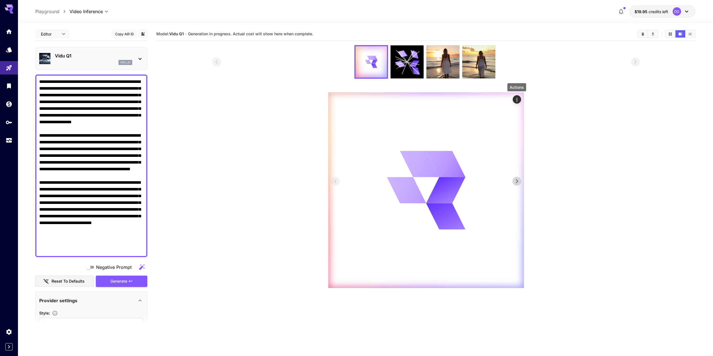
click at [514, 96] on div "Actions" at bounding box center [517, 99] width 6 height 7
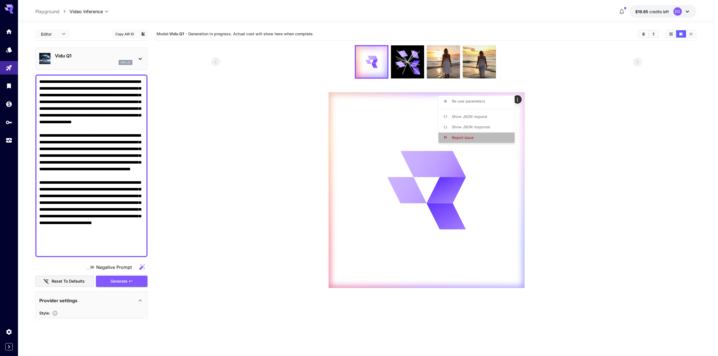
click at [471, 137] on span "Report issue" at bounding box center [463, 137] width 22 height 4
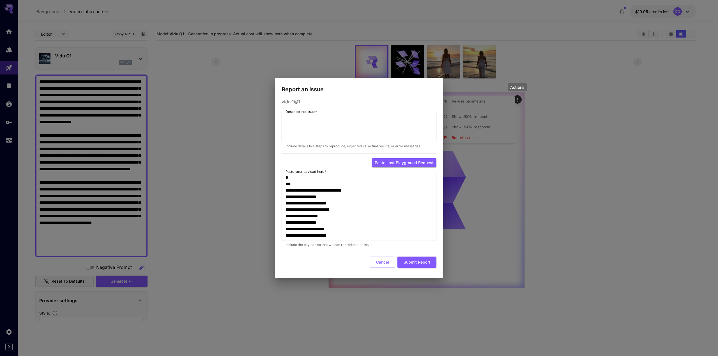
click at [322, 118] on textarea "Describe the issue   *" at bounding box center [358, 127] width 147 height 26
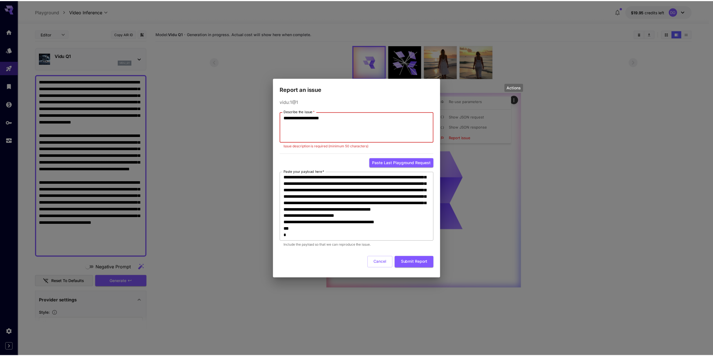
scroll to position [174, 0]
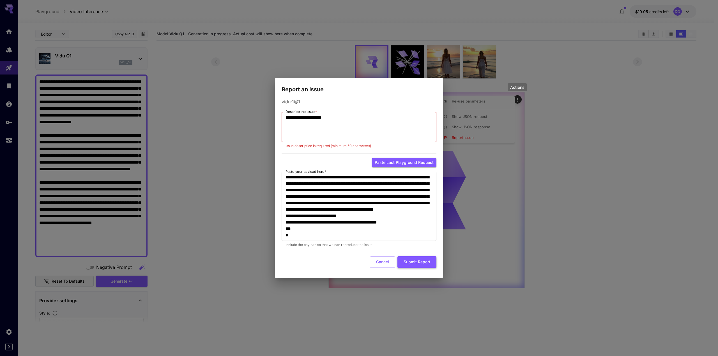
click at [415, 265] on button "Submit Report" at bounding box center [416, 261] width 39 height 11
drag, startPoint x: 346, startPoint y: 119, endPoint x: 274, endPoint y: 120, distance: 71.2
click at [274, 120] on div "**********" at bounding box center [359, 178] width 718 height 356
type textarea "**********"
click at [417, 265] on button "Submit Report" at bounding box center [416, 262] width 39 height 11
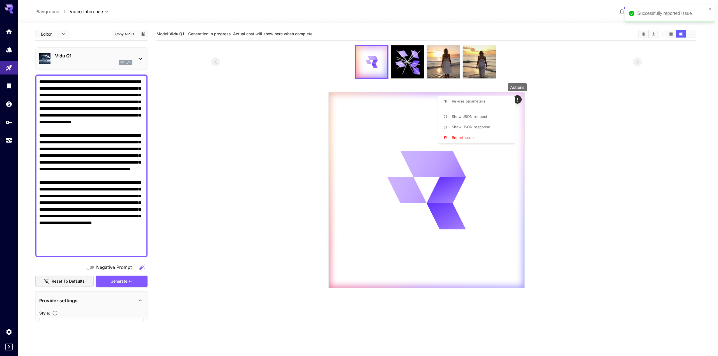
click at [366, 207] on div at bounding box center [359, 178] width 718 height 356
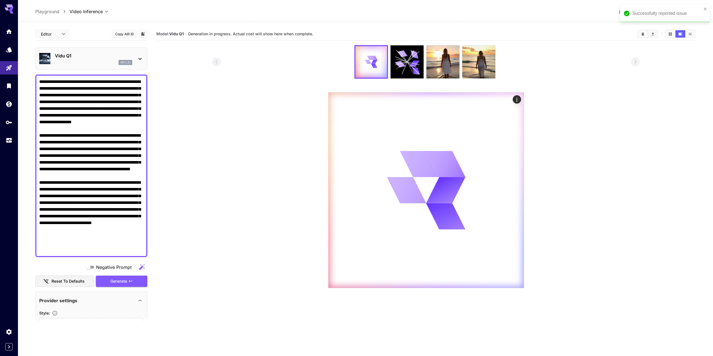
click at [55, 11] on p "Playground" at bounding box center [47, 11] width 24 height 7
type input "**********"
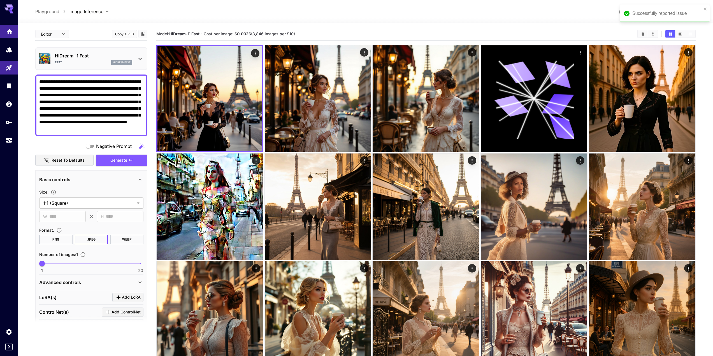
click at [10, 30] on icon "Home" at bounding box center [10, 29] width 6 height 5
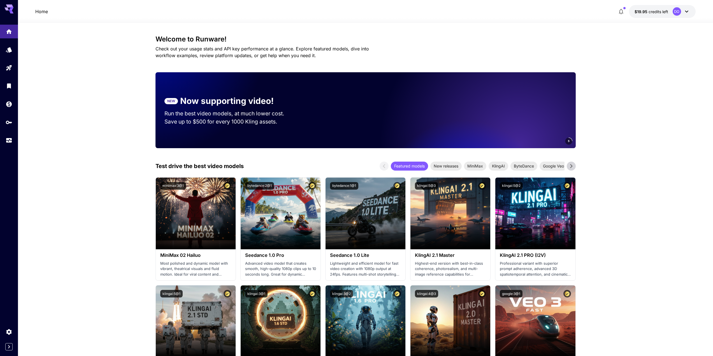
click at [661, 11] on span "credits left" at bounding box center [659, 11] width 20 height 5
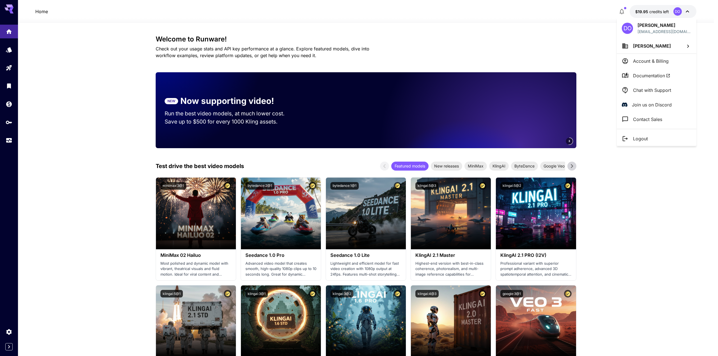
click at [646, 60] on p "Account & Billing" at bounding box center [651, 61] width 36 height 7
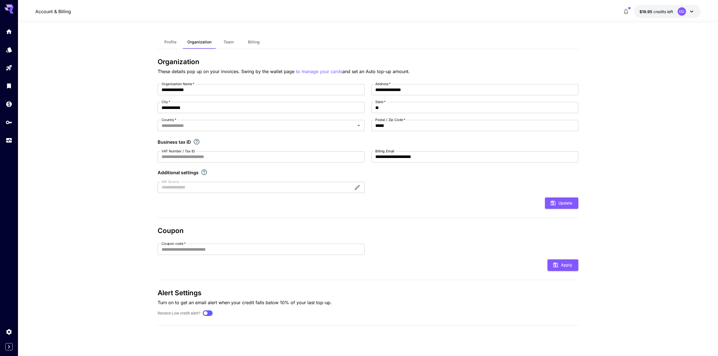
type input "**********"
click at [253, 43] on span "Billing" at bounding box center [254, 42] width 12 height 5
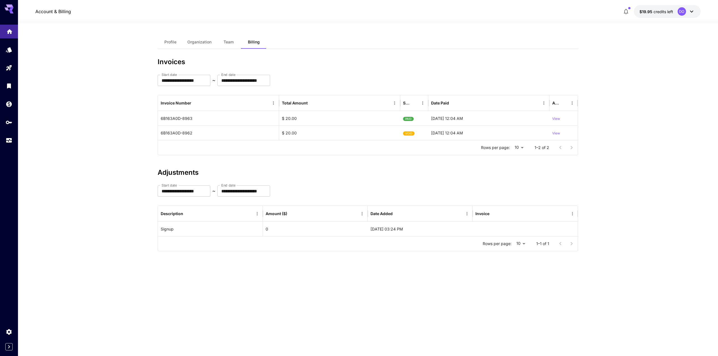
click at [13, 33] on link at bounding box center [9, 32] width 18 height 14
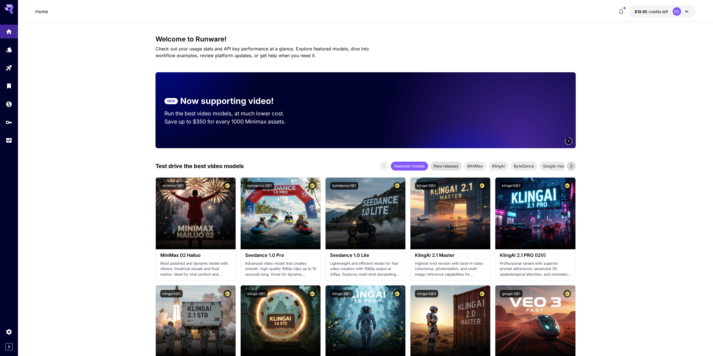
click at [448, 168] on span "New releases" at bounding box center [446, 166] width 31 height 6
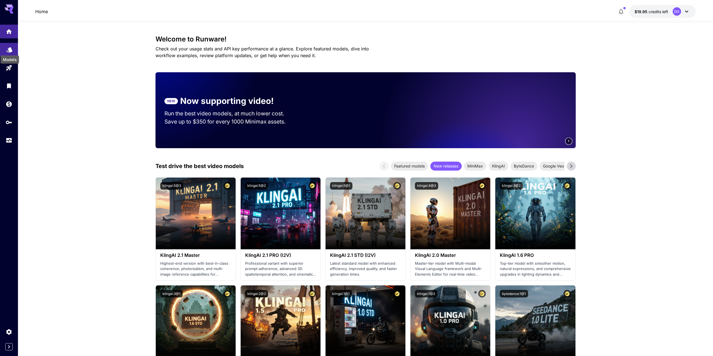
click at [12, 48] on icon "Models" at bounding box center [9, 49] width 7 height 7
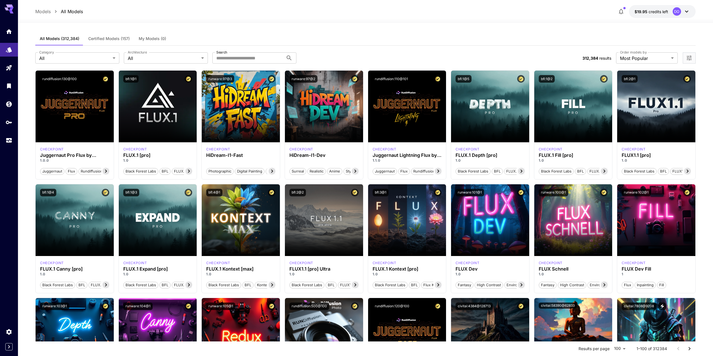
click at [93, 37] on span "Certified Models (157)" at bounding box center [108, 38] width 41 height 5
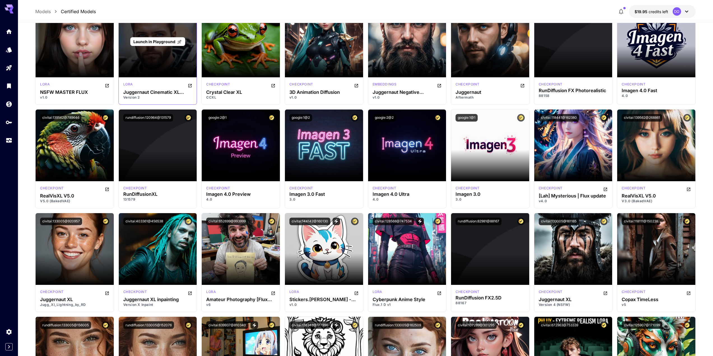
scroll to position [673, 0]
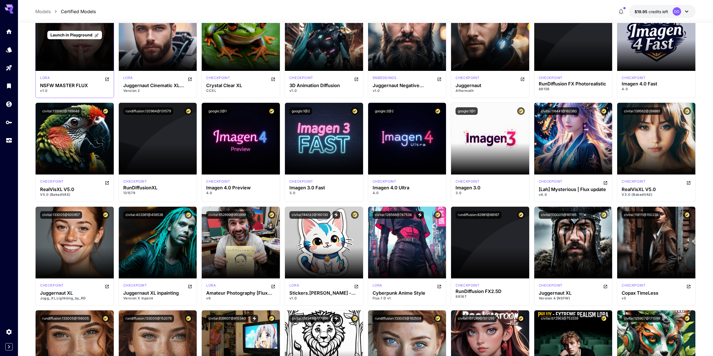
click at [80, 50] on div "Launch in Playground" at bounding box center [75, 35] width 78 height 72
click at [81, 35] on span "Launch in Playground" at bounding box center [71, 35] width 42 height 5
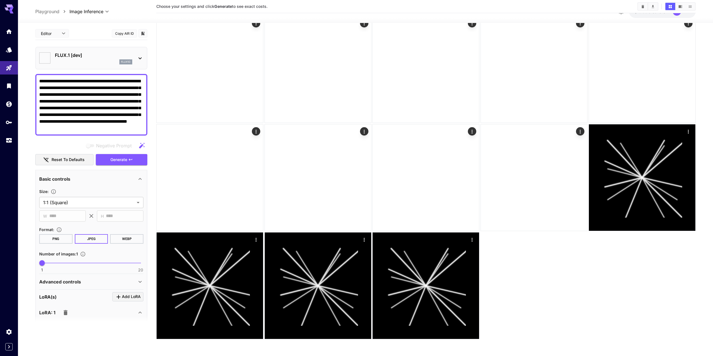
type input "**********"
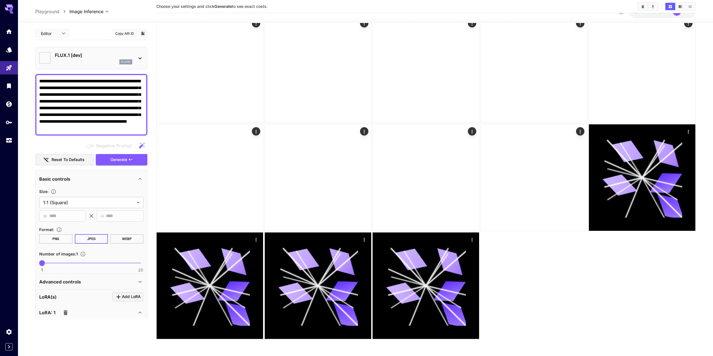
scroll to position [245, 0]
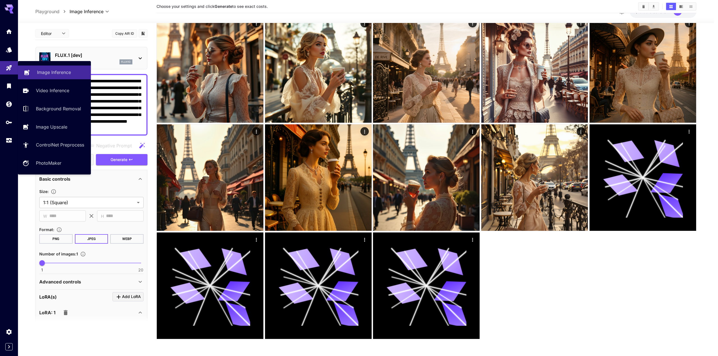
click at [49, 71] on p "Image Inference" at bounding box center [54, 72] width 34 height 7
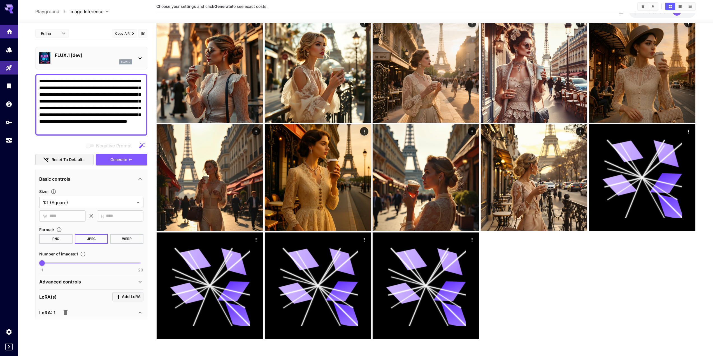
click at [4, 35] on link at bounding box center [9, 32] width 18 height 14
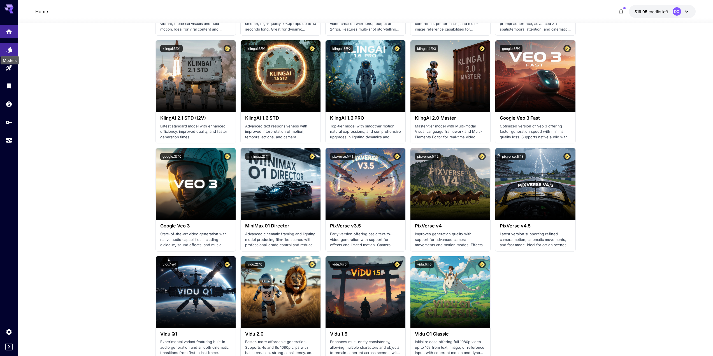
click at [10, 50] on icon "Models" at bounding box center [9, 48] width 6 height 5
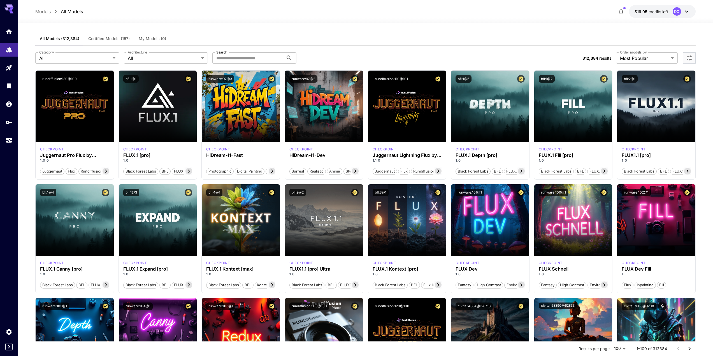
click at [110, 37] on span "Certified Models (157)" at bounding box center [108, 38] width 41 height 5
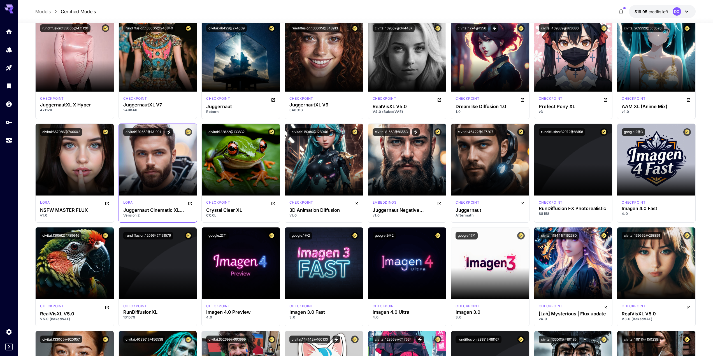
scroll to position [561, 0]
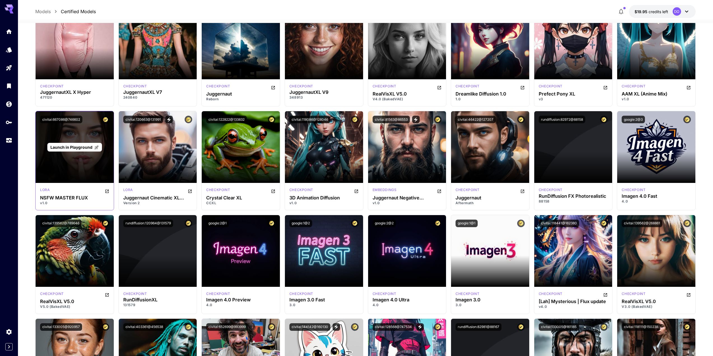
click at [74, 147] on span "Launch in Playground" at bounding box center [71, 147] width 42 height 5
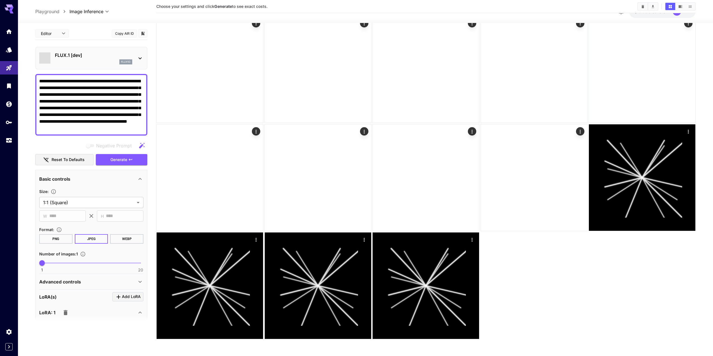
scroll to position [245, 0]
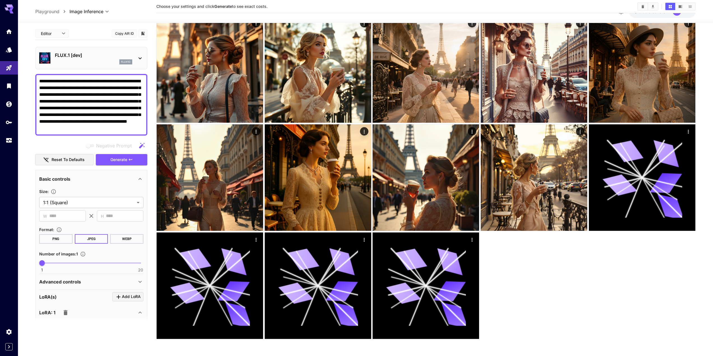
click at [138, 313] on icon at bounding box center [140, 312] width 7 height 7
click at [121, 160] on span "Generate" at bounding box center [118, 159] width 17 height 7
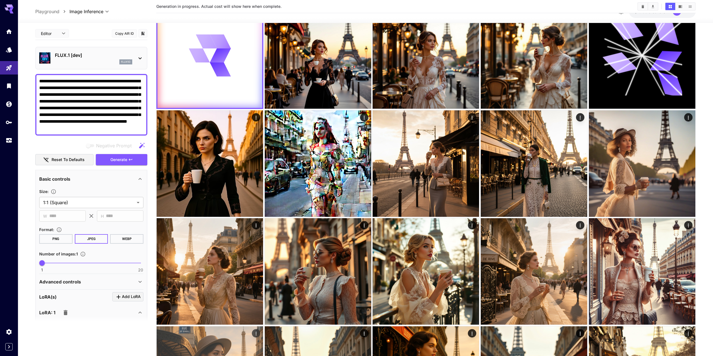
scroll to position [0, 0]
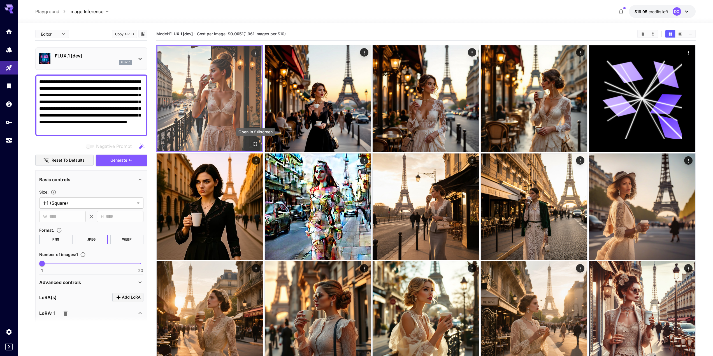
click at [255, 144] on icon "Open in fullscreen" at bounding box center [256, 144] width 6 height 6
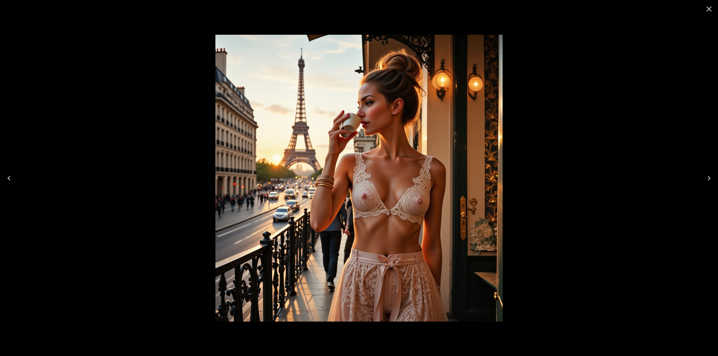
click at [710, 10] on icon "Close" at bounding box center [708, 8] width 5 height 5
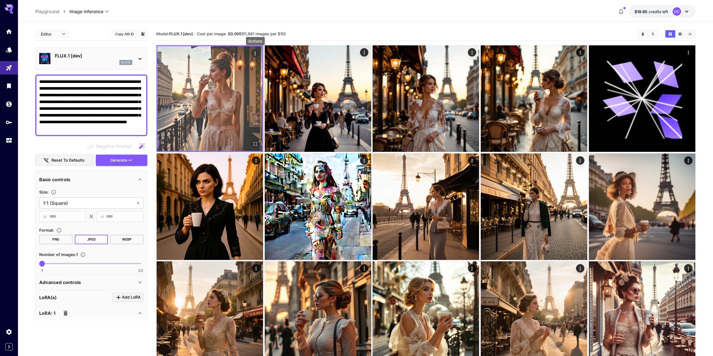
click at [256, 49] on button "Actions" at bounding box center [255, 53] width 8 height 8
click at [255, 54] on icon "Actions" at bounding box center [256, 54] width 6 height 6
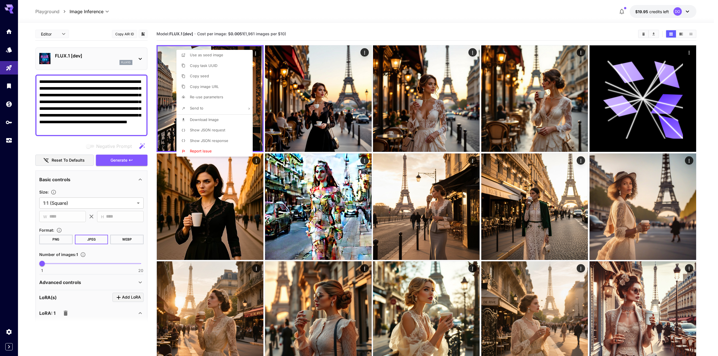
click at [323, 28] on div at bounding box center [359, 178] width 718 height 356
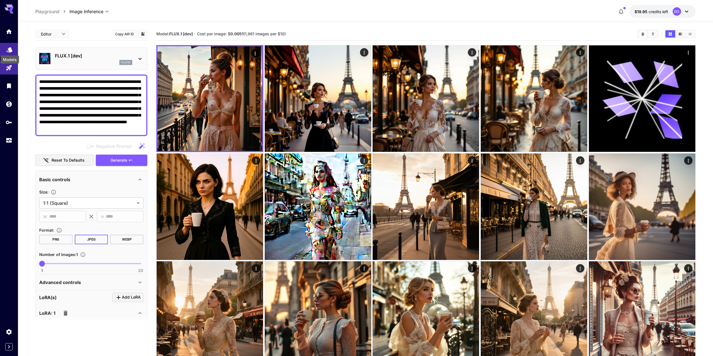
click at [10, 50] on icon "Models" at bounding box center [9, 47] width 6 height 5
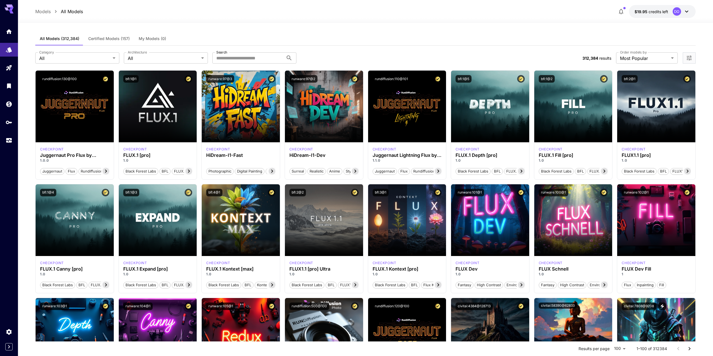
click at [112, 39] on span "Certified Models (157)" at bounding box center [108, 38] width 41 height 5
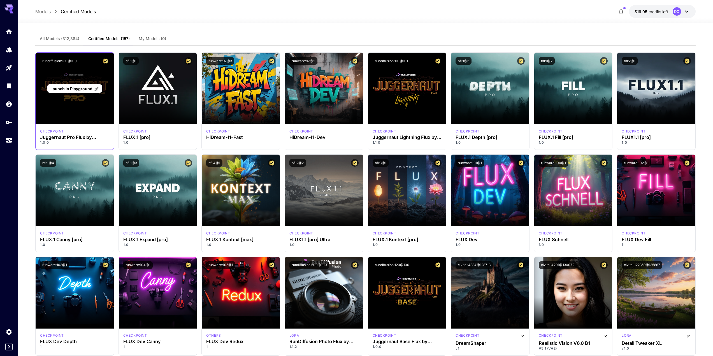
click at [80, 90] on span "Launch in Playground" at bounding box center [71, 88] width 42 height 5
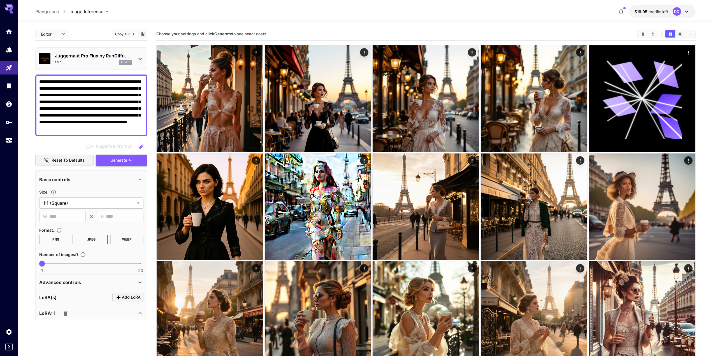
click at [108, 159] on button "Generate" at bounding box center [122, 160] width 52 height 11
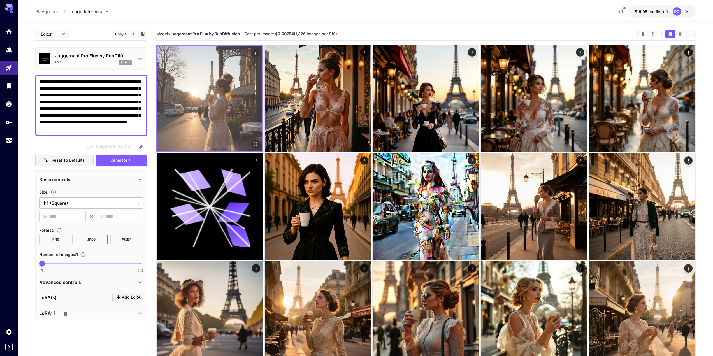
click at [209, 115] on img at bounding box center [210, 98] width 105 height 105
click at [255, 144] on icon "Open in fullscreen" at bounding box center [256, 144] width 6 height 6
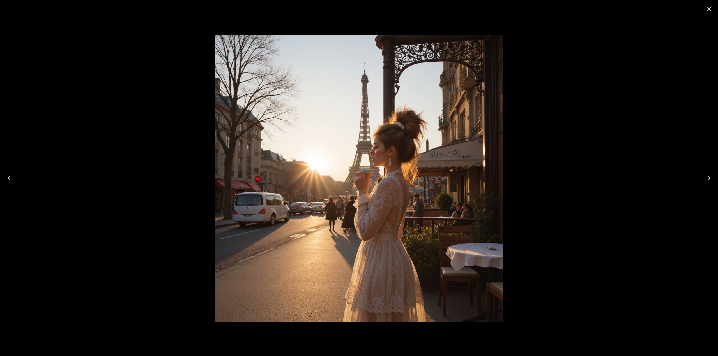
click at [709, 10] on icon "Close" at bounding box center [708, 8] width 5 height 5
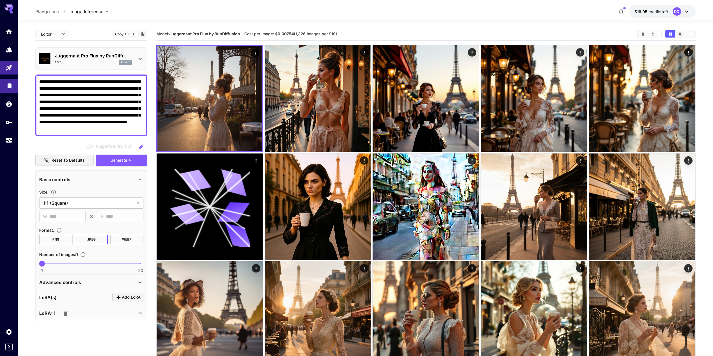
click at [5, 85] on link at bounding box center [9, 86] width 18 height 14
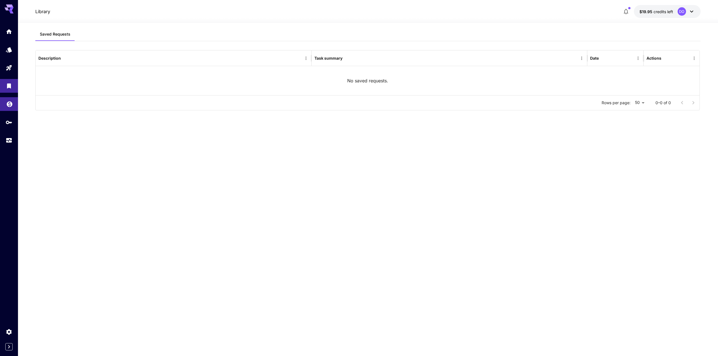
click at [5, 98] on link at bounding box center [9, 104] width 18 height 14
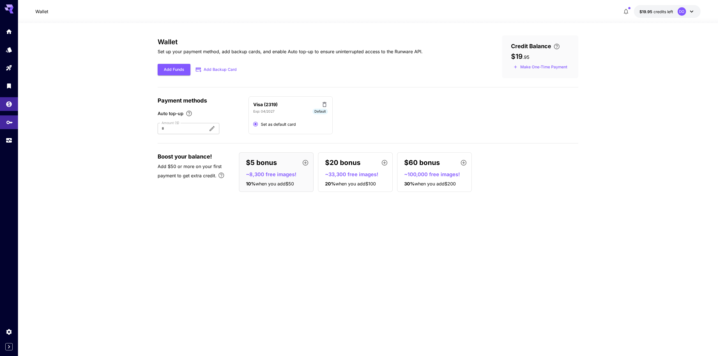
click at [8, 123] on icon "API Keys" at bounding box center [9, 120] width 7 height 7
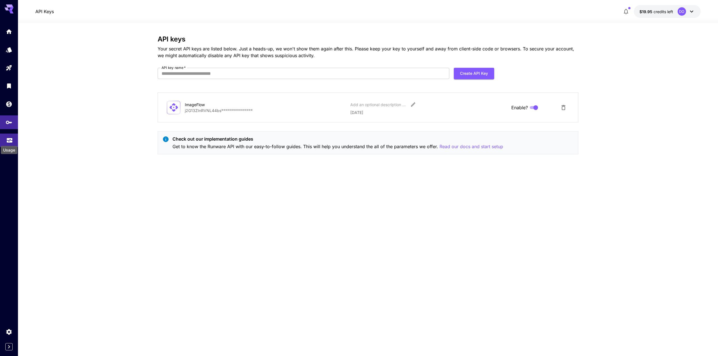
click at [8, 140] on icon "Usage" at bounding box center [9, 138] width 7 height 7
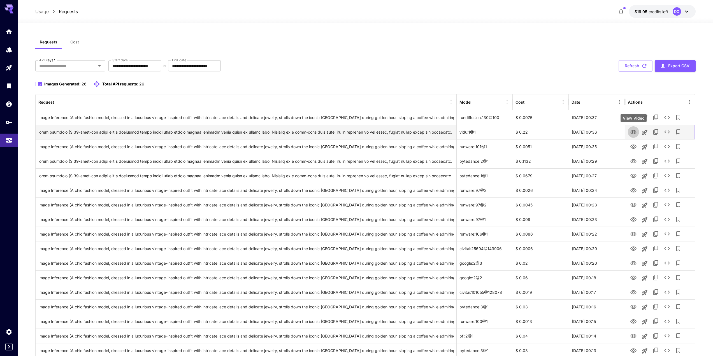
click at [633, 132] on icon "View Video" at bounding box center [633, 132] width 7 height 7
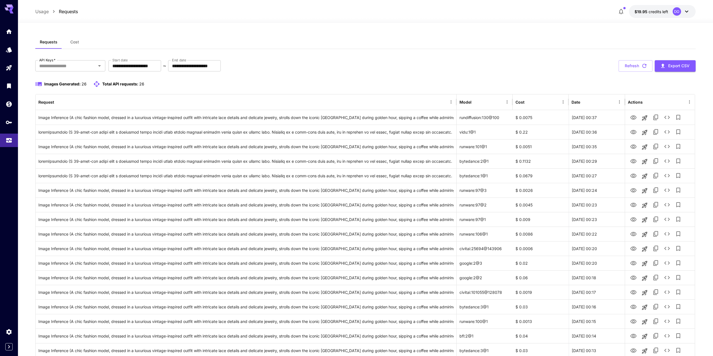
click at [173, 87] on div "Images Generated: 26 Total API requests: 26" at bounding box center [365, 84] width 661 height 7
click at [10, 52] on link at bounding box center [9, 50] width 18 height 14
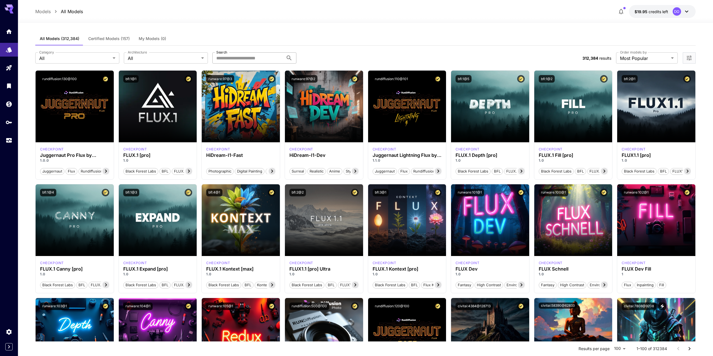
click at [233, 62] on input "Search" at bounding box center [247, 57] width 71 height 11
type input "*******"
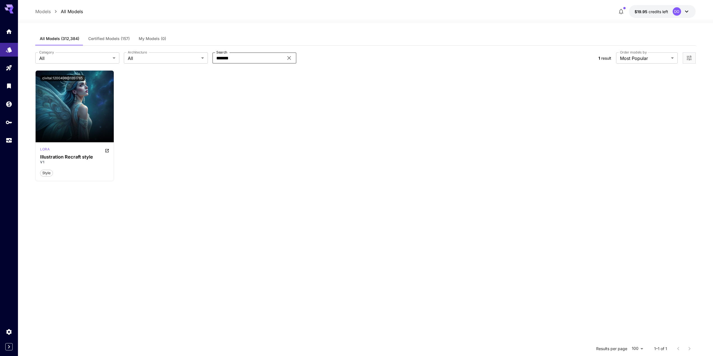
click at [290, 57] on icon at bounding box center [289, 58] width 4 height 4
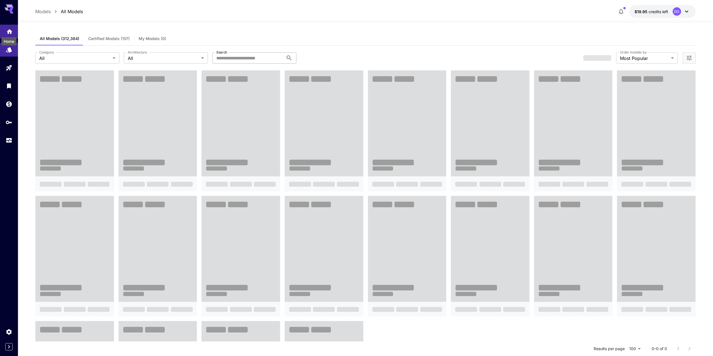
click at [9, 29] on icon "Home" at bounding box center [9, 30] width 7 height 7
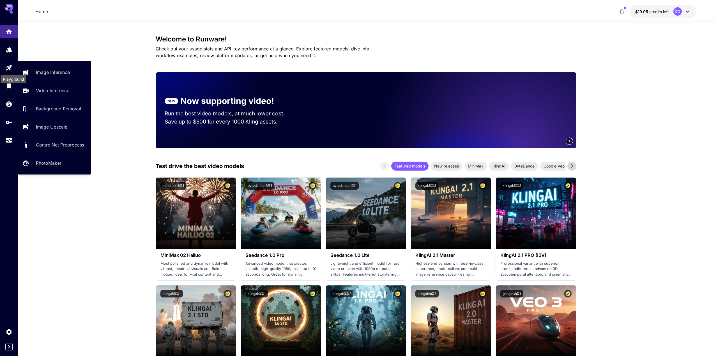
click at [7, 71] on div "Playground" at bounding box center [13, 77] width 27 height 13
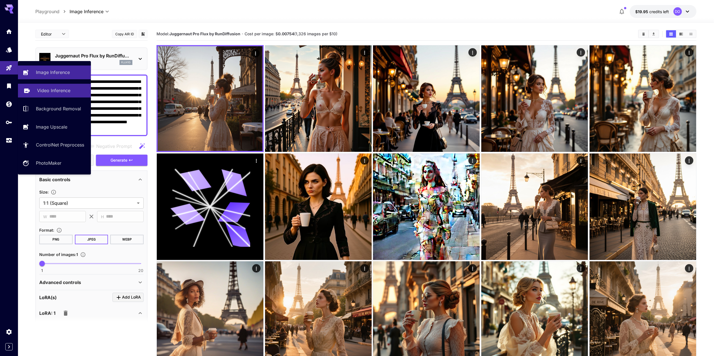
click at [38, 84] on link "Video Inference" at bounding box center [54, 91] width 73 height 14
type input "**********"
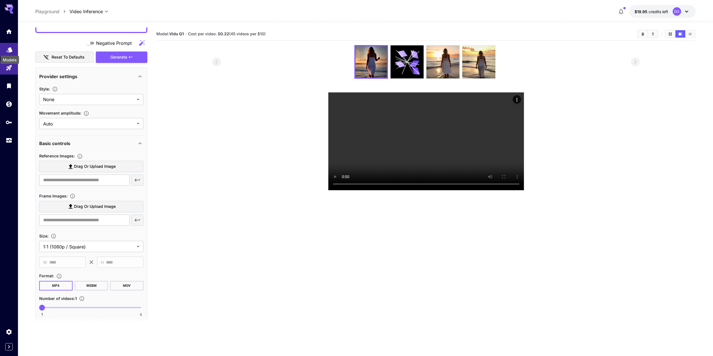
click at [13, 49] on icon "Models" at bounding box center [9, 48] width 7 height 7
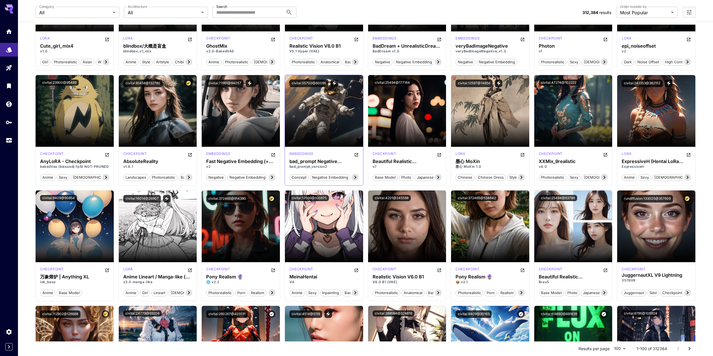
scroll to position [701, 0]
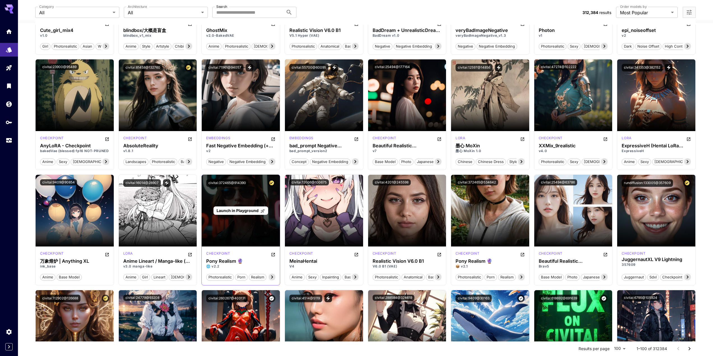
click at [239, 210] on span "Launch in Playground" at bounding box center [238, 210] width 42 height 5
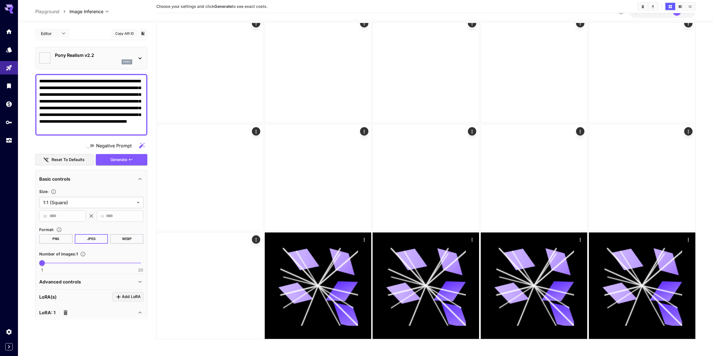
scroll to position [245, 0]
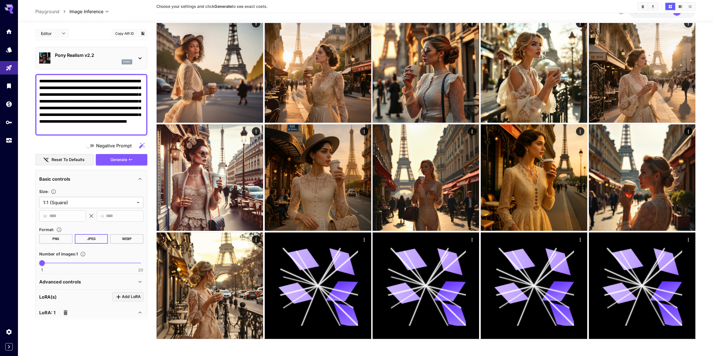
drag, startPoint x: 131, startPoint y: 128, endPoint x: 20, endPoint y: 72, distance: 124.2
click at [20, 72] on section "**********" at bounding box center [365, 67] width 695 height 579
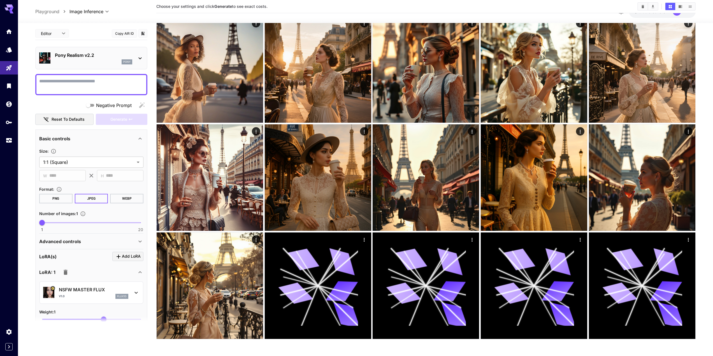
click at [84, 82] on textarea "Negative Prompt" at bounding box center [91, 84] width 104 height 13
paste textarea "**********"
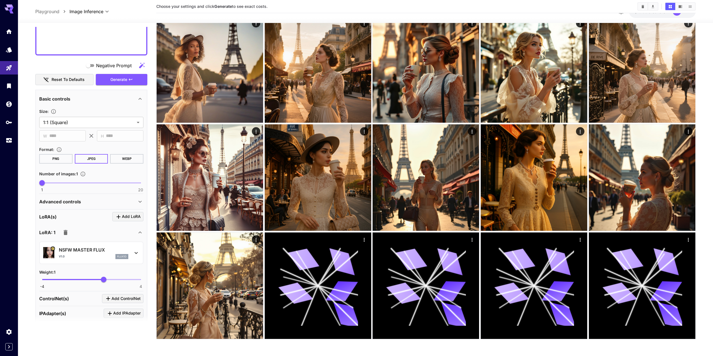
scroll to position [252, 0]
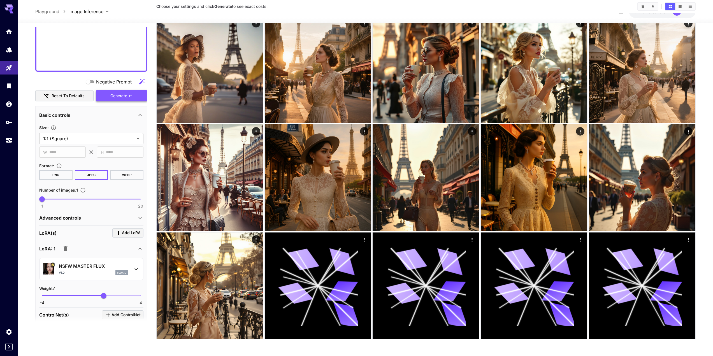
type textarea "**********"
click at [117, 98] on span "Generate" at bounding box center [118, 96] width 17 height 7
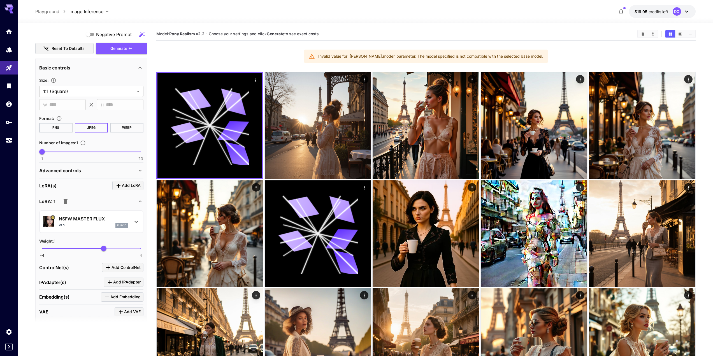
scroll to position [308, 0]
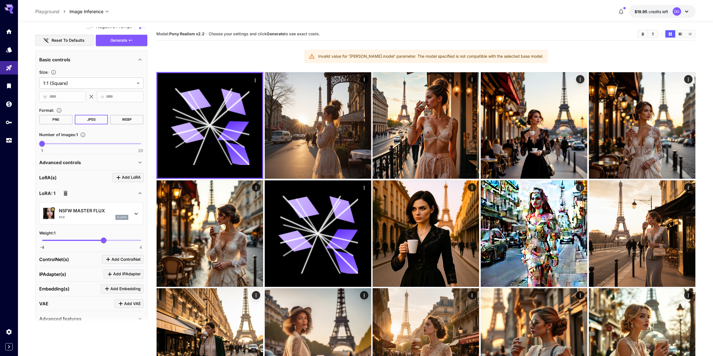
click at [67, 194] on icon "button" at bounding box center [65, 193] width 7 height 7
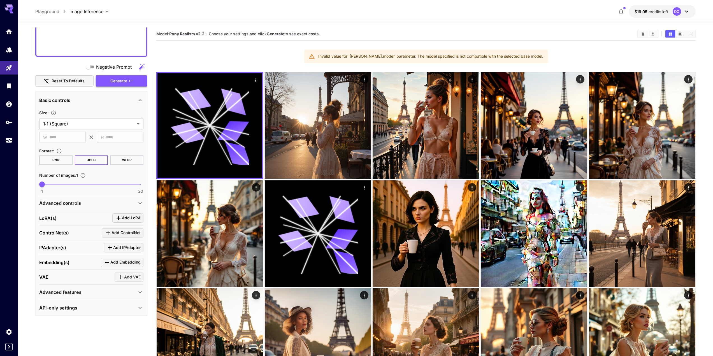
click at [118, 82] on span "Generate" at bounding box center [118, 81] width 17 height 7
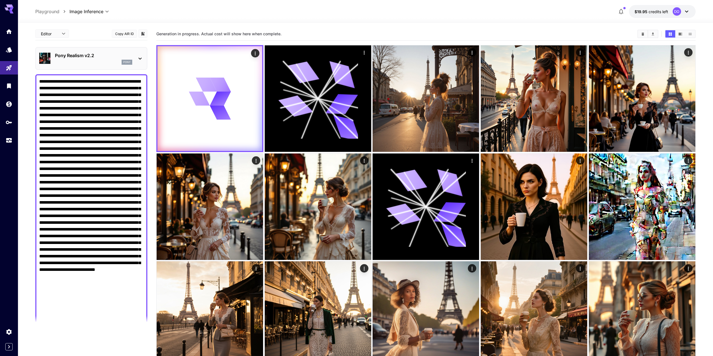
scroll to position [0, 0]
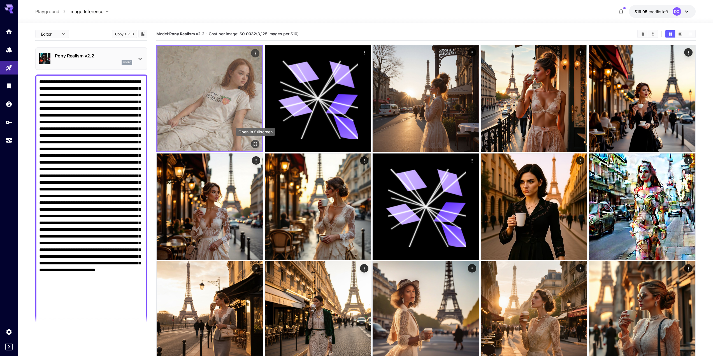
click at [253, 143] on icon "Open in fullscreen" at bounding box center [256, 144] width 6 height 6
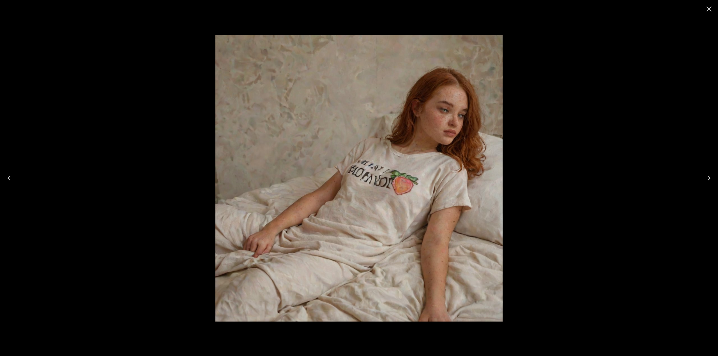
click at [708, 10] on icon "Close" at bounding box center [708, 8] width 9 height 9
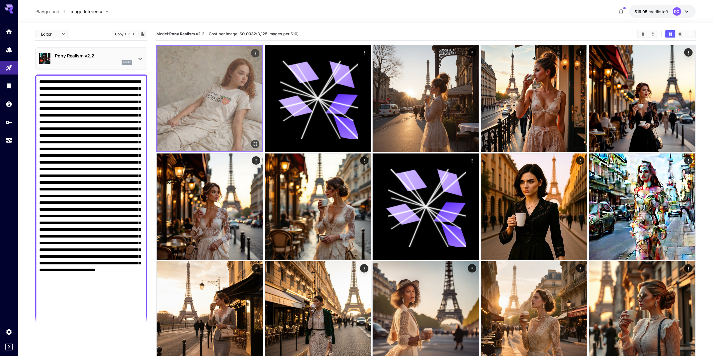
click at [254, 54] on icon "Actions" at bounding box center [256, 54] width 6 height 6
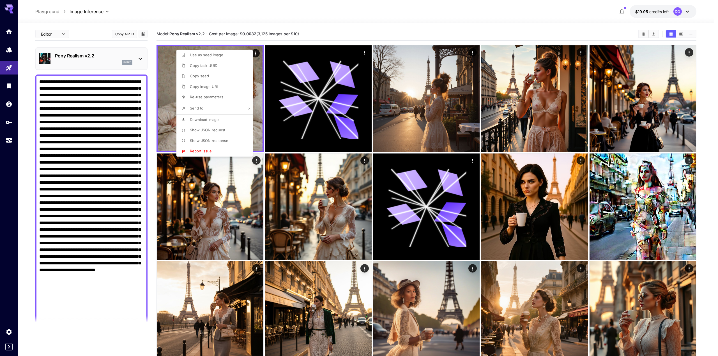
click at [337, 23] on div at bounding box center [359, 178] width 718 height 356
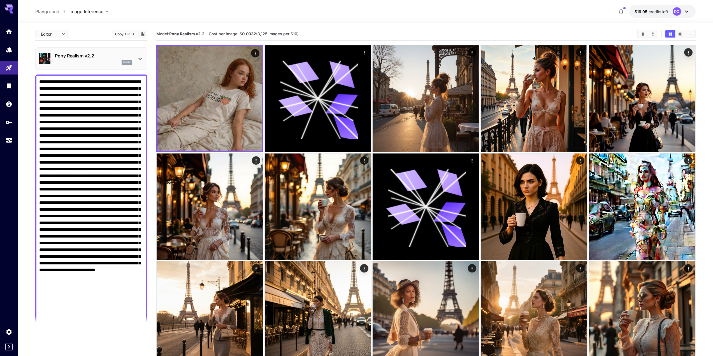
click at [80, 56] on p "Pony Realism v2.2" at bounding box center [93, 55] width 77 height 7
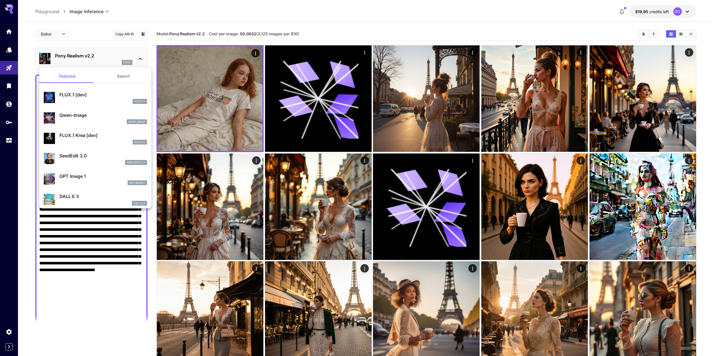
click at [78, 116] on p "Qwen-Image" at bounding box center [102, 115] width 87 height 7
type input "**"
type input "***"
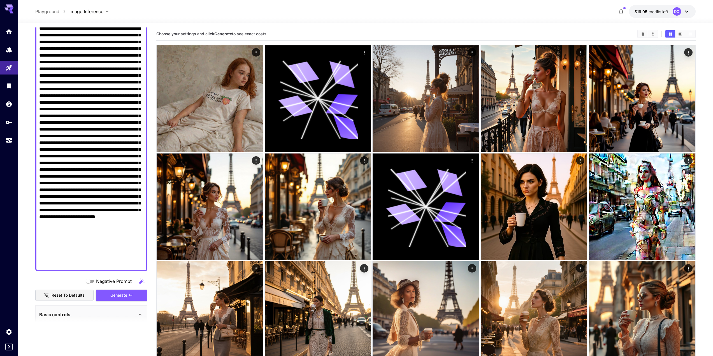
scroll to position [56, 0]
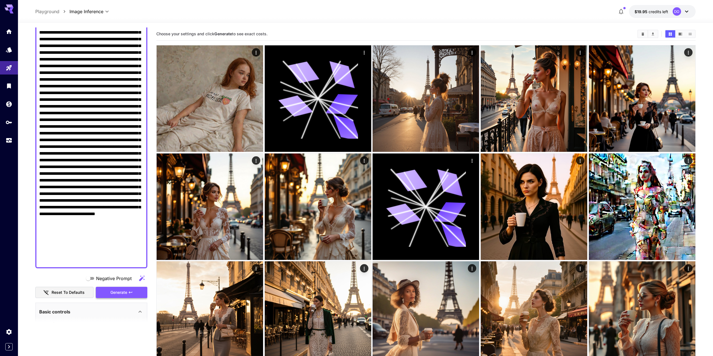
click at [118, 292] on span "Generate" at bounding box center [118, 292] width 17 height 7
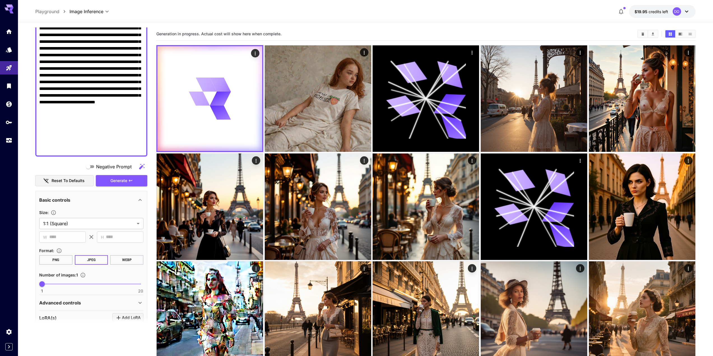
scroll to position [168, 0]
click at [136, 200] on div "Basic controls" at bounding box center [88, 199] width 98 height 7
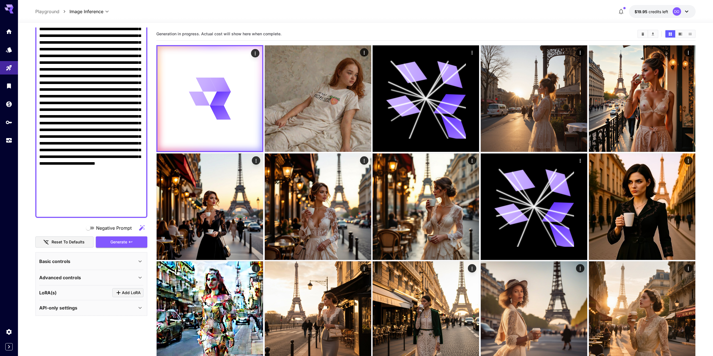
scroll to position [107, 0]
click at [138, 260] on icon at bounding box center [140, 261] width 7 height 7
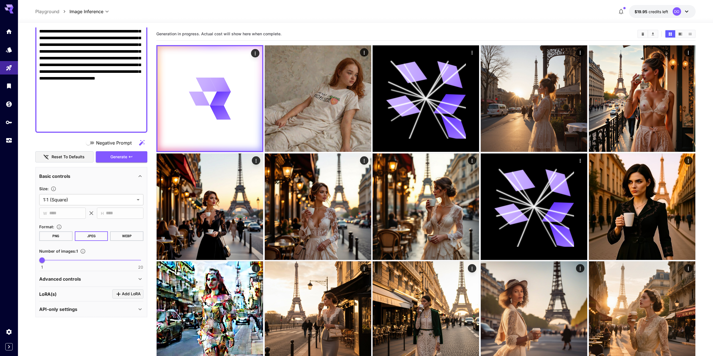
scroll to position [193, 0]
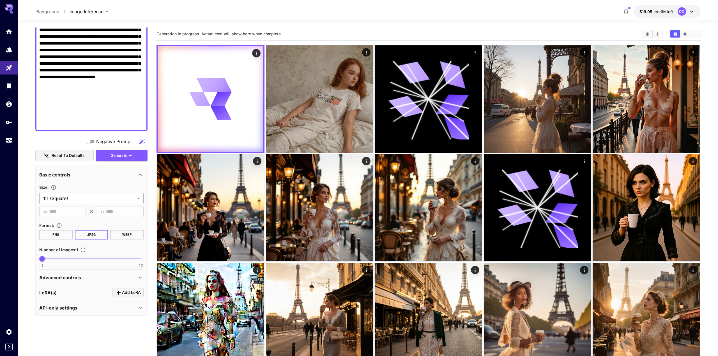
click at [100, 198] on body "**********" at bounding box center [359, 357] width 718 height 714
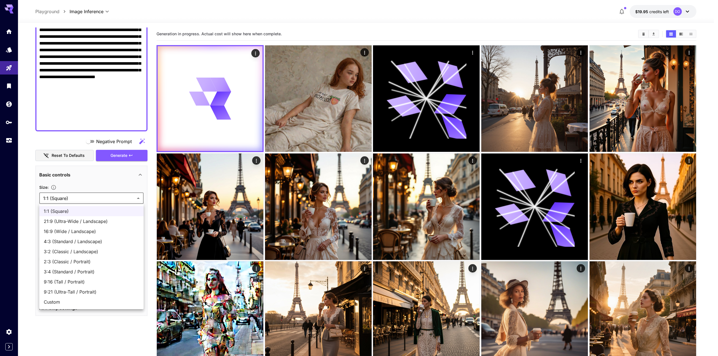
click at [100, 198] on div at bounding box center [359, 178] width 718 height 356
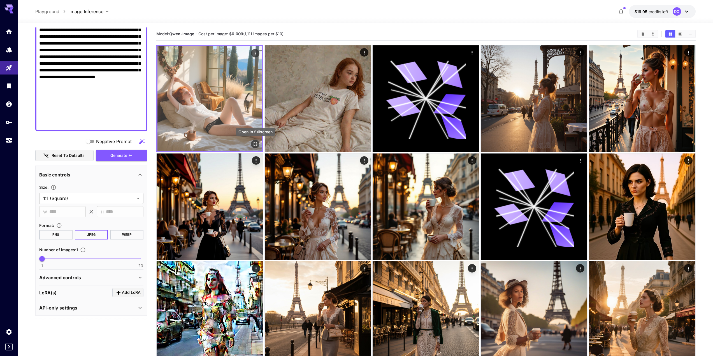
click at [255, 145] on icon "Open in fullscreen" at bounding box center [256, 144] width 6 height 6
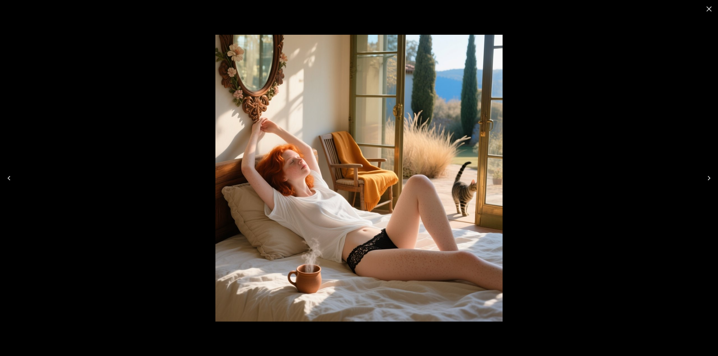
click at [709, 6] on icon "Close" at bounding box center [708, 8] width 9 height 9
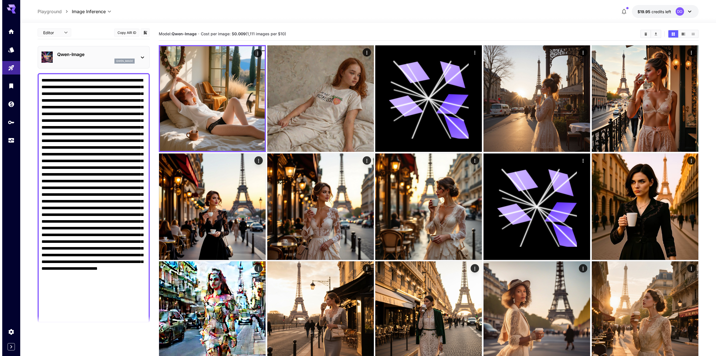
scroll to position [0, 0]
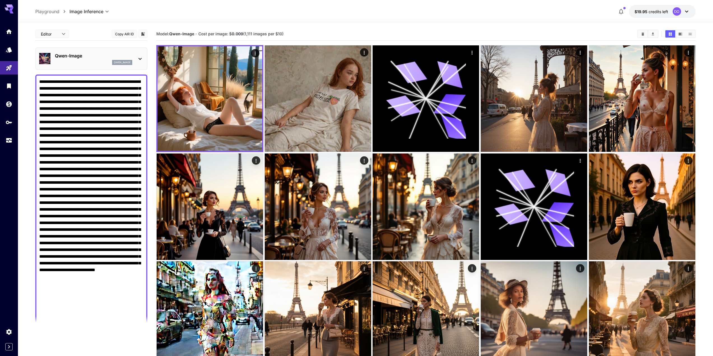
click at [86, 54] on p "Qwen-Image" at bounding box center [93, 55] width 77 height 7
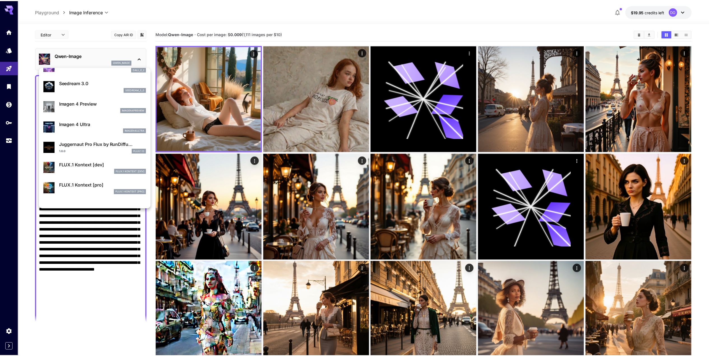
scroll to position [168, 0]
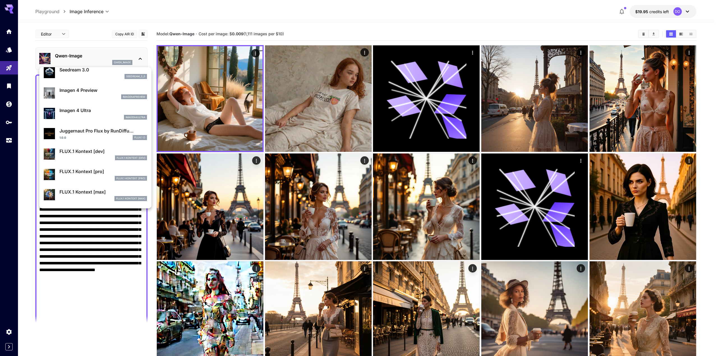
click at [80, 133] on p "Juggernaut Pro Flux by RunDiffu..." at bounding box center [102, 131] width 87 height 7
type input "**"
type input "*"
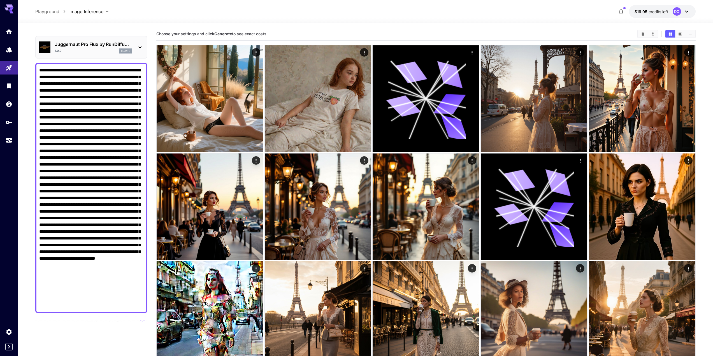
scroll to position [56, 0]
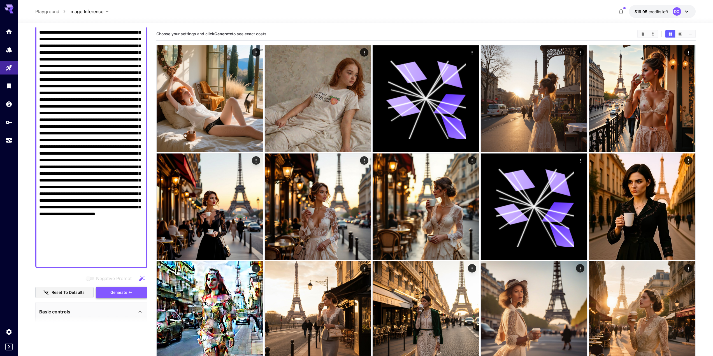
click at [118, 295] on span "Generate" at bounding box center [118, 292] width 17 height 7
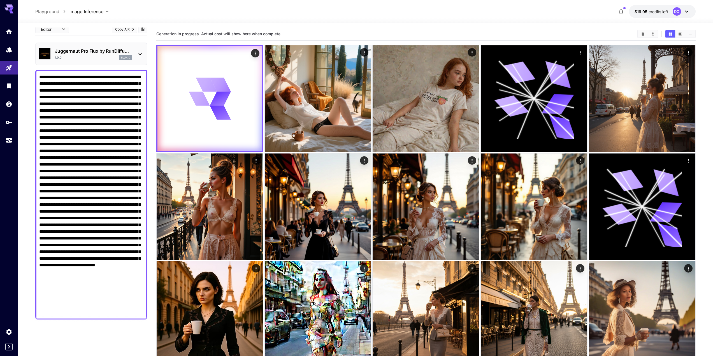
scroll to position [0, 0]
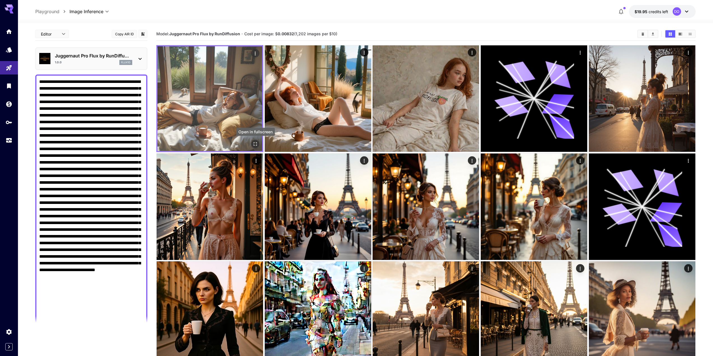
click at [253, 144] on icon "Open in fullscreen" at bounding box center [256, 144] width 6 height 6
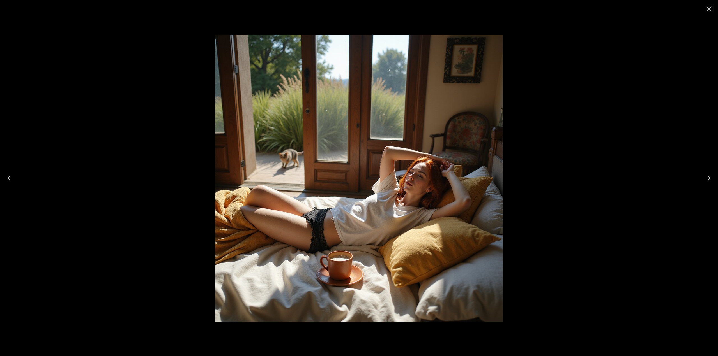
click at [707, 7] on icon "Close" at bounding box center [708, 8] width 5 height 5
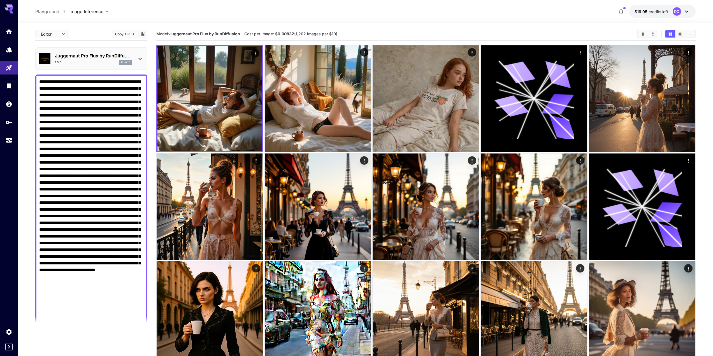
click at [82, 56] on p "Juggernaut Pro Flux by RunDiffu..." at bounding box center [93, 55] width 77 height 7
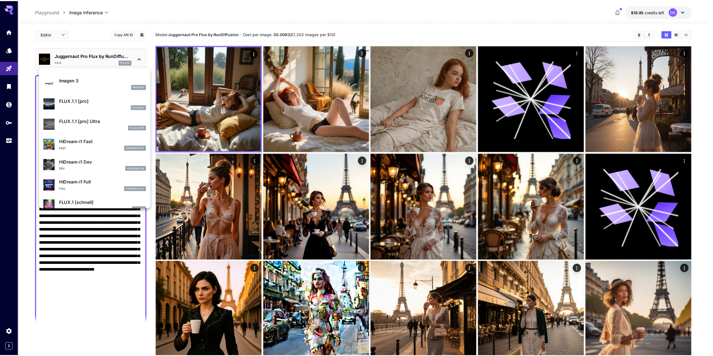
scroll to position [308, 0]
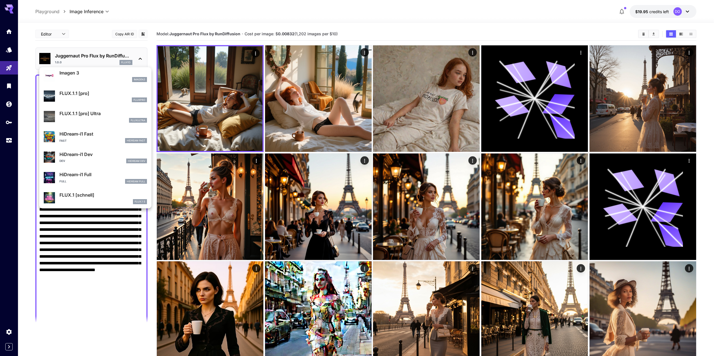
click at [88, 153] on p "HiDream-i1 Dev" at bounding box center [102, 154] width 87 height 7
type input "**"
type input "*"
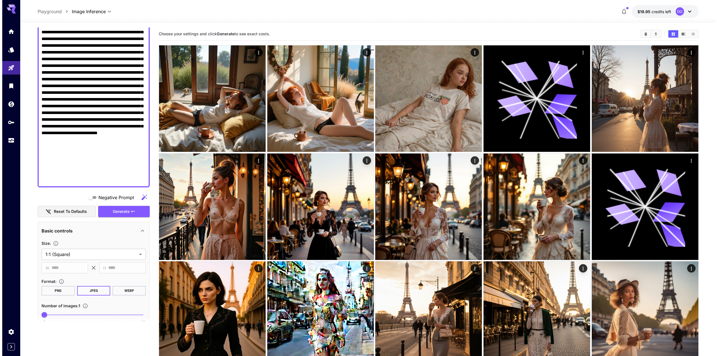
scroll to position [140, 0]
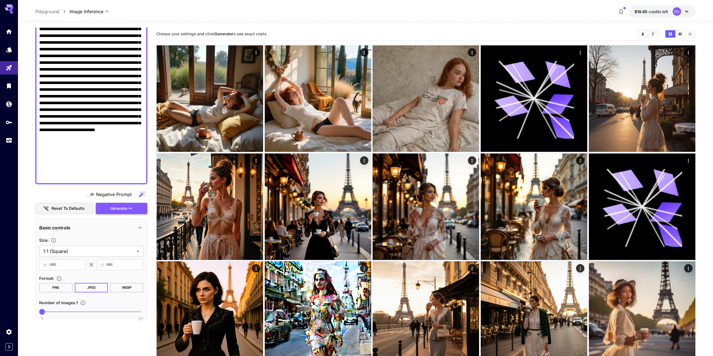
click at [127, 211] on span "Generate" at bounding box center [118, 208] width 17 height 7
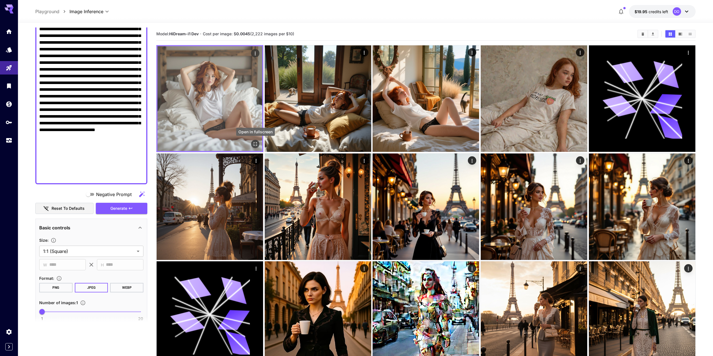
click at [255, 146] on icon "Open in fullscreen" at bounding box center [255, 144] width 3 height 3
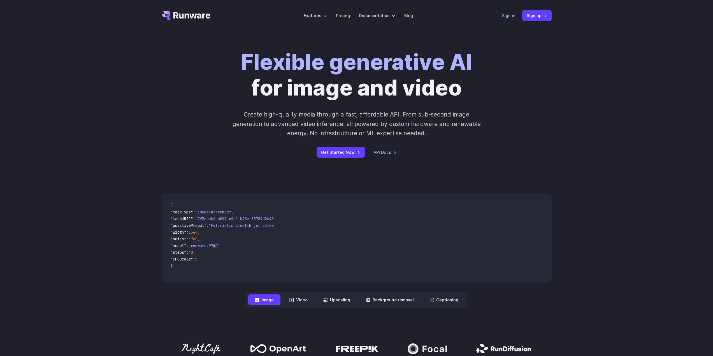
click at [513, 15] on link "Sign in" at bounding box center [508, 15] width 13 height 6
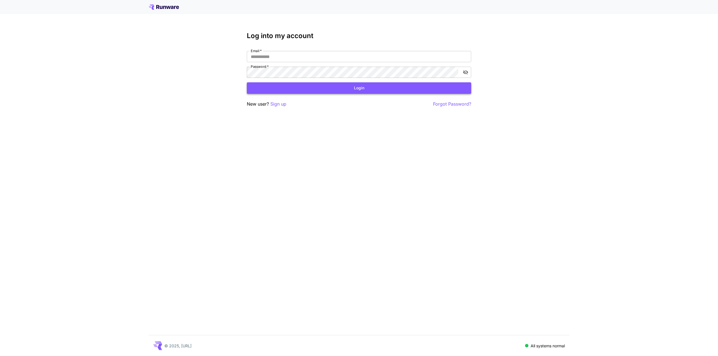
type input "**********"
click at [392, 89] on button "Login" at bounding box center [359, 87] width 224 height 11
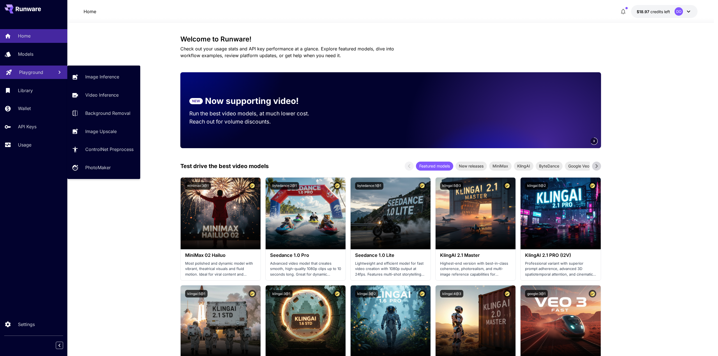
click at [28, 73] on p "Playground" at bounding box center [31, 72] width 24 height 7
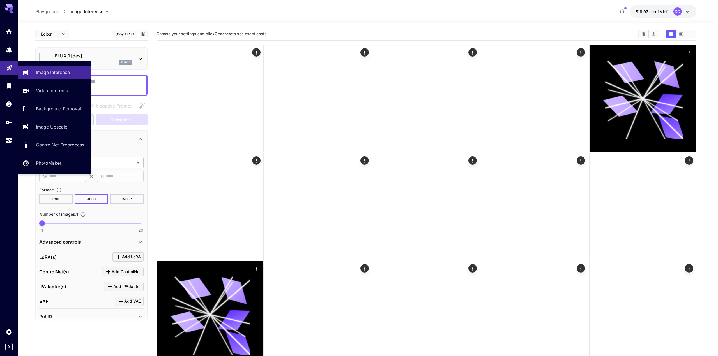
type input "**********"
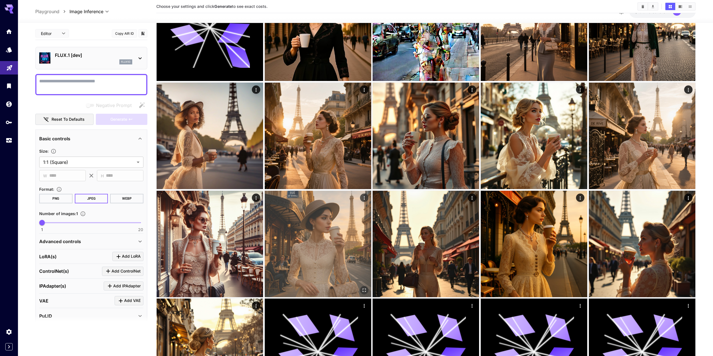
scroll to position [269, 0]
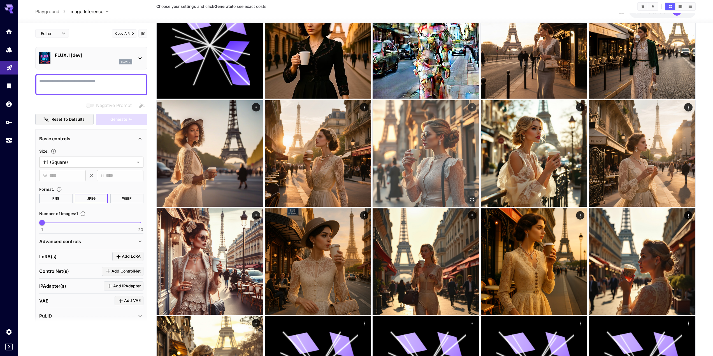
click at [406, 165] on img at bounding box center [426, 153] width 107 height 107
click at [471, 197] on icon "Open in fullscreen" at bounding box center [472, 199] width 6 height 6
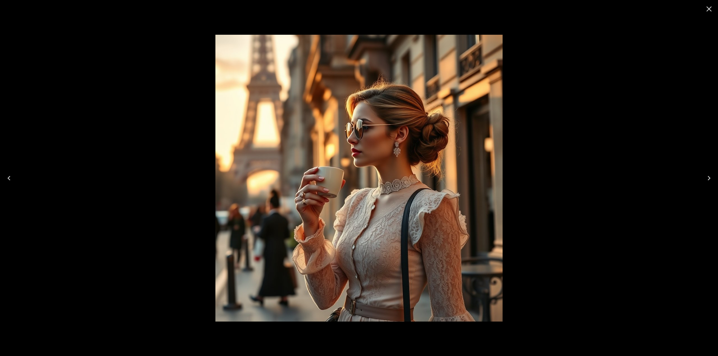
click at [706, 7] on icon "Close" at bounding box center [708, 8] width 9 height 9
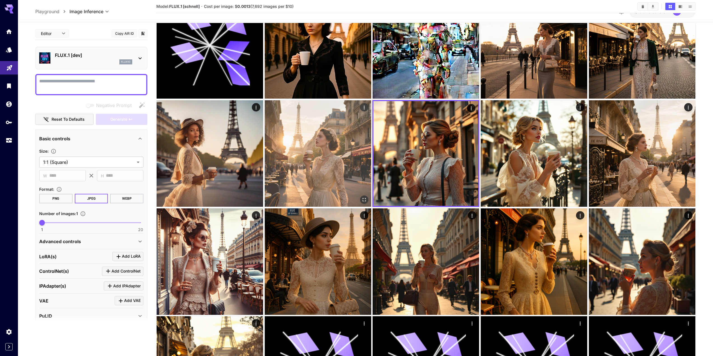
click at [319, 154] on img at bounding box center [318, 153] width 107 height 107
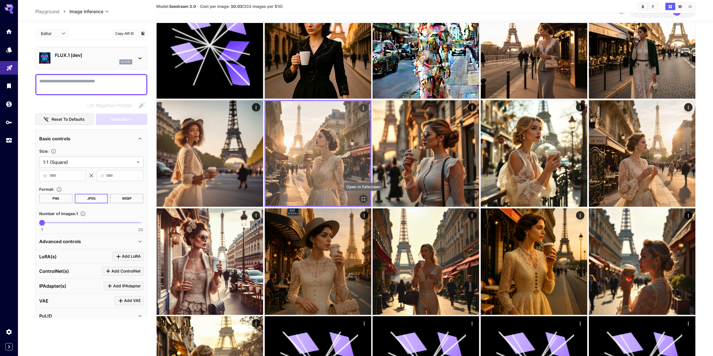
click at [361, 198] on icon "Open in fullscreen" at bounding box center [364, 199] width 6 height 6
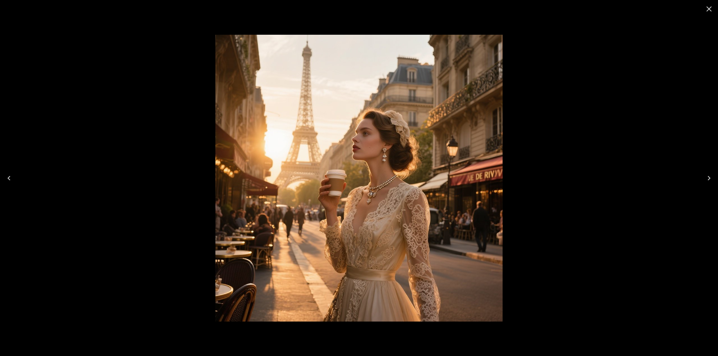
click at [705, 11] on icon "Close" at bounding box center [708, 8] width 9 height 9
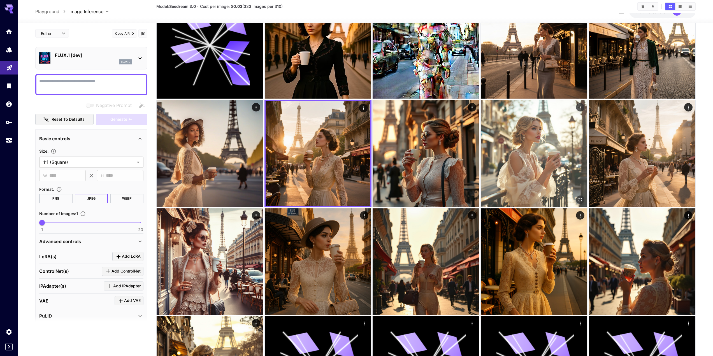
click at [548, 154] on img at bounding box center [534, 153] width 107 height 107
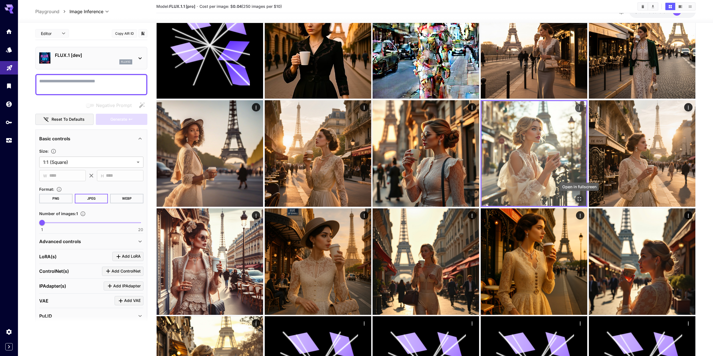
click at [581, 198] on icon "Open in fullscreen" at bounding box center [579, 198] width 3 height 3
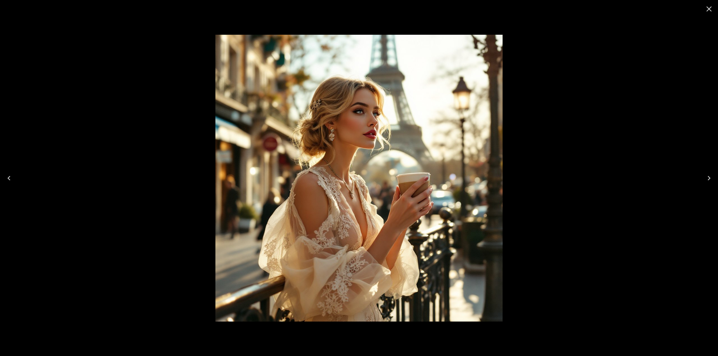
click at [707, 10] on icon "Close" at bounding box center [708, 8] width 5 height 5
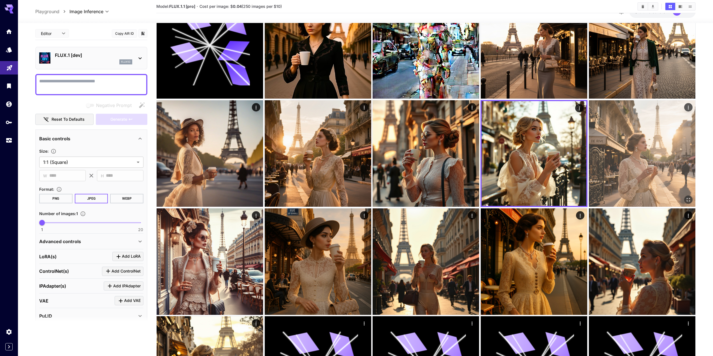
click at [639, 164] on img at bounding box center [642, 153] width 107 height 107
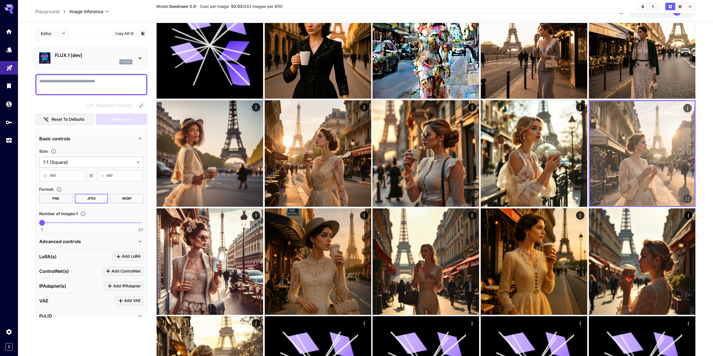
click at [688, 200] on icon "Open in fullscreen" at bounding box center [688, 199] width 6 height 6
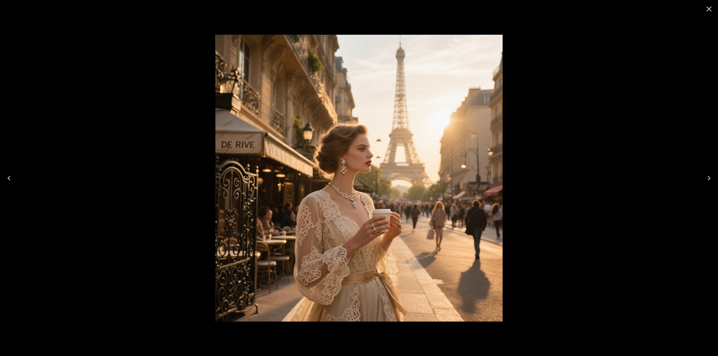
click at [708, 11] on icon "Close" at bounding box center [708, 8] width 9 height 9
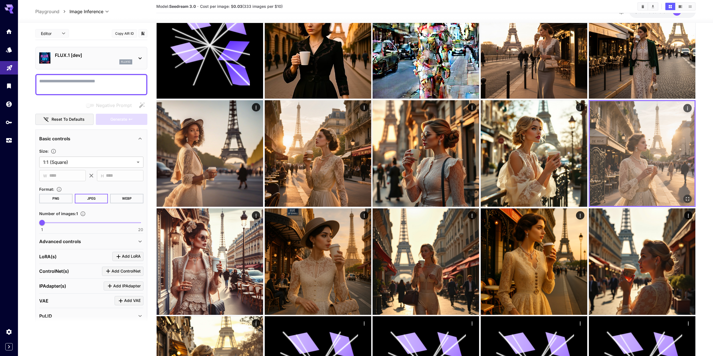
click at [642, 156] on img at bounding box center [642, 153] width 105 height 105
click at [686, 198] on icon "Open in fullscreen" at bounding box center [688, 199] width 6 height 6
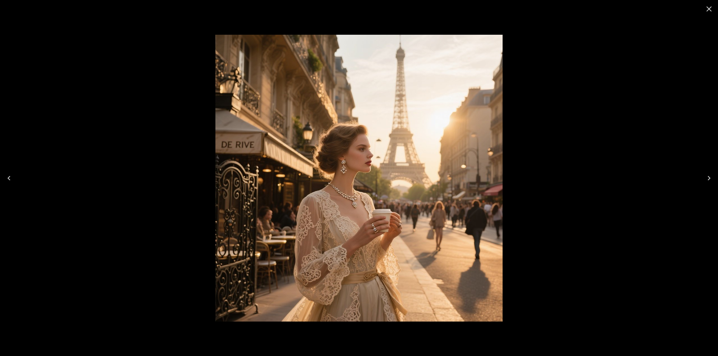
click at [713, 9] on icon "Close" at bounding box center [708, 8] width 9 height 9
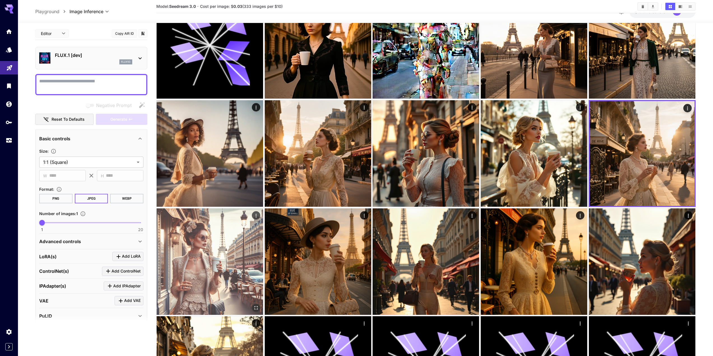
click at [207, 250] on img at bounding box center [210, 262] width 107 height 107
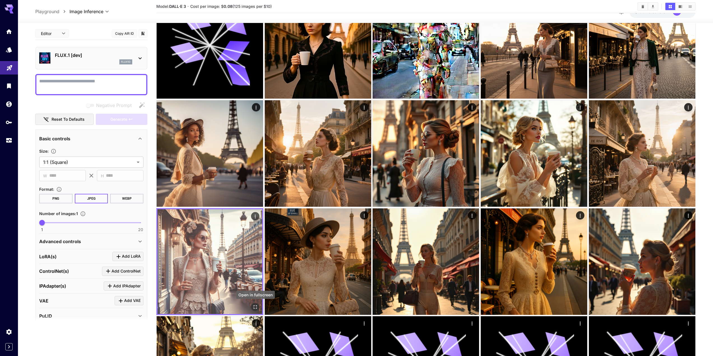
click at [256, 307] on icon "Open in fullscreen" at bounding box center [256, 307] width 6 height 6
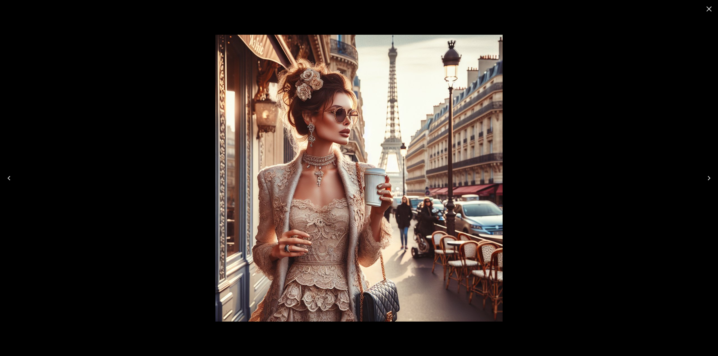
drag, startPoint x: 708, startPoint y: 8, endPoint x: 704, endPoint y: 10, distance: 4.1
click at [708, 8] on icon "Close" at bounding box center [708, 8] width 9 height 9
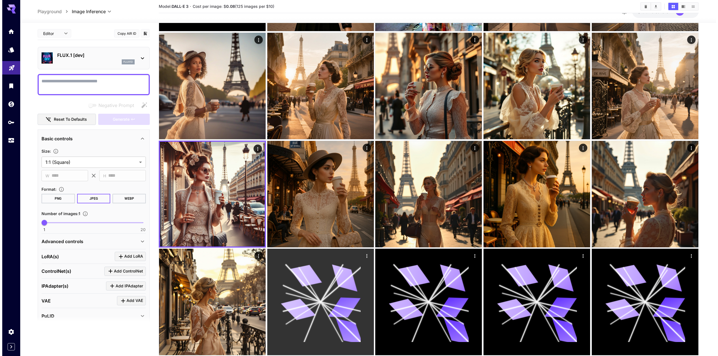
scroll to position [353, 0]
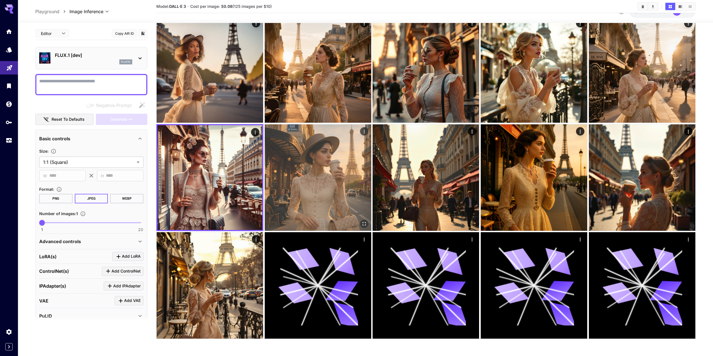
click at [305, 189] on img at bounding box center [318, 177] width 107 height 107
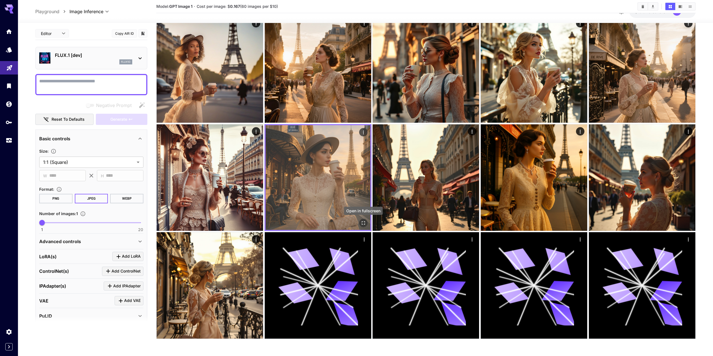
click at [362, 223] on icon "Open in fullscreen" at bounding box center [364, 223] width 6 height 6
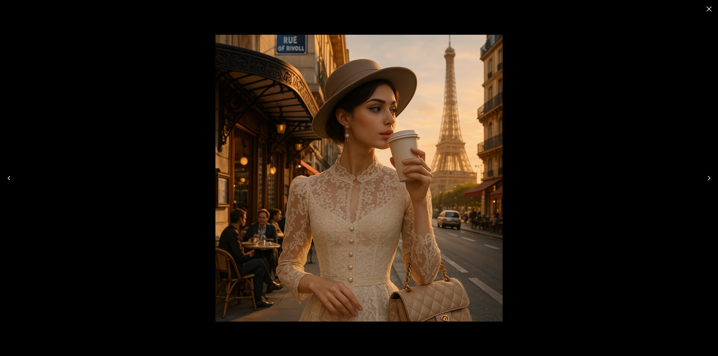
click at [710, 6] on icon "Close" at bounding box center [708, 8] width 9 height 9
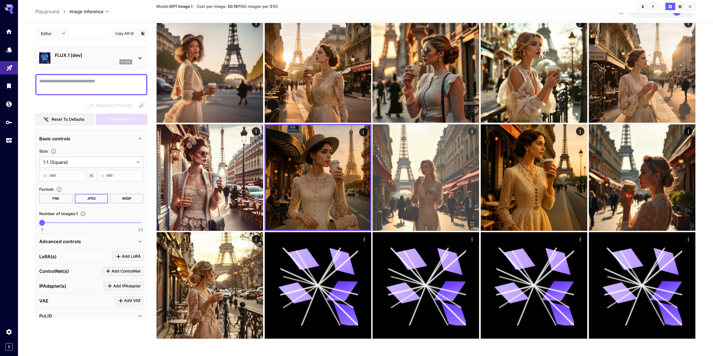
click at [425, 184] on img at bounding box center [426, 177] width 107 height 107
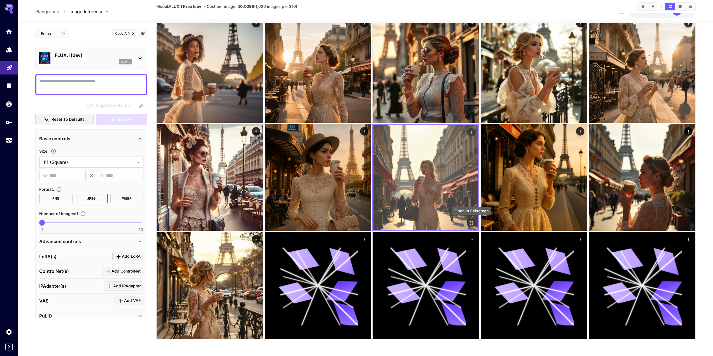
click at [472, 224] on icon "Open in fullscreen" at bounding box center [472, 223] width 6 height 6
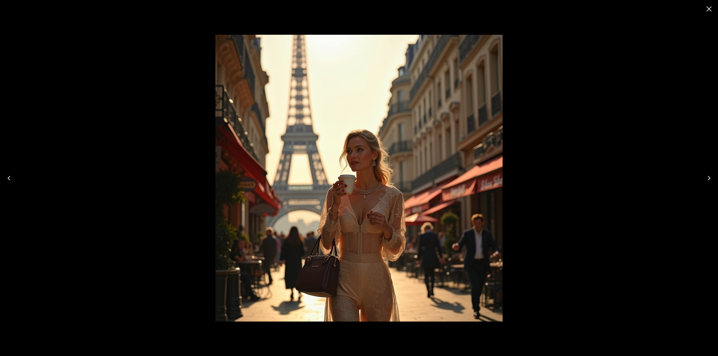
click at [708, 10] on icon "Close" at bounding box center [708, 8] width 9 height 9
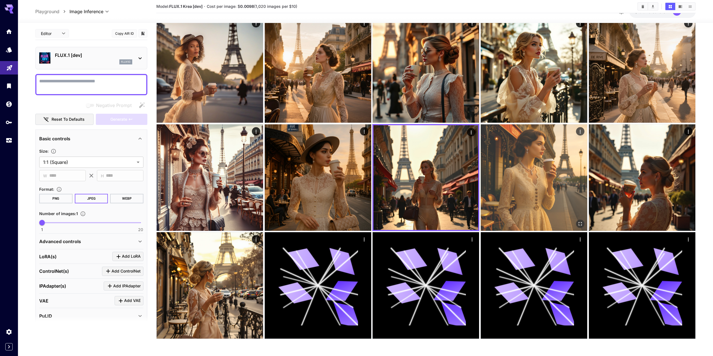
click at [533, 172] on img at bounding box center [534, 177] width 107 height 107
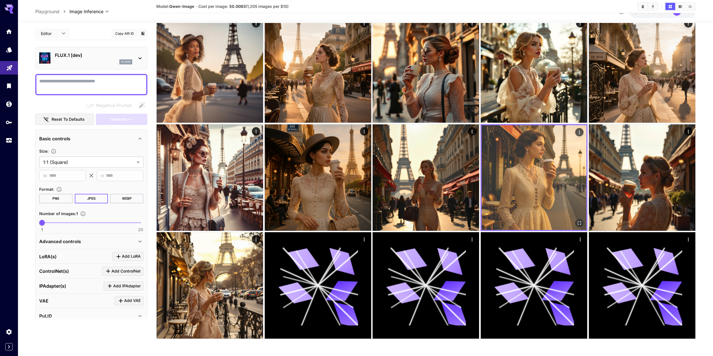
click at [580, 223] on icon "Open in fullscreen" at bounding box center [580, 223] width 6 height 6
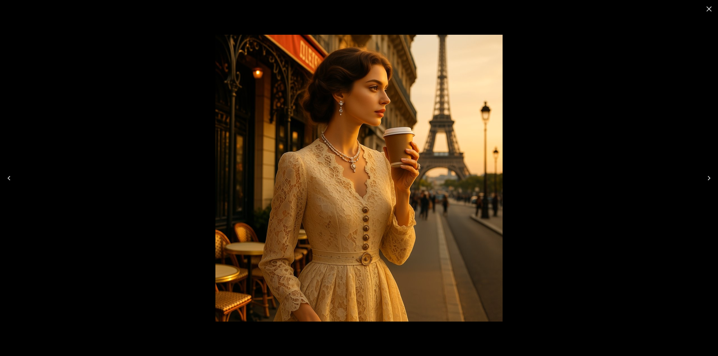
click at [708, 8] on icon "Close" at bounding box center [708, 8] width 5 height 5
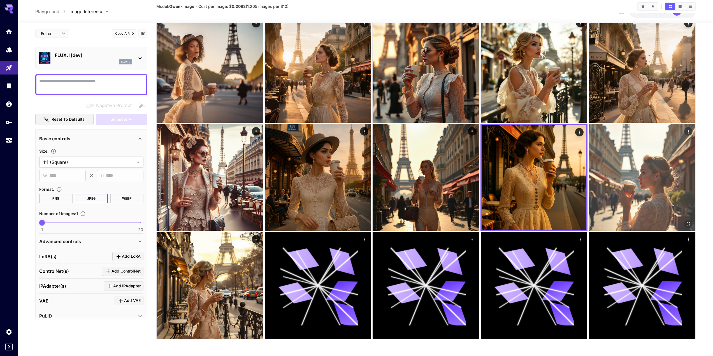
click at [620, 173] on img at bounding box center [642, 177] width 107 height 107
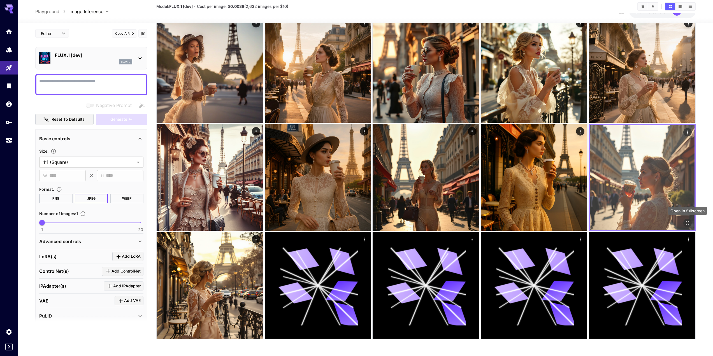
click at [689, 223] on icon "Open in fullscreen" at bounding box center [688, 223] width 6 height 6
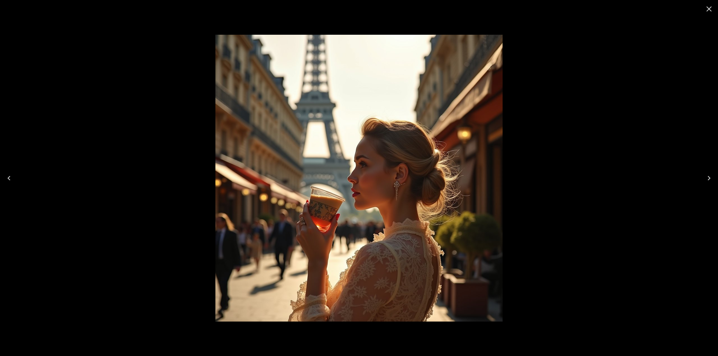
click at [708, 13] on button "Close" at bounding box center [708, 8] width 13 height 13
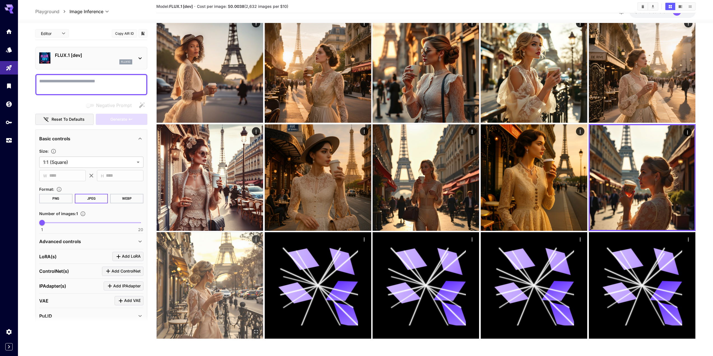
click at [223, 279] on img at bounding box center [210, 285] width 107 height 107
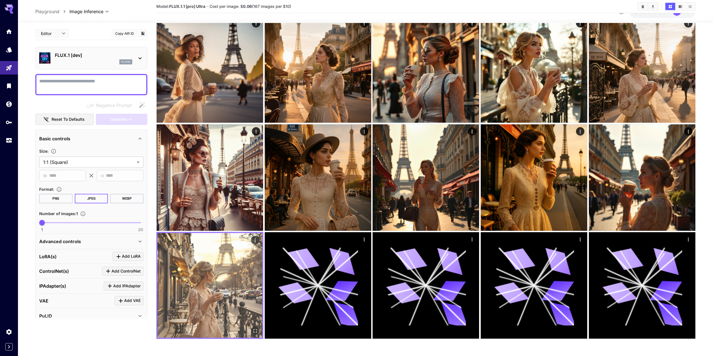
click at [253, 331] on icon "Open in fullscreen" at bounding box center [256, 332] width 6 height 6
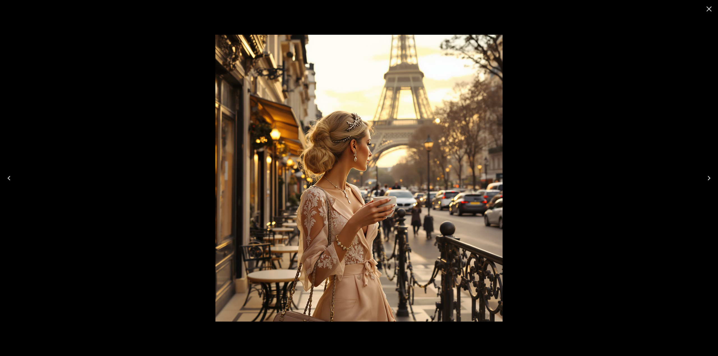
click at [712, 9] on icon "Close" at bounding box center [708, 8] width 9 height 9
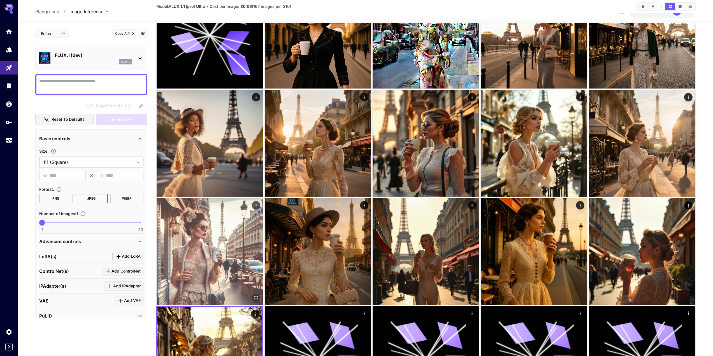
scroll to position [269, 0]
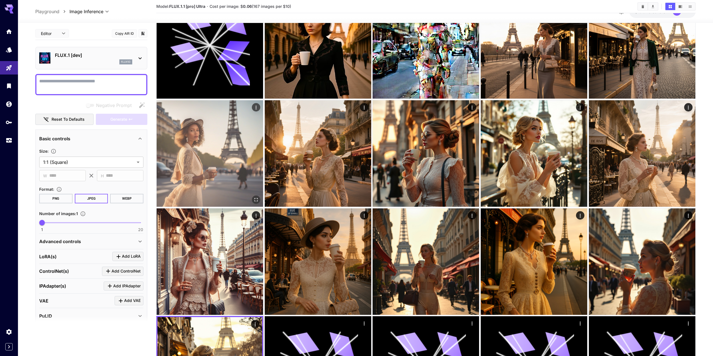
click at [194, 147] on img at bounding box center [210, 153] width 107 height 107
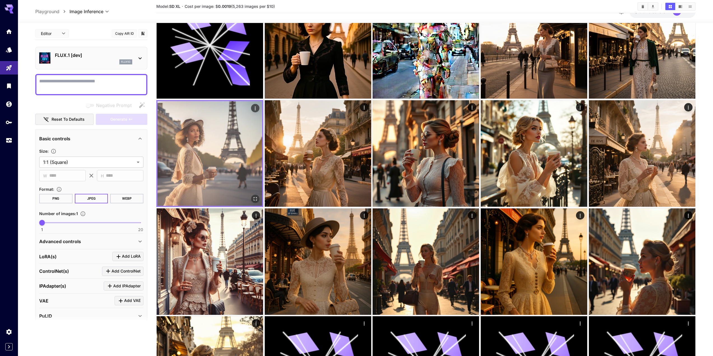
click at [255, 197] on icon "Open in fullscreen" at bounding box center [256, 199] width 6 height 6
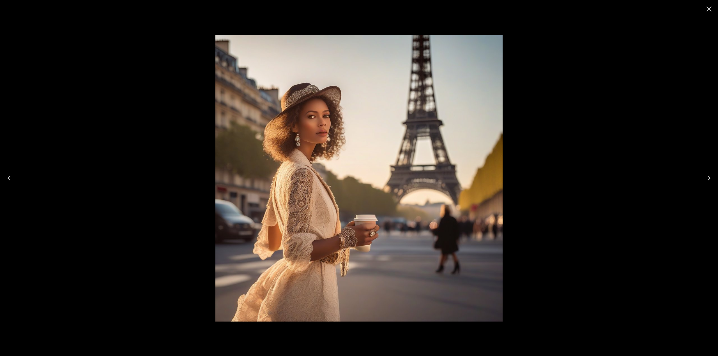
click at [706, 9] on icon "Close" at bounding box center [708, 8] width 9 height 9
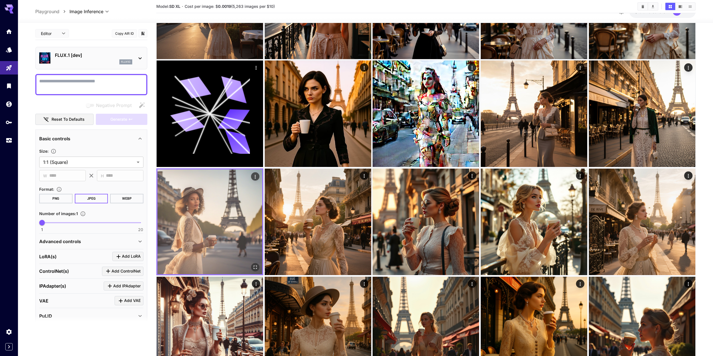
scroll to position [185, 0]
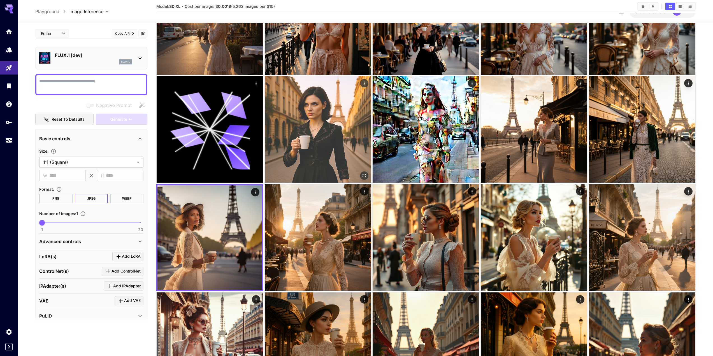
click at [338, 136] on img at bounding box center [318, 129] width 107 height 107
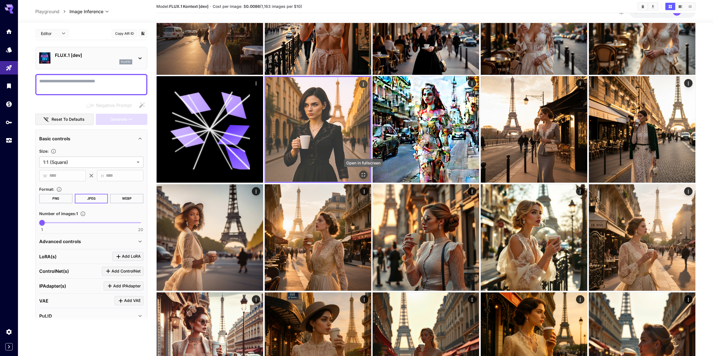
click at [362, 175] on icon "Open in fullscreen" at bounding box center [364, 175] width 6 height 6
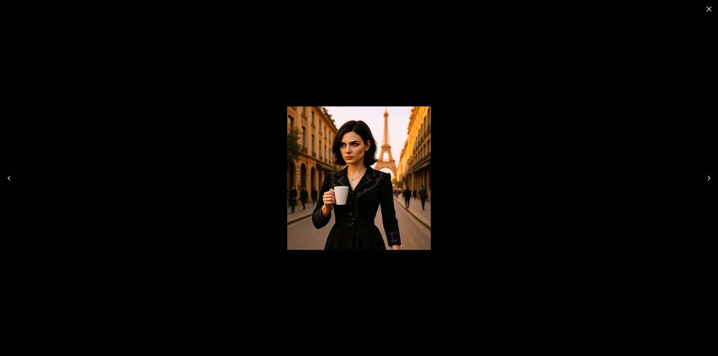
click at [706, 10] on icon "Close" at bounding box center [708, 8] width 9 height 9
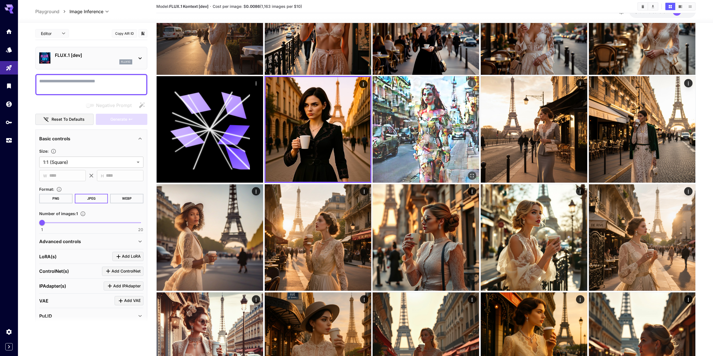
click at [430, 123] on img at bounding box center [426, 129] width 107 height 107
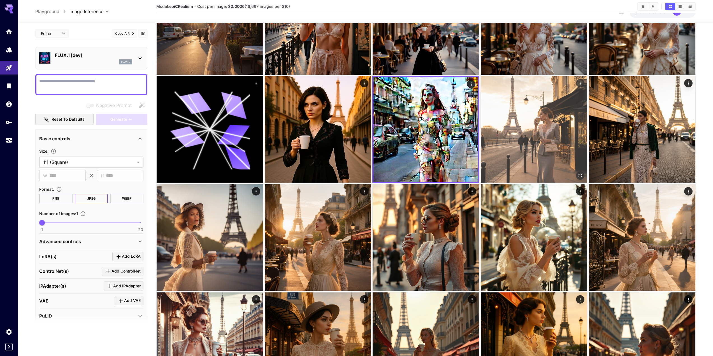
click at [522, 140] on img at bounding box center [534, 129] width 107 height 107
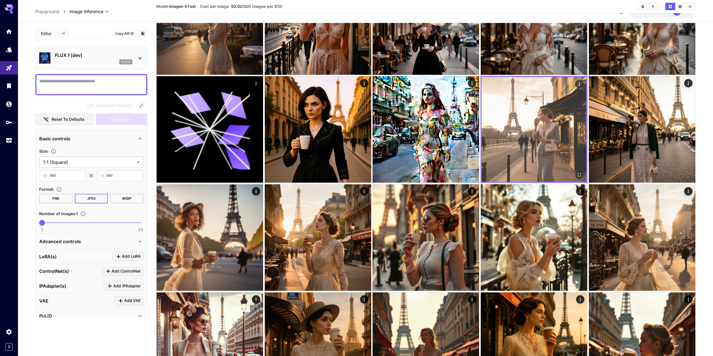
click at [579, 174] on icon "Open in fullscreen" at bounding box center [580, 175] width 6 height 6
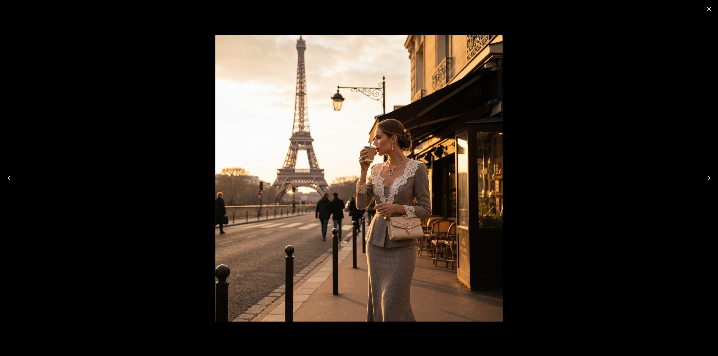
click at [710, 9] on icon "Close" at bounding box center [708, 8] width 9 height 9
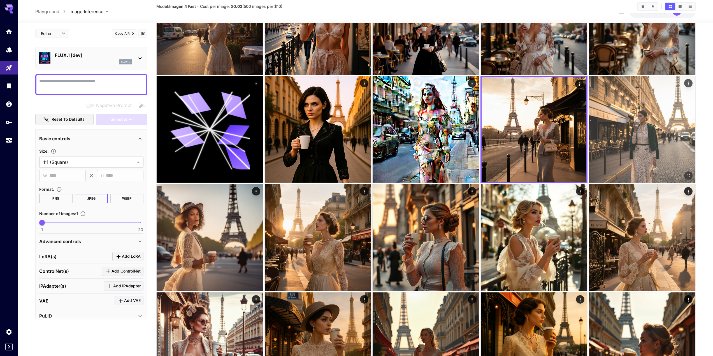
click at [634, 132] on img at bounding box center [642, 129] width 107 height 107
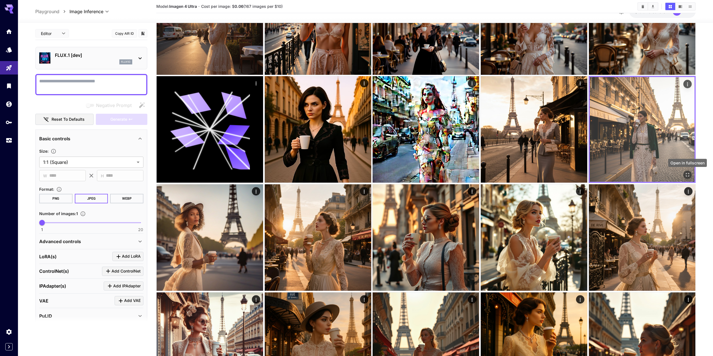
click at [689, 175] on icon "Open in fullscreen" at bounding box center [688, 175] width 6 height 6
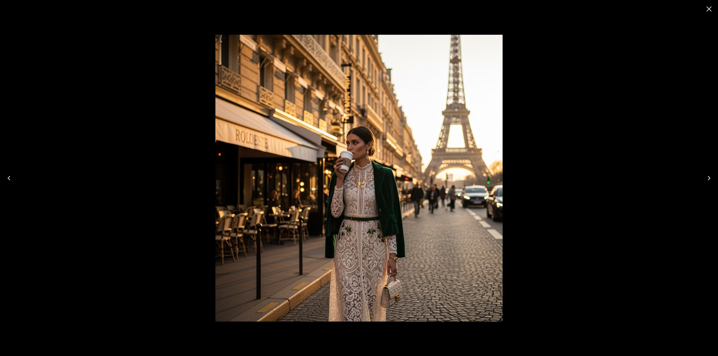
click at [711, 6] on icon "Close" at bounding box center [708, 8] width 9 height 9
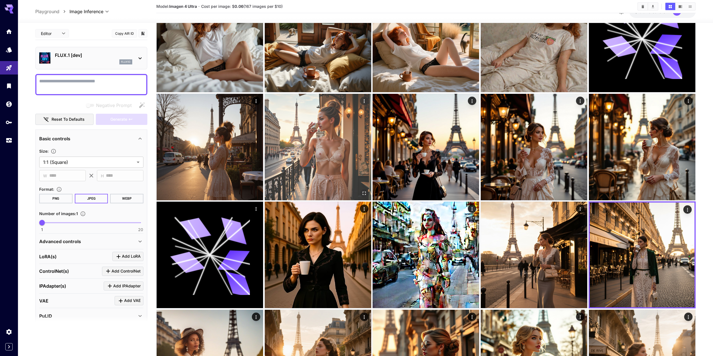
scroll to position [45, 0]
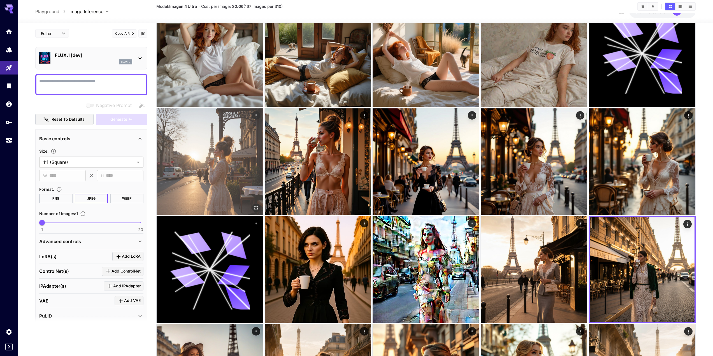
click at [229, 151] on img at bounding box center [210, 161] width 107 height 107
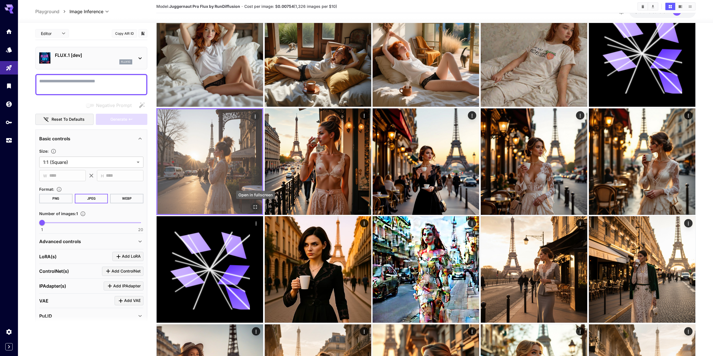
click at [254, 206] on icon "Open in fullscreen" at bounding box center [255, 206] width 3 height 3
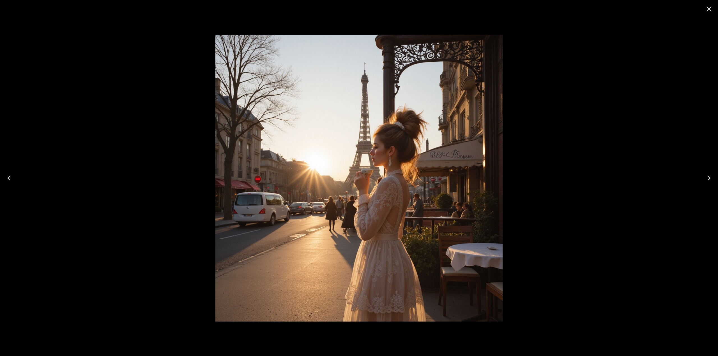
click at [709, 10] on icon "Close" at bounding box center [708, 8] width 9 height 9
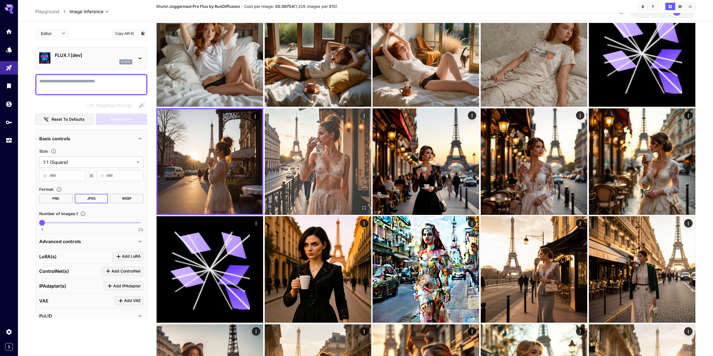
click at [311, 178] on img at bounding box center [318, 161] width 107 height 107
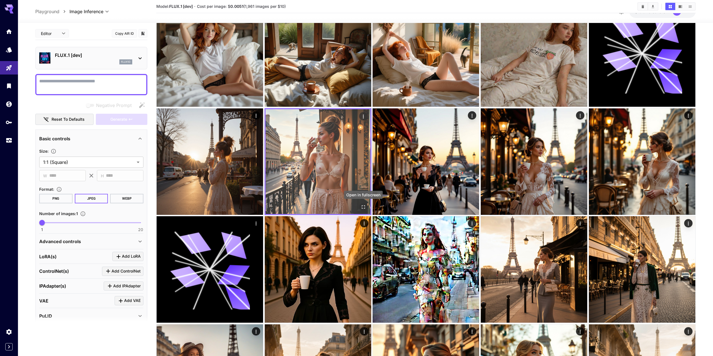
click at [364, 208] on icon "Open in fullscreen" at bounding box center [364, 207] width 6 height 6
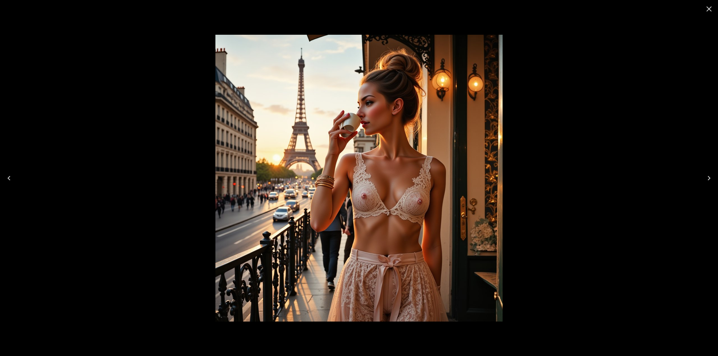
click at [710, 10] on icon "Close" at bounding box center [708, 8] width 9 height 9
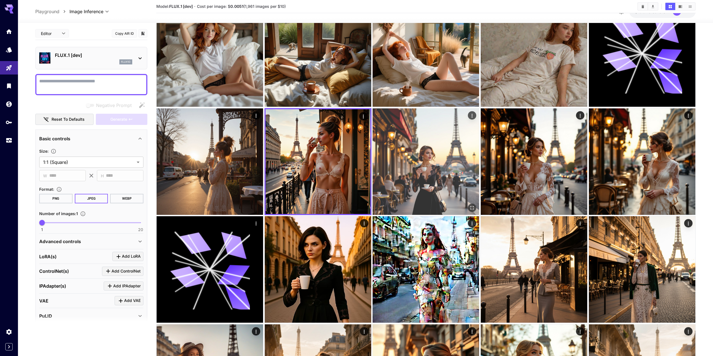
click at [432, 166] on img at bounding box center [426, 161] width 107 height 107
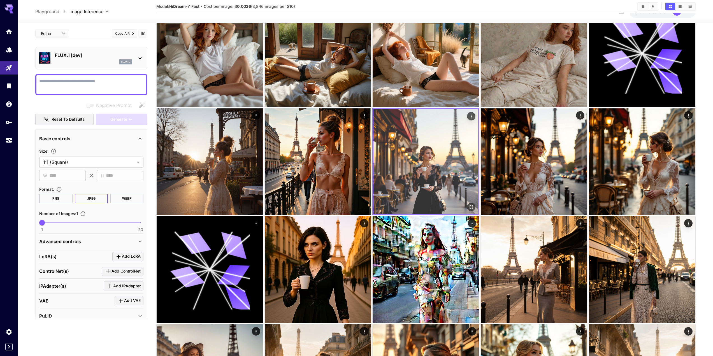
click at [472, 207] on icon "Open in fullscreen" at bounding box center [472, 207] width 6 height 6
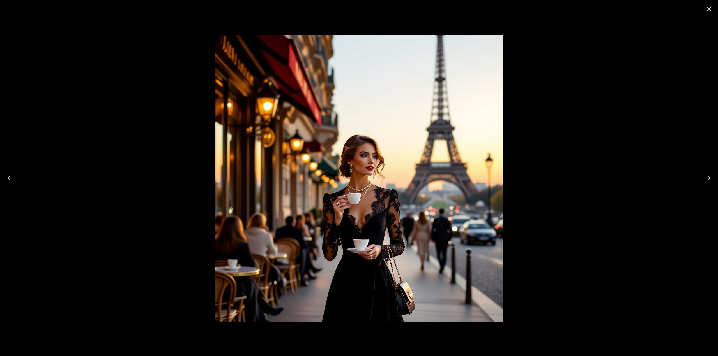
click at [708, 10] on icon "Close" at bounding box center [708, 8] width 9 height 9
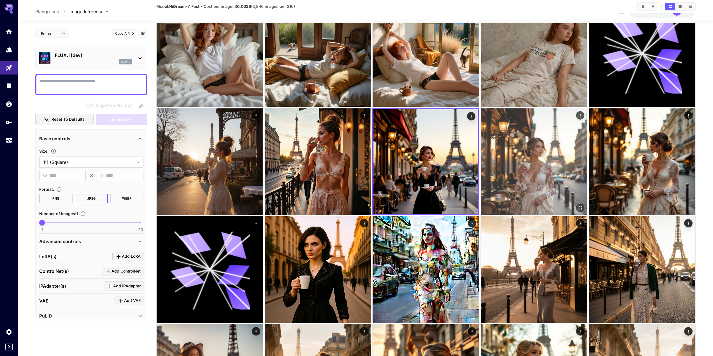
click at [536, 162] on img at bounding box center [534, 161] width 107 height 107
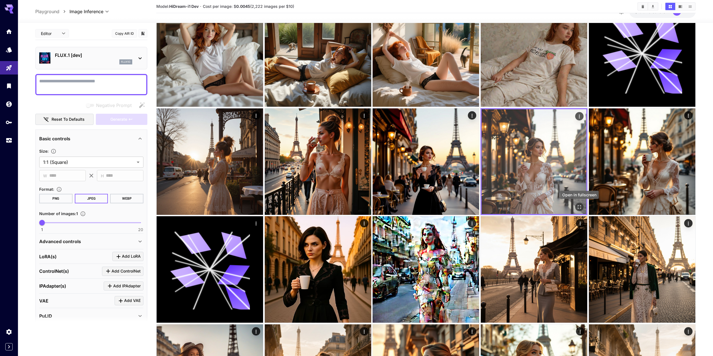
click at [581, 206] on icon "Open in fullscreen" at bounding box center [579, 206] width 3 height 3
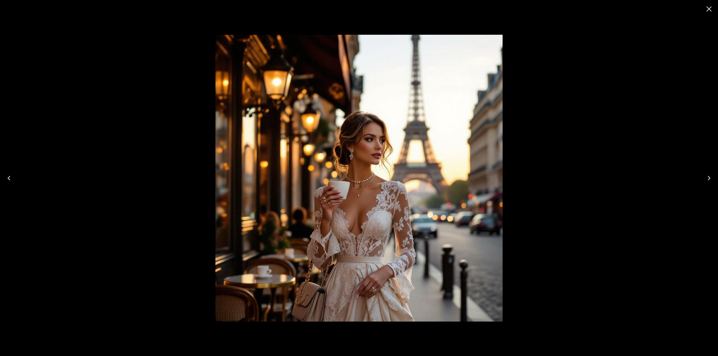
click at [711, 11] on icon "Close" at bounding box center [708, 8] width 5 height 5
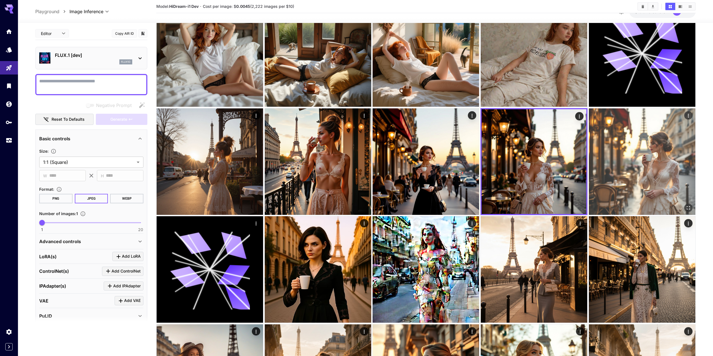
drag, startPoint x: 622, startPoint y: 162, endPoint x: 628, endPoint y: 168, distance: 8.5
click at [622, 162] on img at bounding box center [642, 161] width 107 height 107
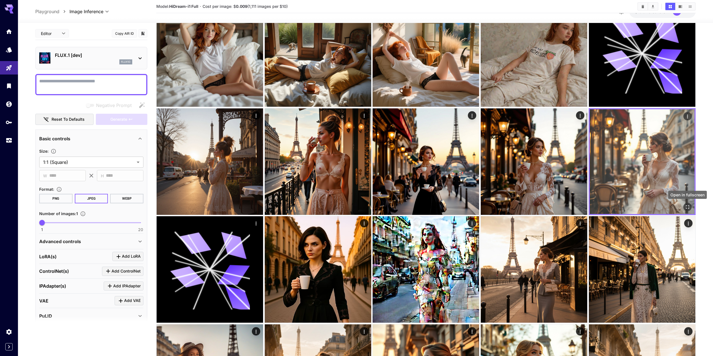
click at [689, 208] on icon "Open in fullscreen" at bounding box center [688, 207] width 6 height 6
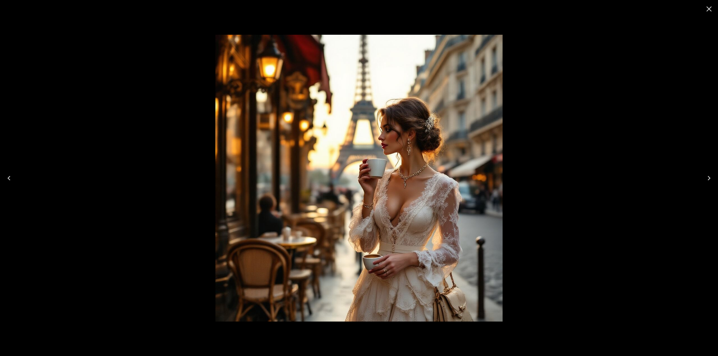
click at [706, 11] on icon "Close" at bounding box center [708, 8] width 9 height 9
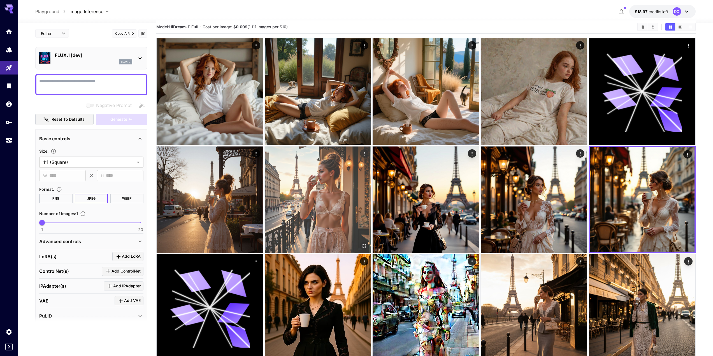
scroll to position [0, 0]
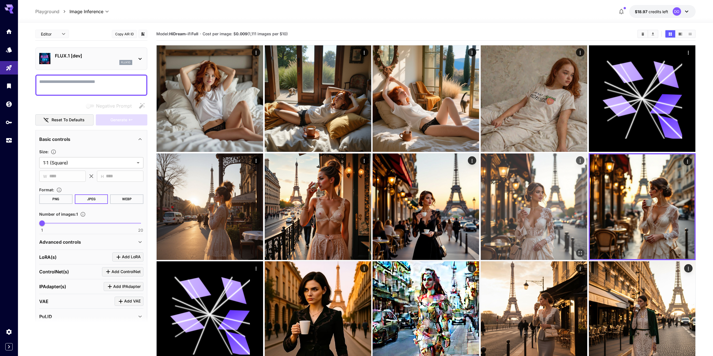
click at [540, 211] on img at bounding box center [534, 207] width 107 height 107
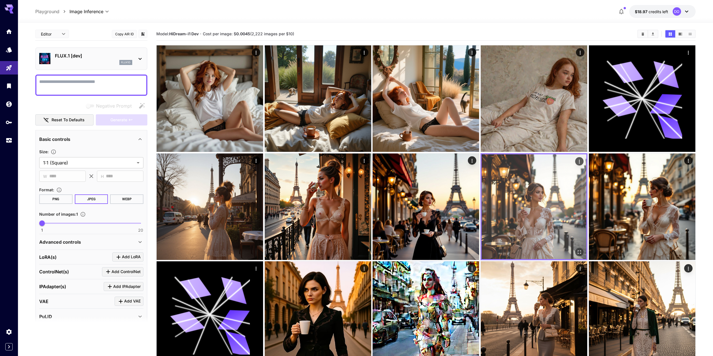
click at [582, 251] on icon "Open in fullscreen" at bounding box center [580, 252] width 6 height 6
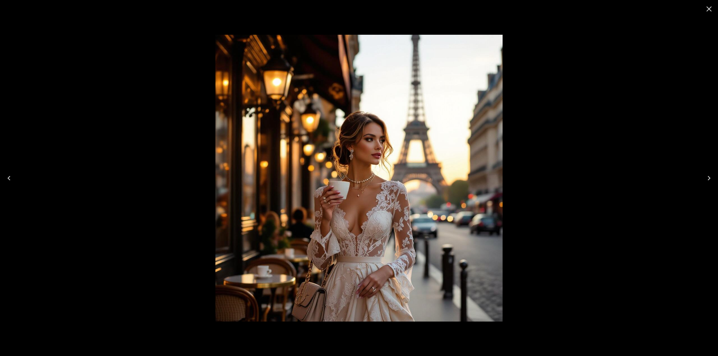
click at [708, 9] on icon "Close" at bounding box center [708, 8] width 5 height 5
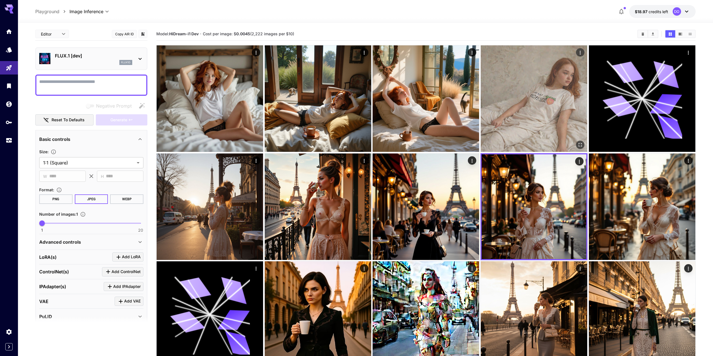
click at [534, 94] on img at bounding box center [534, 98] width 107 height 107
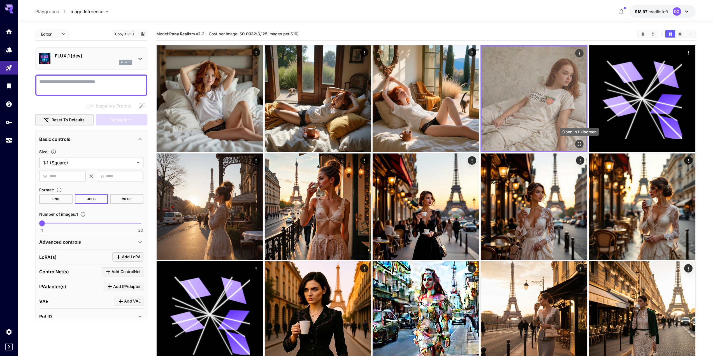
click at [582, 145] on icon "Open in fullscreen" at bounding box center [580, 144] width 6 height 6
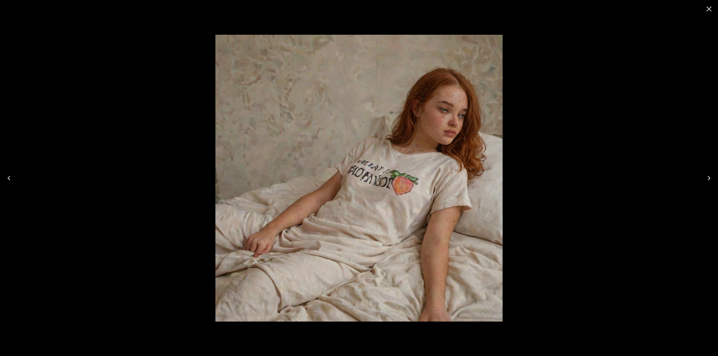
click at [706, 7] on icon "Close" at bounding box center [708, 8] width 9 height 9
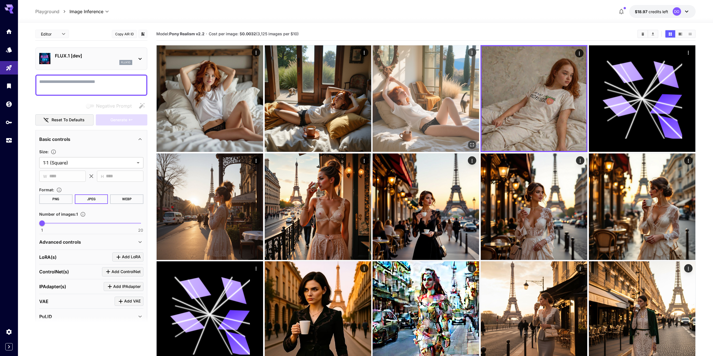
click at [425, 101] on img at bounding box center [426, 98] width 107 height 107
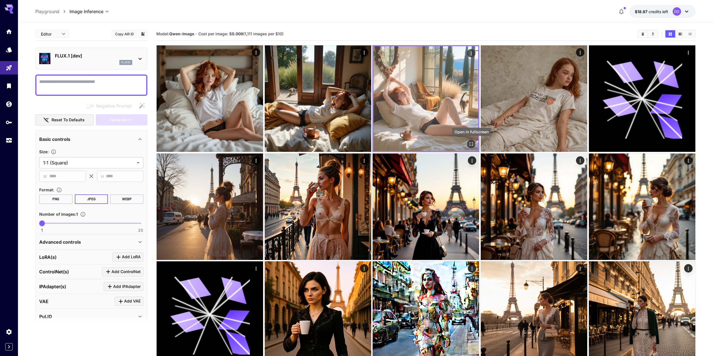
click at [472, 145] on icon "Open in fullscreen" at bounding box center [472, 144] width 6 height 6
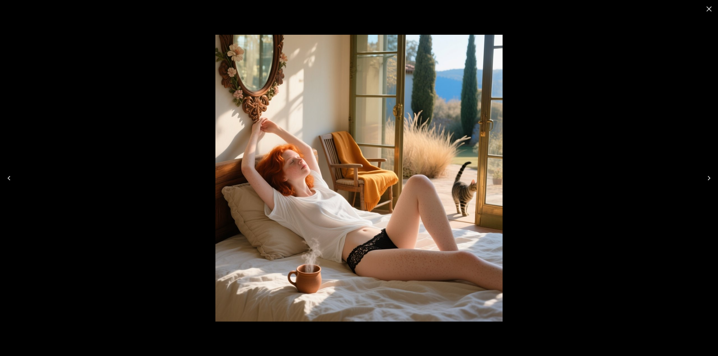
click at [709, 8] on icon "Close" at bounding box center [708, 8] width 9 height 9
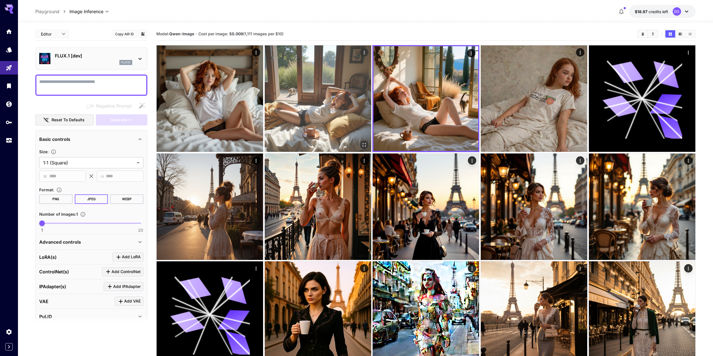
click at [316, 97] on img at bounding box center [318, 98] width 107 height 107
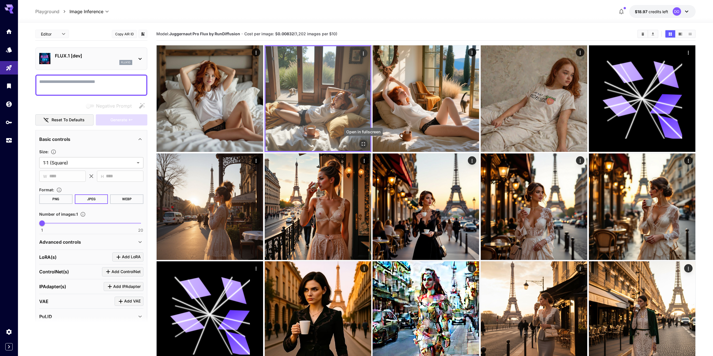
click at [364, 145] on icon "Open in fullscreen" at bounding box center [364, 144] width 6 height 6
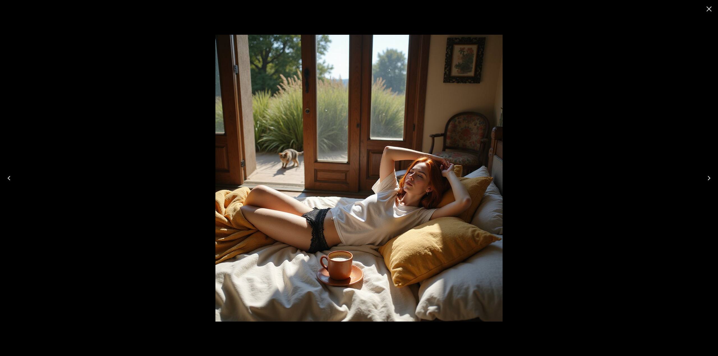
click at [708, 9] on icon "Close" at bounding box center [708, 8] width 5 height 5
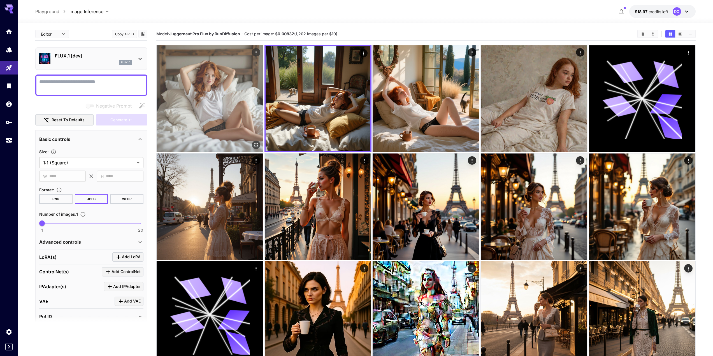
click at [221, 89] on img at bounding box center [210, 98] width 107 height 107
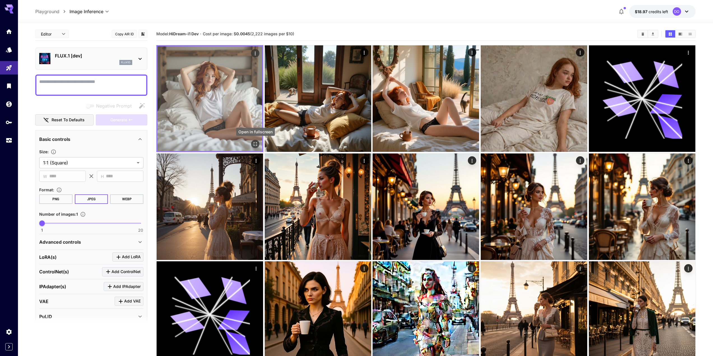
click at [253, 144] on icon "Open in fullscreen" at bounding box center [256, 144] width 6 height 6
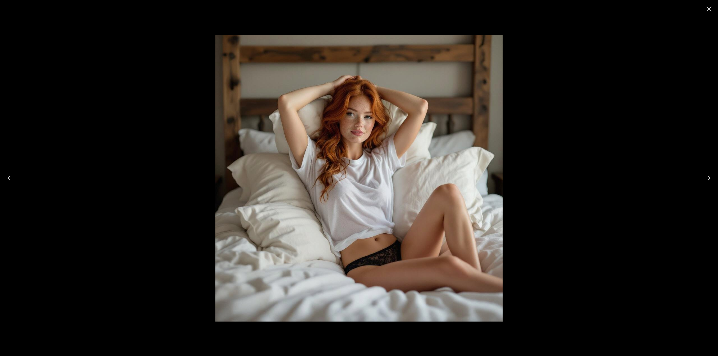
click at [709, 9] on icon "Close" at bounding box center [708, 8] width 9 height 9
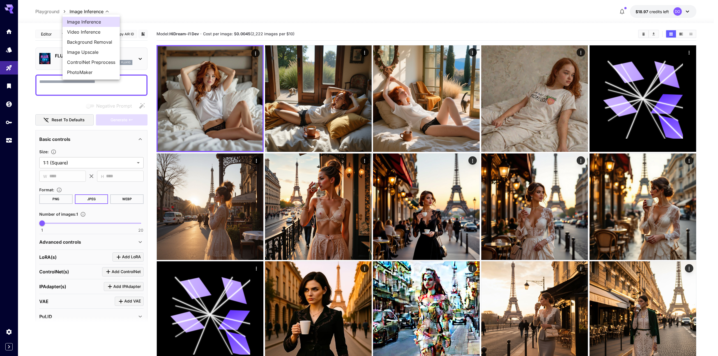
click at [88, 10] on body "**********" at bounding box center [359, 355] width 718 height 710
click at [82, 32] on span "Video Inference" at bounding box center [91, 32] width 48 height 7
type input "**********"
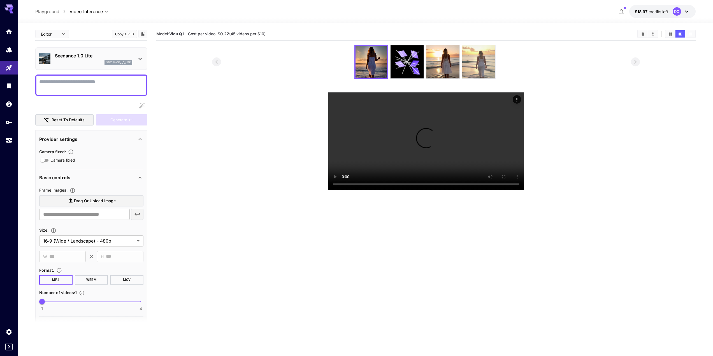
click at [490, 59] on img at bounding box center [479, 61] width 33 height 33
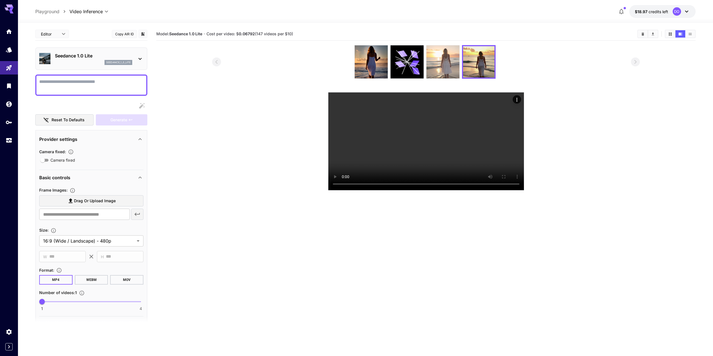
click at [457, 59] on img at bounding box center [443, 61] width 33 height 33
click at [371, 59] on img at bounding box center [371, 61] width 33 height 33
click at [442, 55] on img at bounding box center [443, 61] width 33 height 33
click at [481, 58] on img at bounding box center [479, 61] width 33 height 33
click at [456, 58] on img at bounding box center [443, 61] width 33 height 33
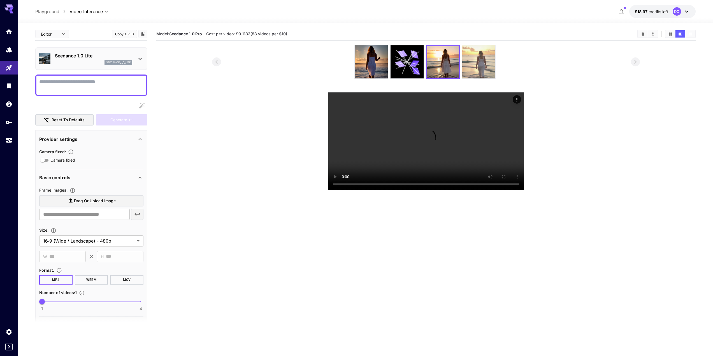
click at [472, 60] on img at bounding box center [479, 61] width 33 height 33
click at [451, 62] on img at bounding box center [443, 61] width 33 height 33
click at [475, 64] on img at bounding box center [479, 61] width 33 height 33
click at [449, 64] on img at bounding box center [443, 61] width 33 height 33
click at [478, 66] on img at bounding box center [479, 61] width 33 height 33
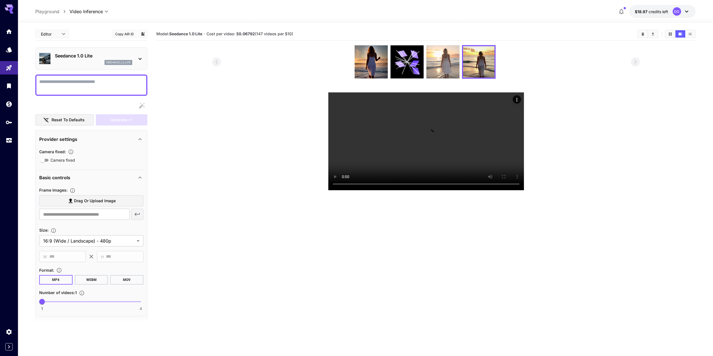
click at [451, 69] on img at bounding box center [443, 61] width 33 height 33
click at [476, 64] on img at bounding box center [479, 61] width 33 height 33
click at [446, 69] on img at bounding box center [443, 61] width 33 height 33
click at [480, 56] on img at bounding box center [479, 61] width 33 height 33
click at [373, 70] on img at bounding box center [371, 61] width 33 height 33
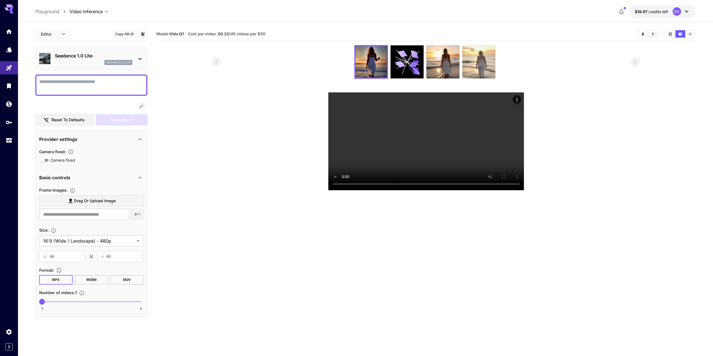
click at [476, 63] on img at bounding box center [479, 61] width 33 height 33
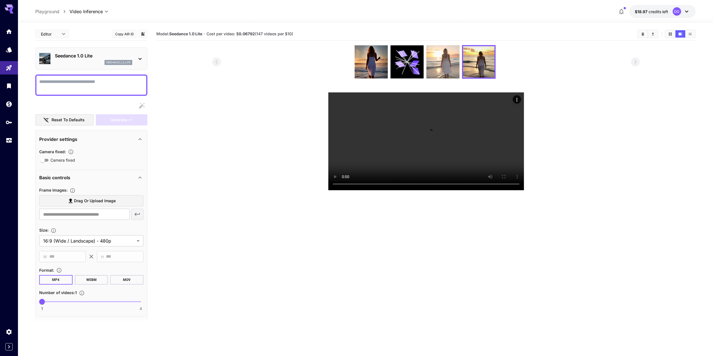
click at [451, 66] on img at bounding box center [443, 61] width 33 height 33
click at [471, 66] on img at bounding box center [479, 61] width 33 height 33
click at [450, 68] on img at bounding box center [443, 61] width 33 height 33
click at [467, 65] on img at bounding box center [479, 61] width 33 height 33
click at [448, 66] on img at bounding box center [443, 61] width 33 height 33
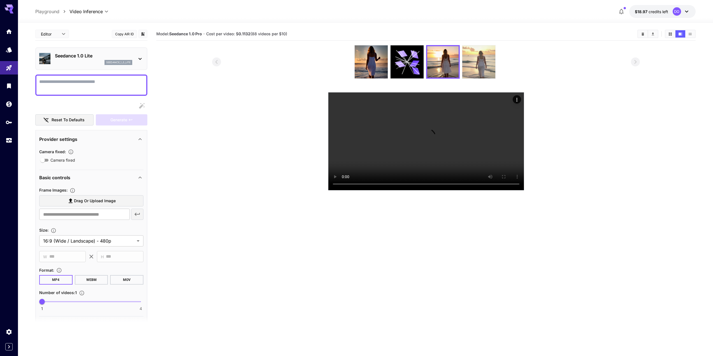
click at [476, 68] on img at bounding box center [479, 61] width 33 height 33
click at [442, 66] on img at bounding box center [443, 61] width 33 height 33
click at [468, 63] on img at bounding box center [479, 61] width 33 height 33
click at [448, 64] on img at bounding box center [443, 61] width 33 height 33
click at [475, 67] on img at bounding box center [479, 61] width 33 height 33
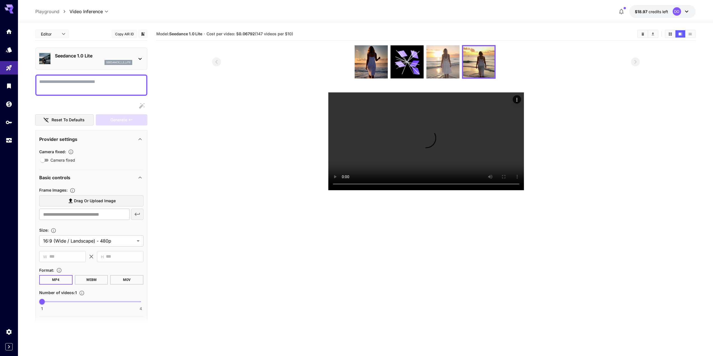
click at [451, 67] on img at bounding box center [443, 61] width 33 height 33
click at [468, 66] on img at bounding box center [479, 61] width 33 height 33
click at [451, 66] on img at bounding box center [443, 61] width 33 height 33
click at [471, 66] on img at bounding box center [479, 61] width 33 height 33
click at [441, 66] on img at bounding box center [443, 61] width 33 height 33
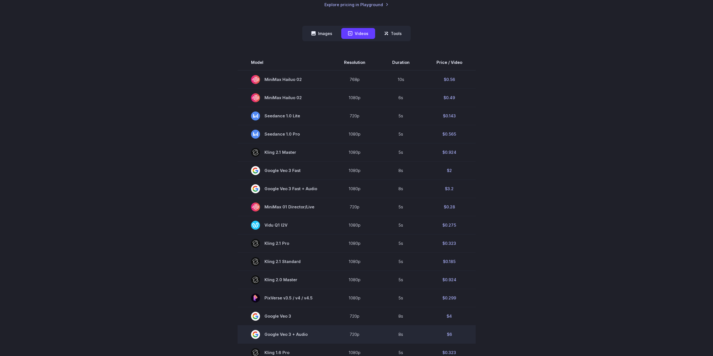
scroll to position [140, 0]
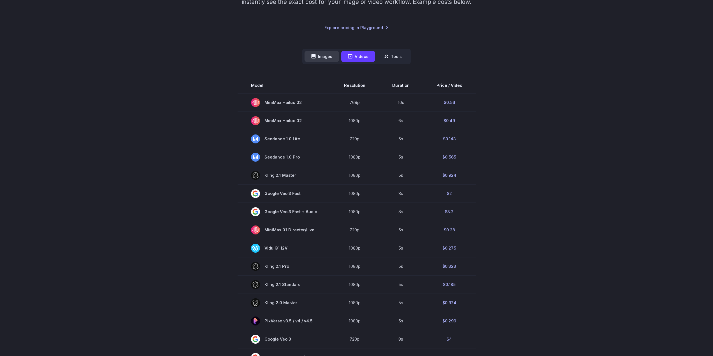
click at [325, 61] on button "Images" at bounding box center [322, 56] width 34 height 11
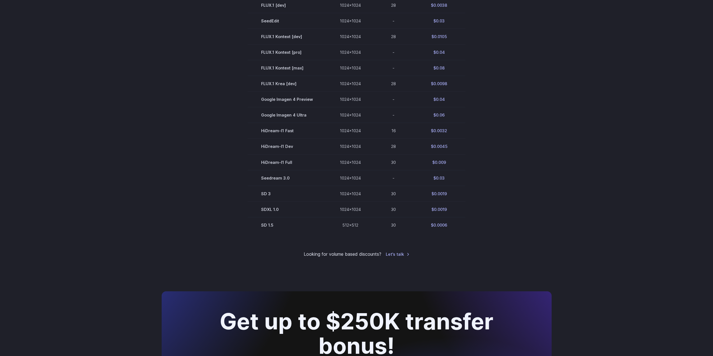
scroll to position [252, 0]
